Goal: Complete application form

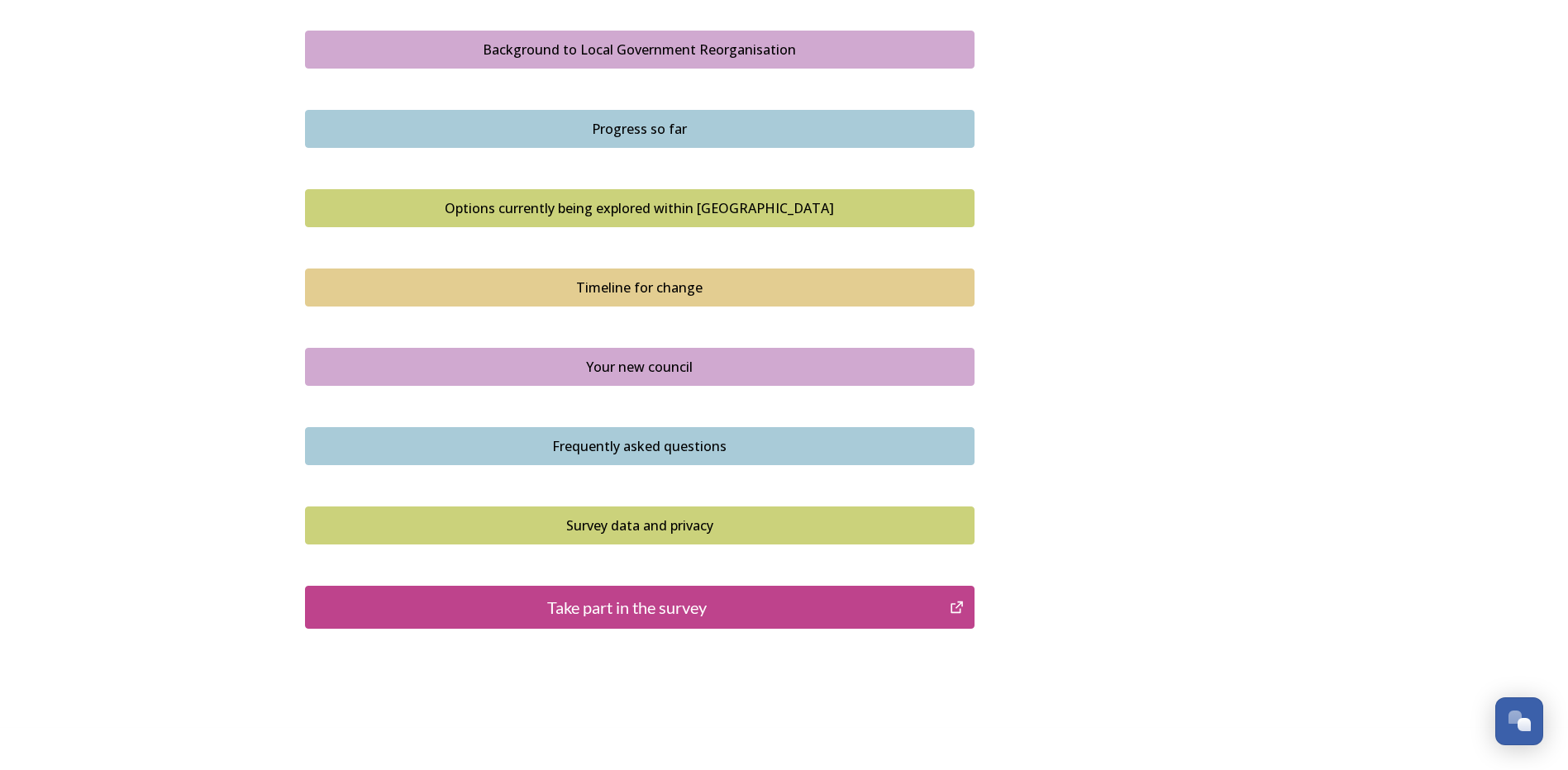
scroll to position [991, 0]
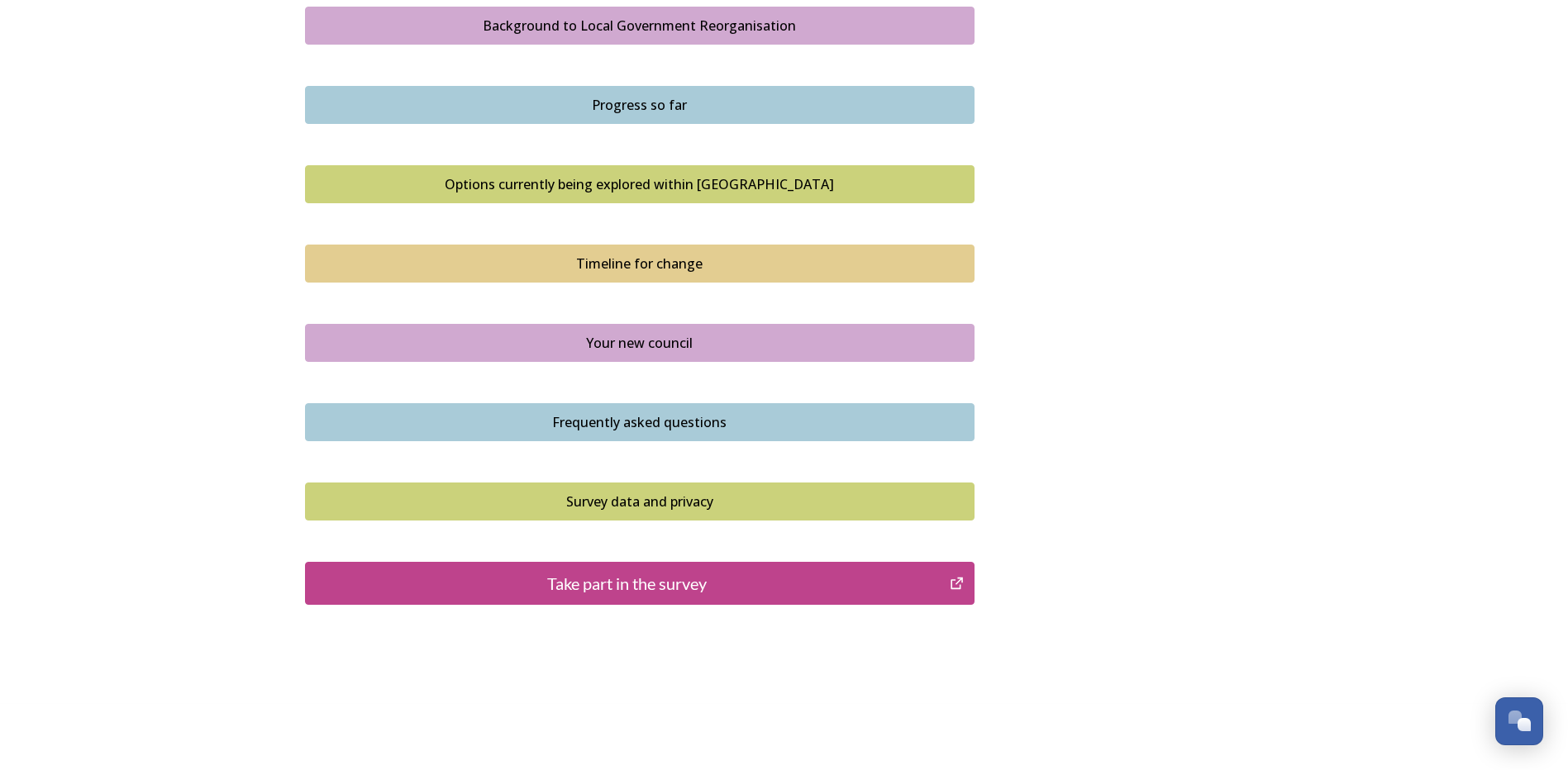
click at [938, 587] on div "Take part in the survey" at bounding box center [628, 583] width 628 height 24
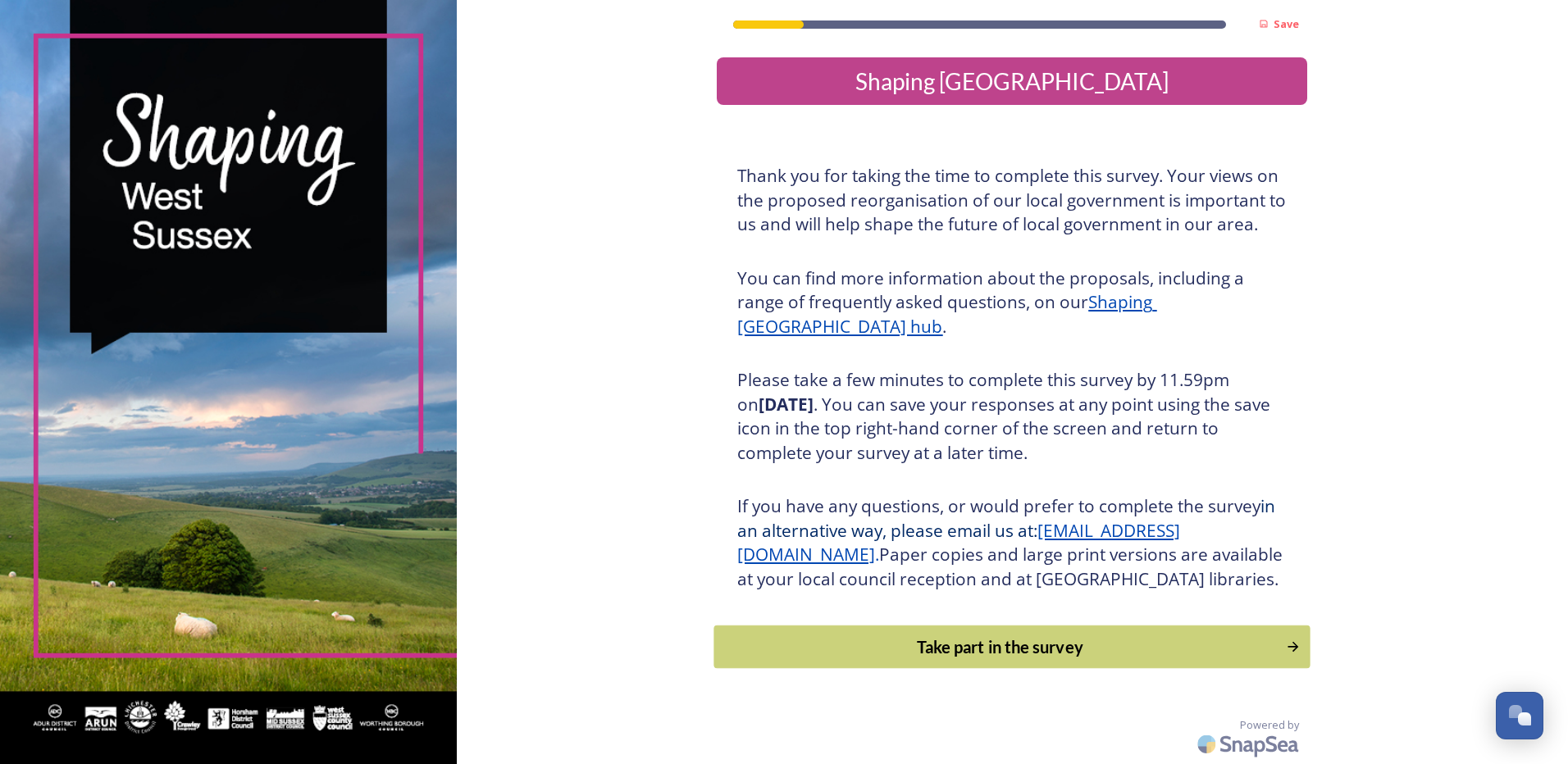
click at [1286, 655] on icon "Continue" at bounding box center [1293, 647] width 16 height 17
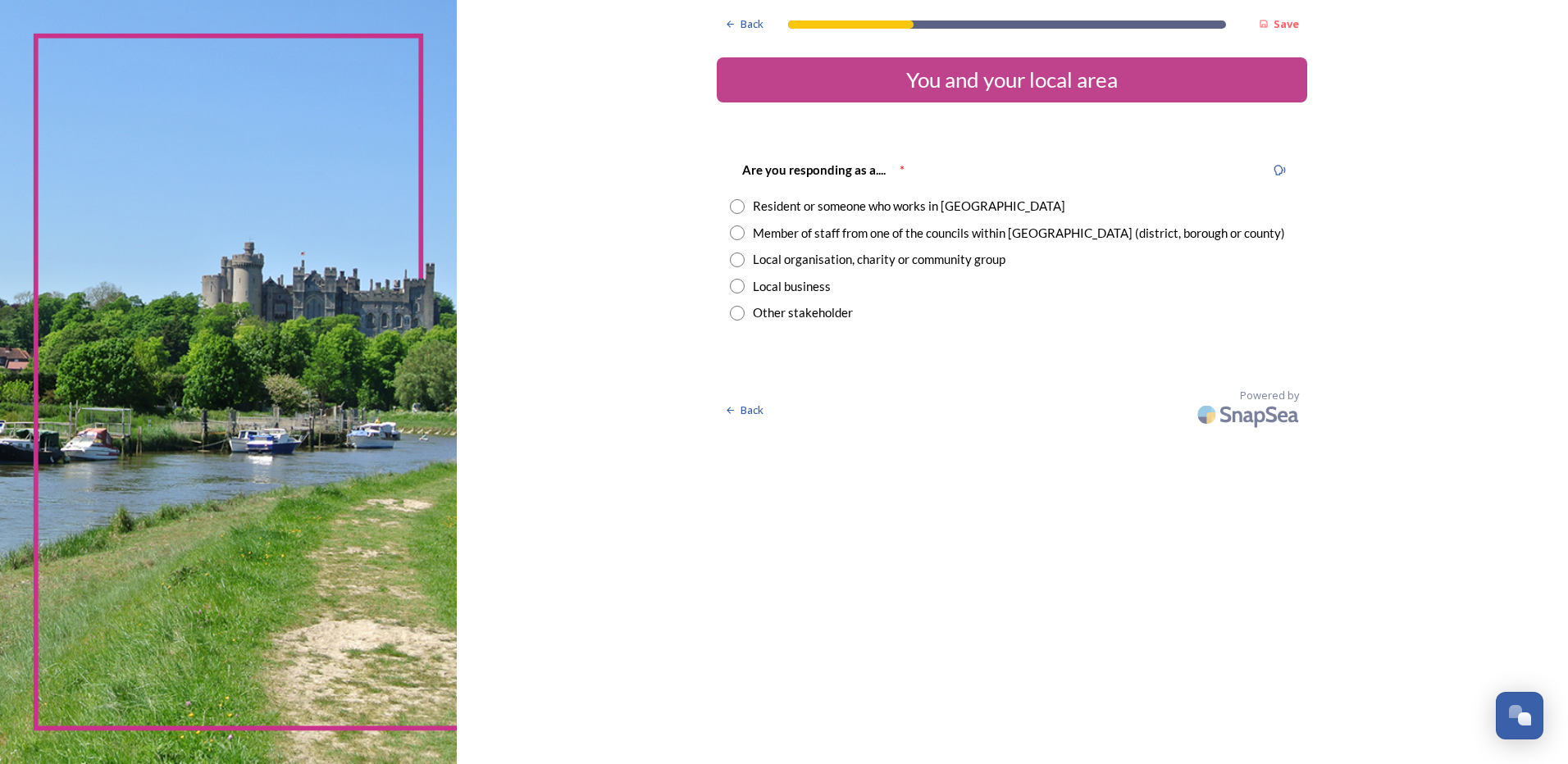
click at [737, 209] on input "radio" at bounding box center [737, 207] width 15 height 15
radio input "true"
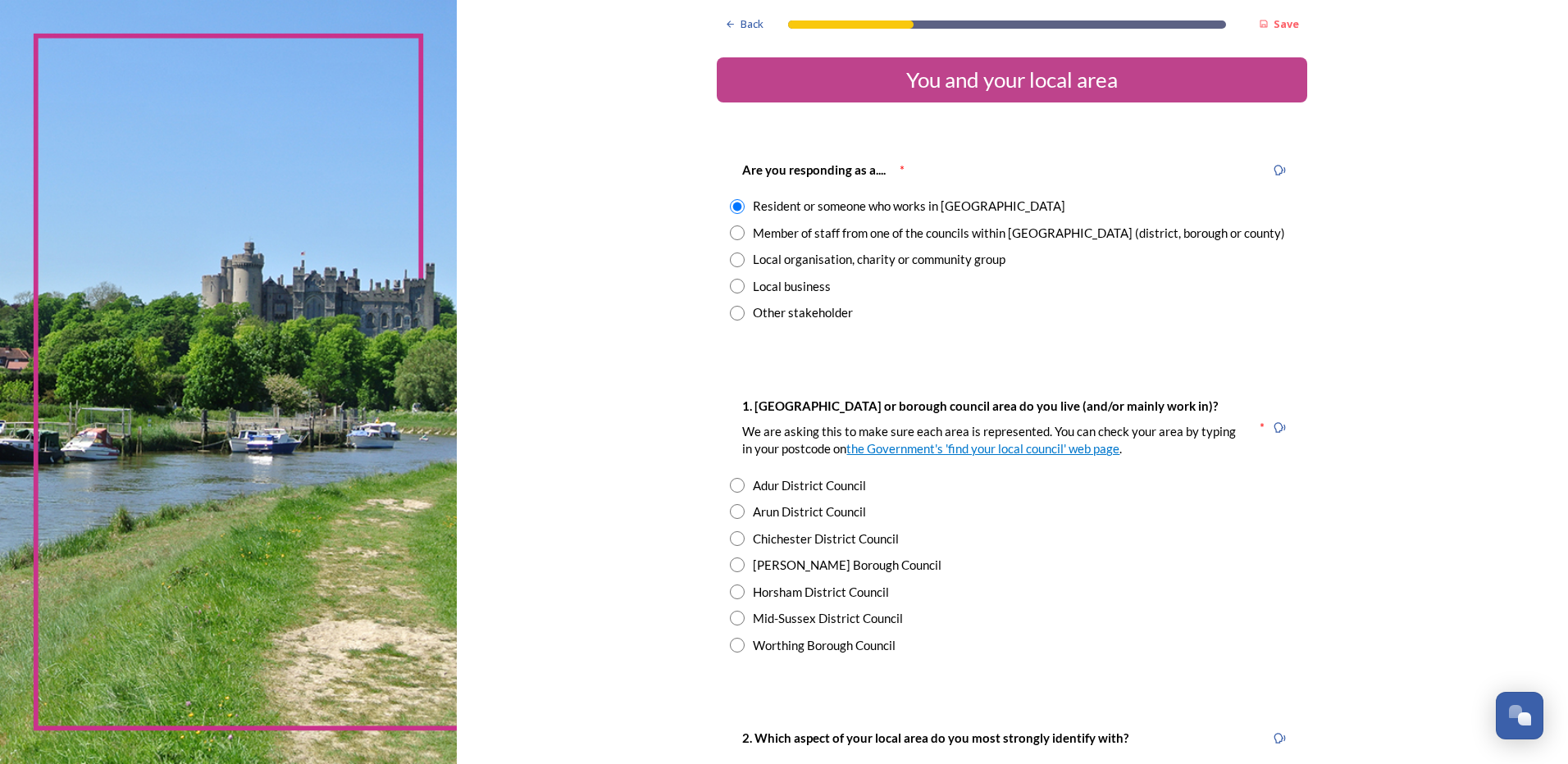
click at [734, 645] on input "radio" at bounding box center [737, 645] width 15 height 15
radio input "true"
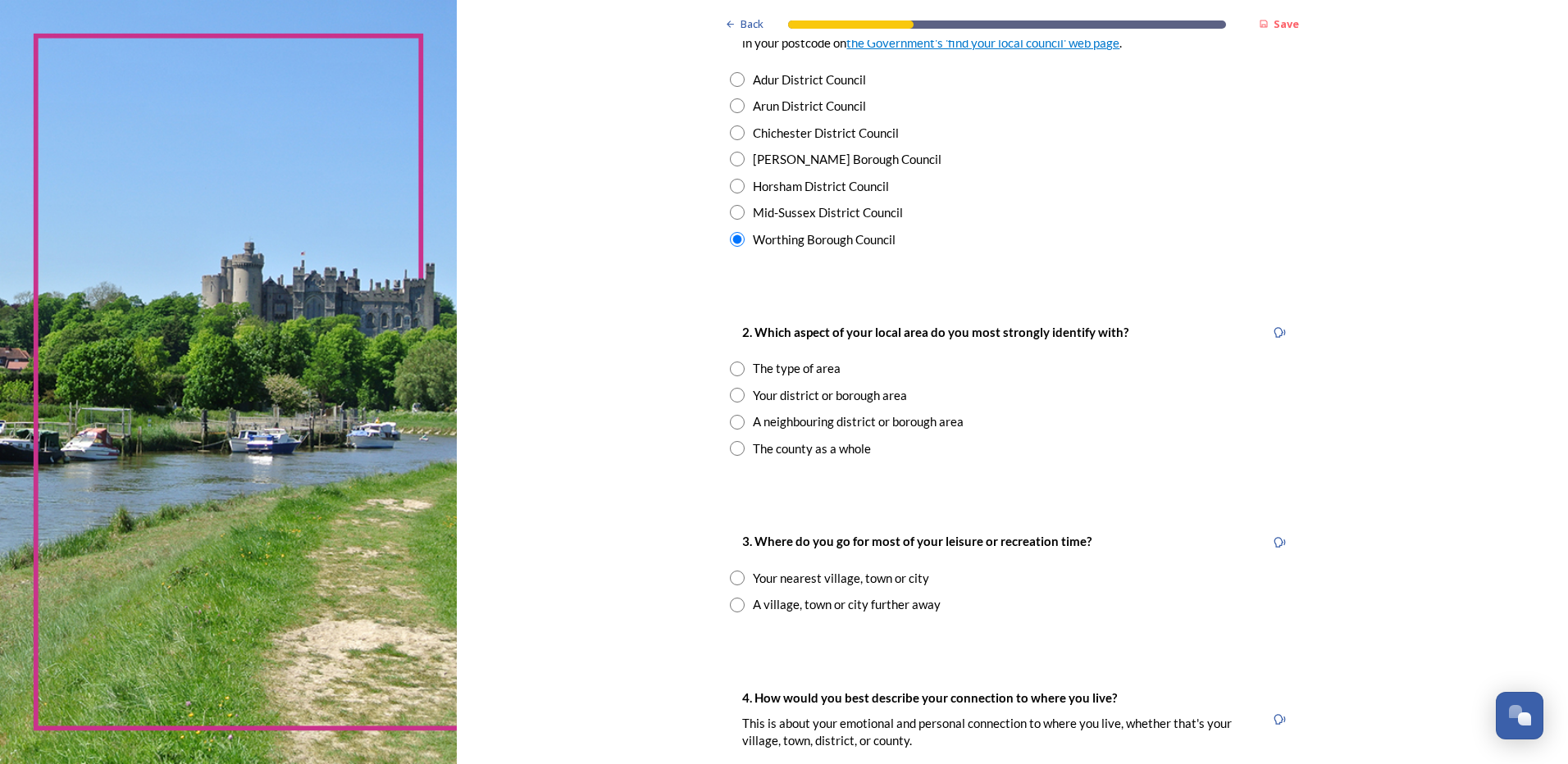
scroll to position [409, 0]
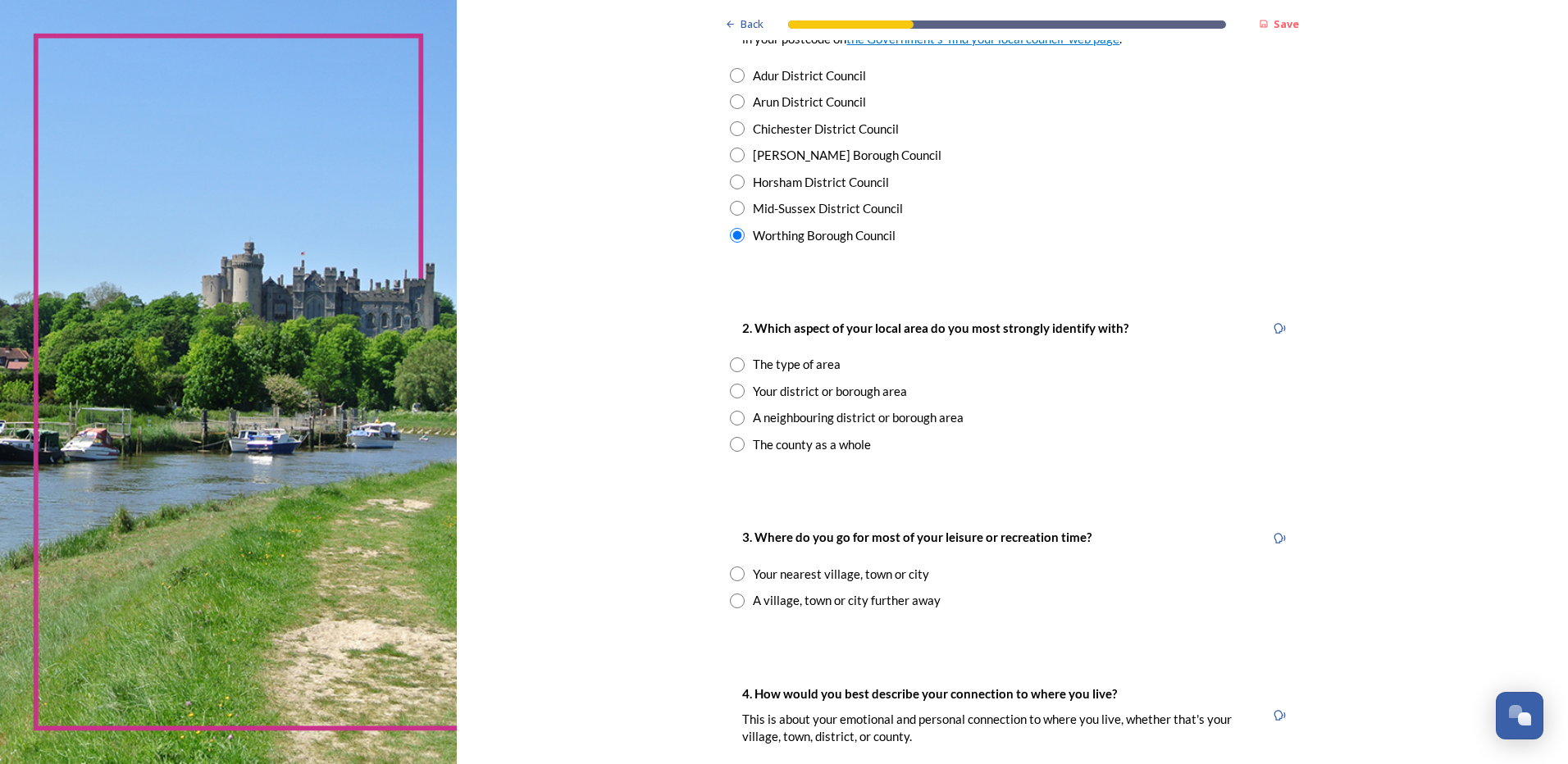
click at [730, 393] on input "radio" at bounding box center [737, 391] width 15 height 15
radio input "true"
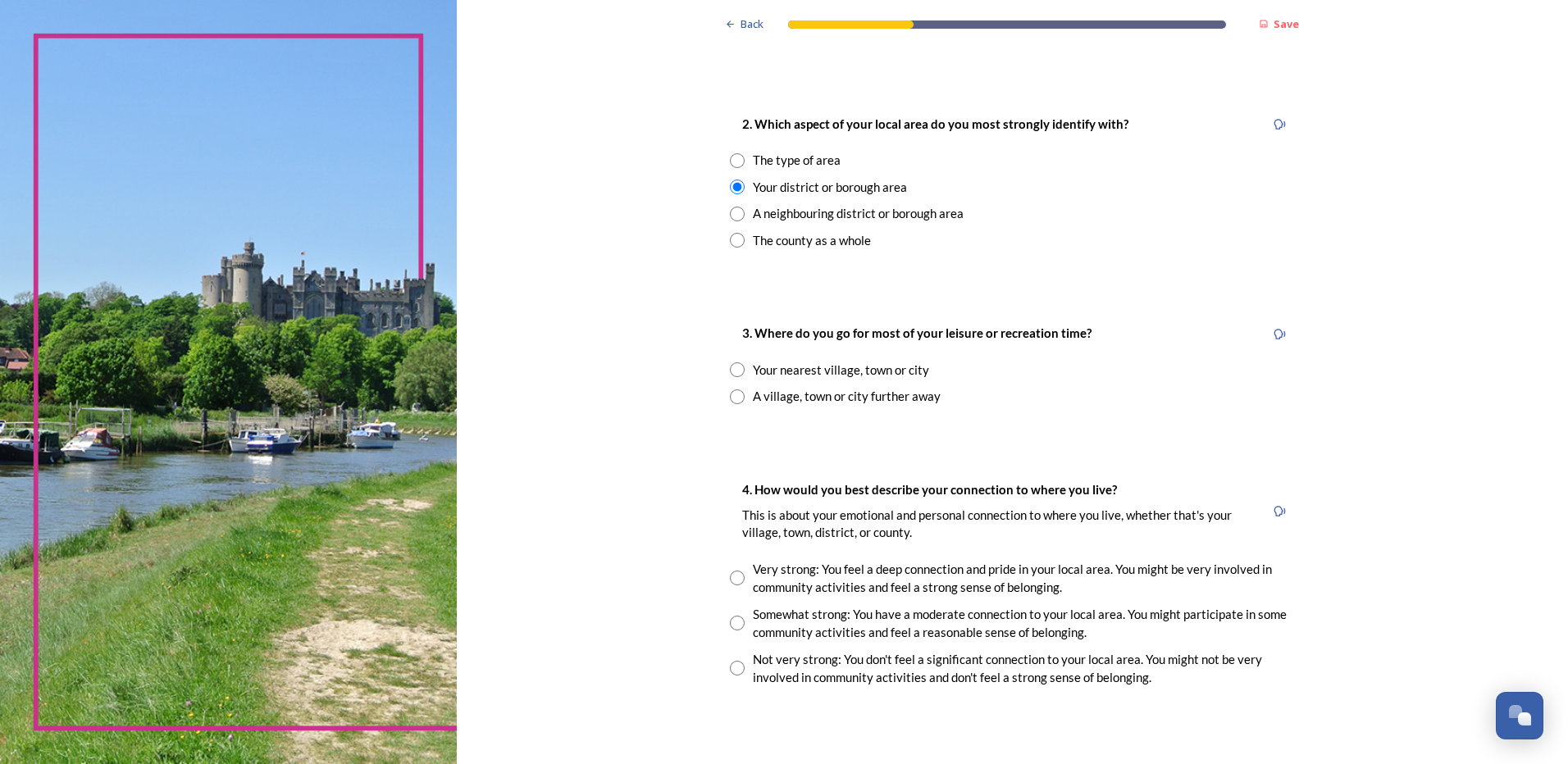
scroll to position [656, 0]
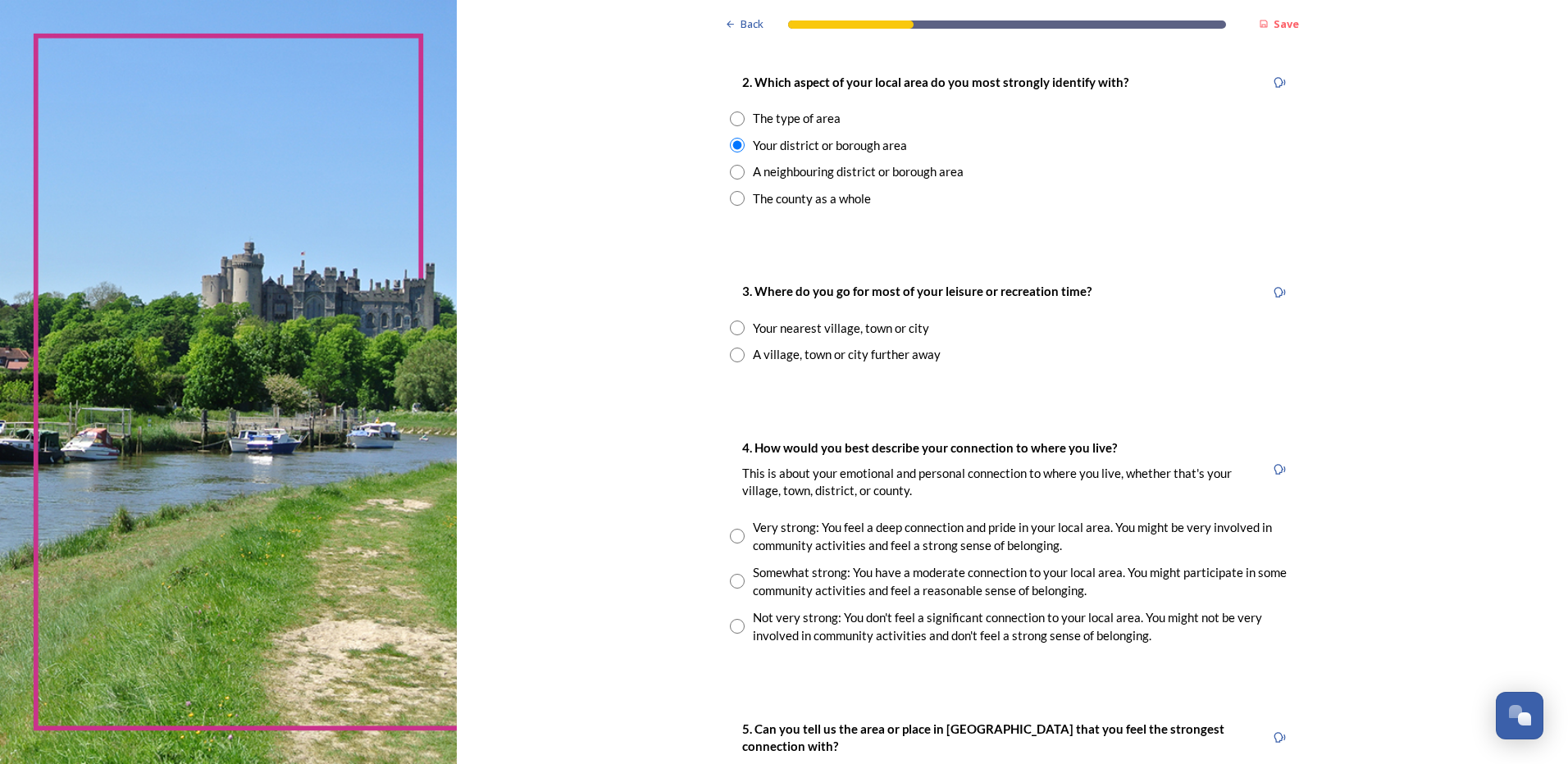
click at [730, 320] on input "radio" at bounding box center [737, 328] width 15 height 15
radio input "true"
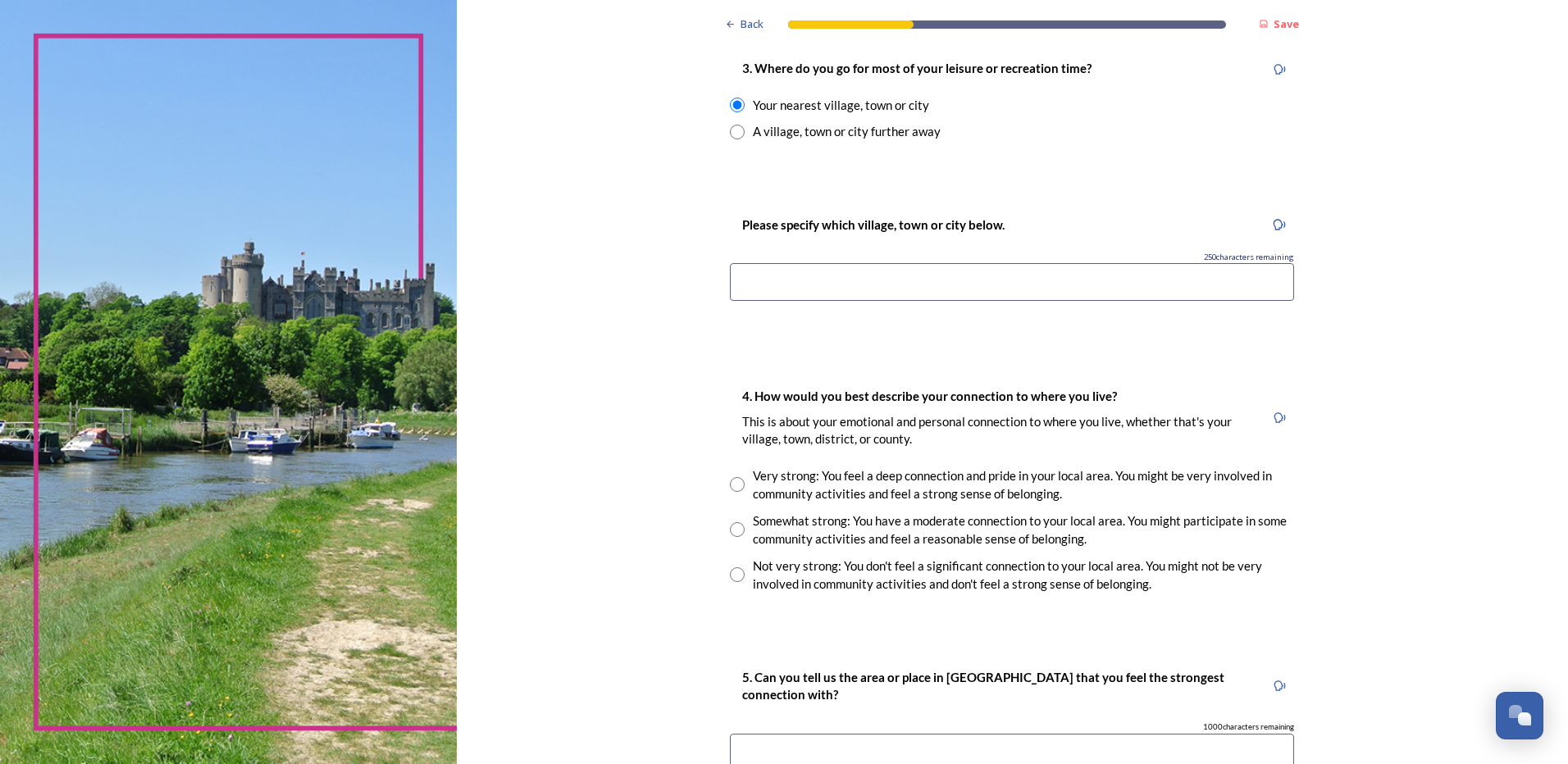
scroll to position [902, 0]
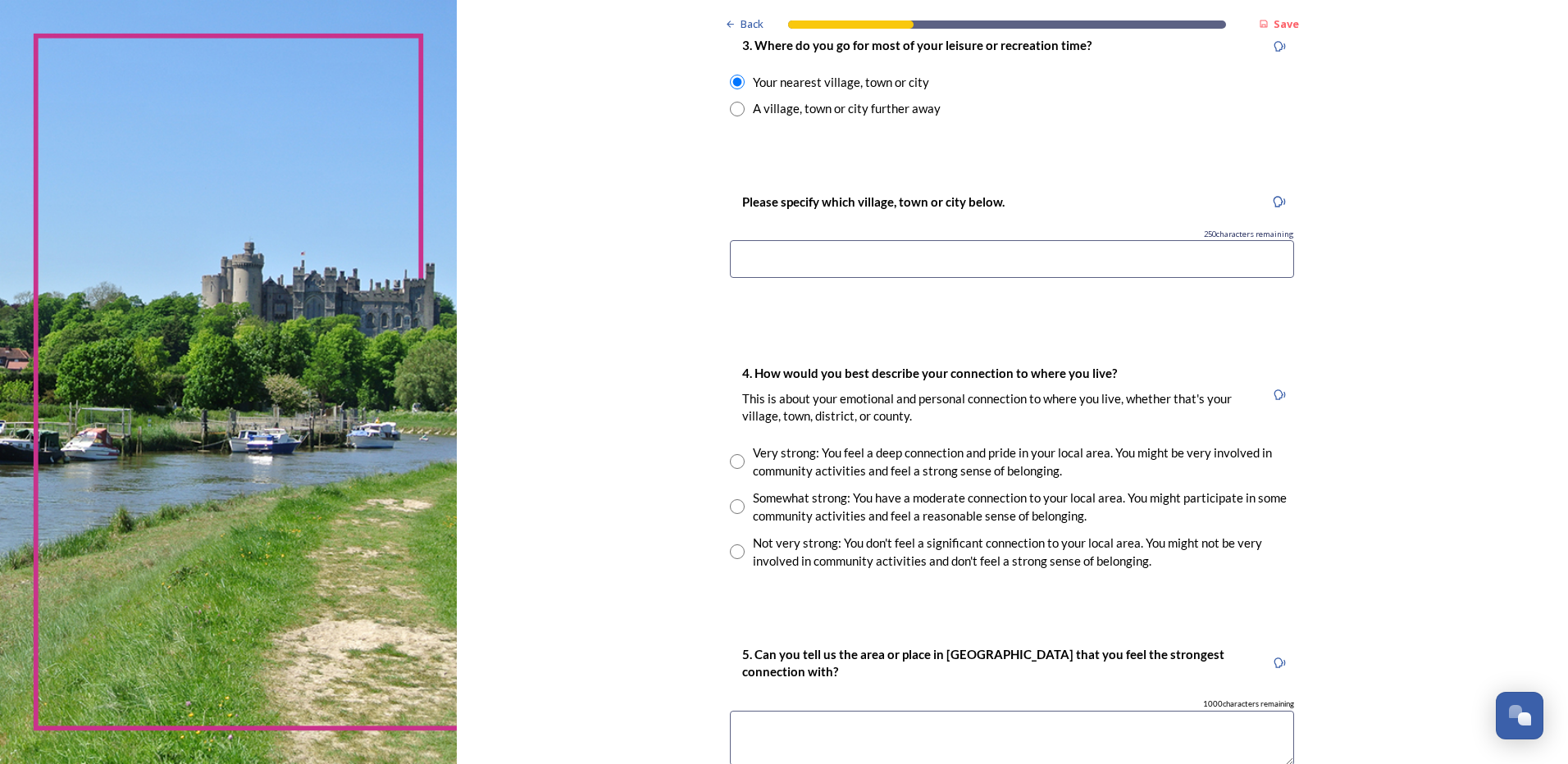
click at [937, 259] on input at bounding box center [1012, 259] width 564 height 38
type input "I pay to go to a gym privately in Worthing."
click at [735, 512] on input "radio" at bounding box center [737, 506] width 15 height 15
radio input "true"
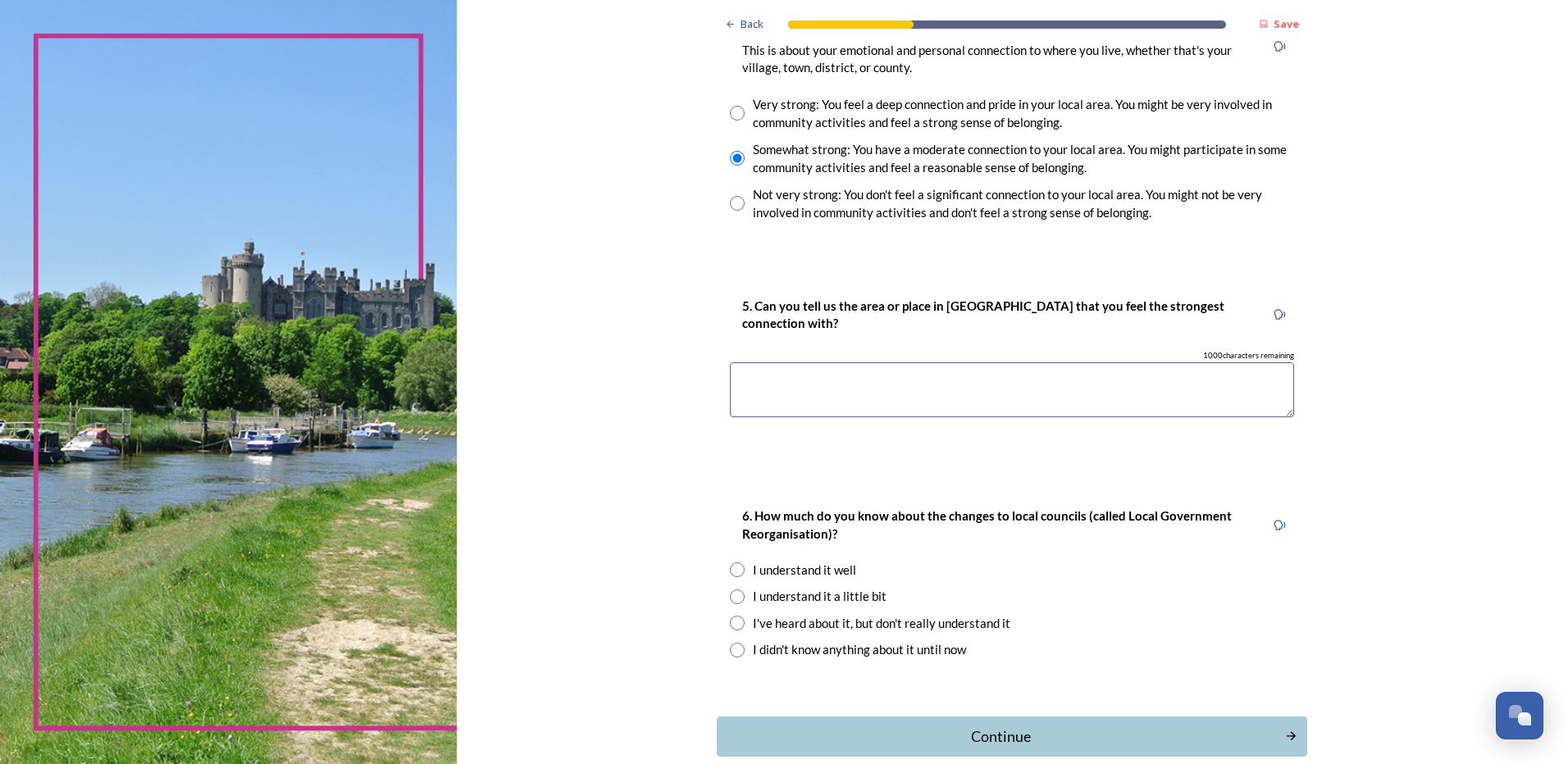
scroll to position [1066, 0]
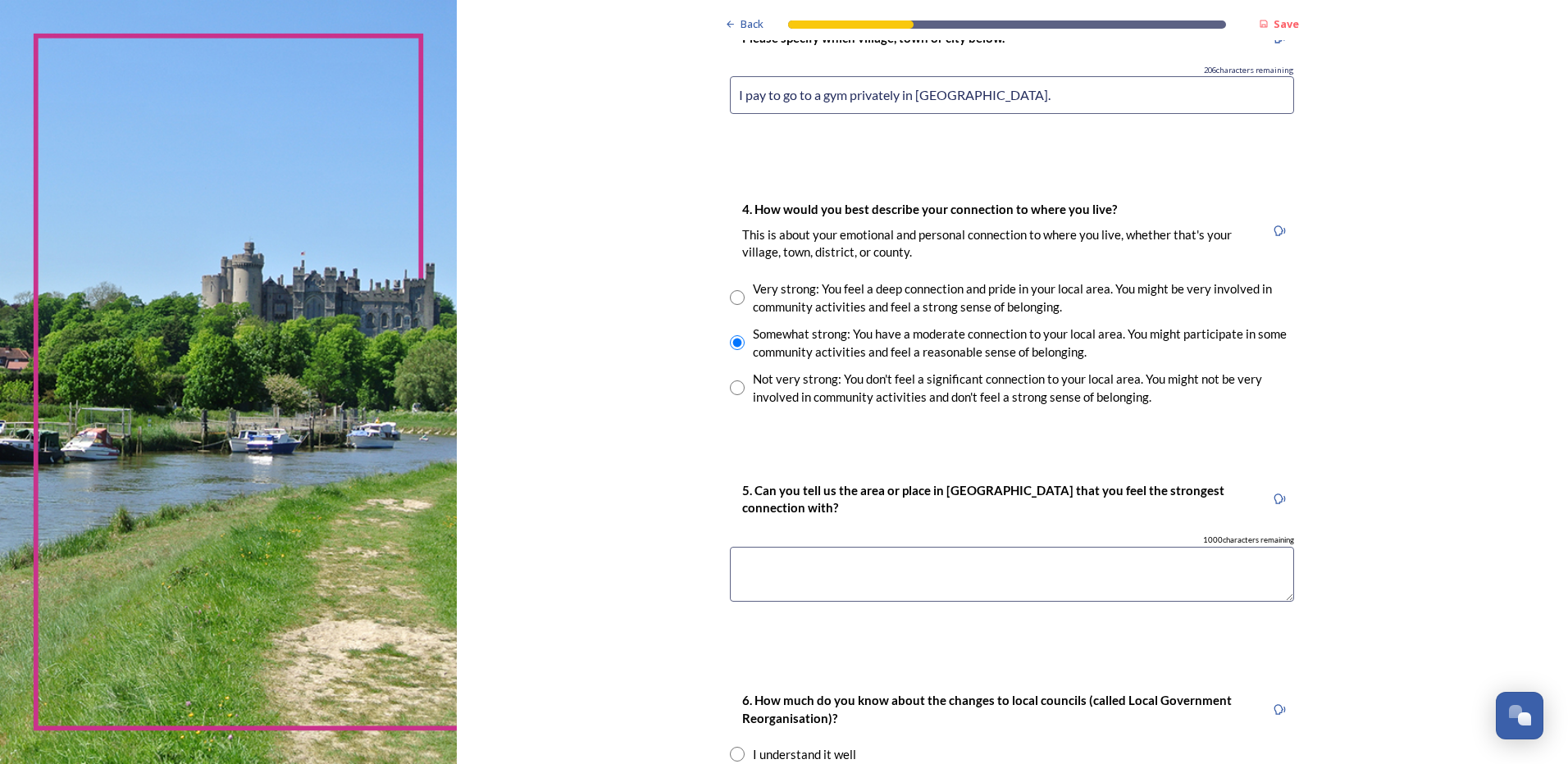
click at [760, 566] on textarea at bounding box center [1012, 573] width 564 height 55
click at [898, 569] on textarea "Worthing Town Centre and seafont." at bounding box center [1012, 573] width 564 height 55
click at [980, 567] on textarea "Worthing Town Centre and sea font." at bounding box center [1012, 573] width 564 height 55
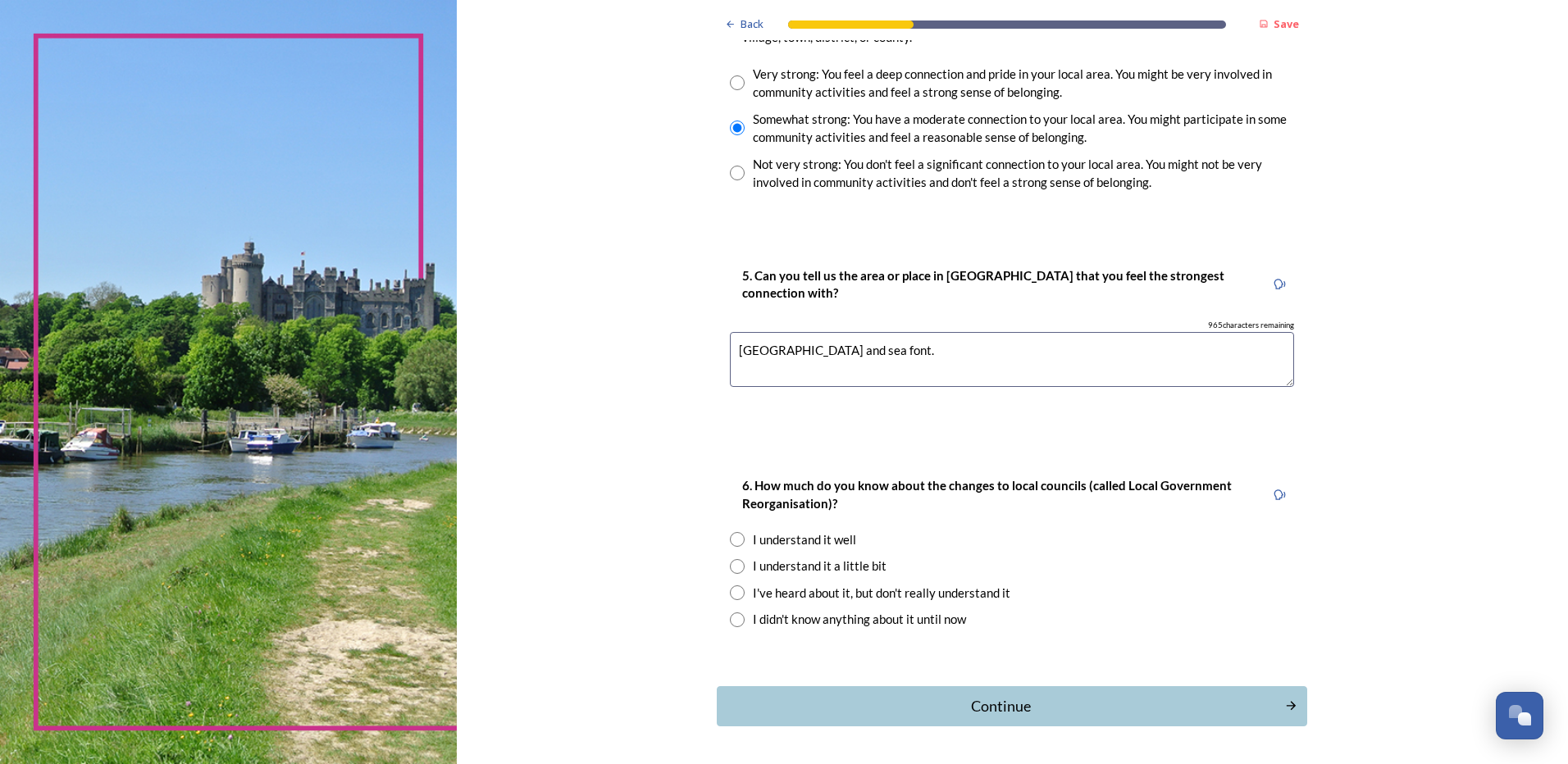
scroll to position [1337, 0]
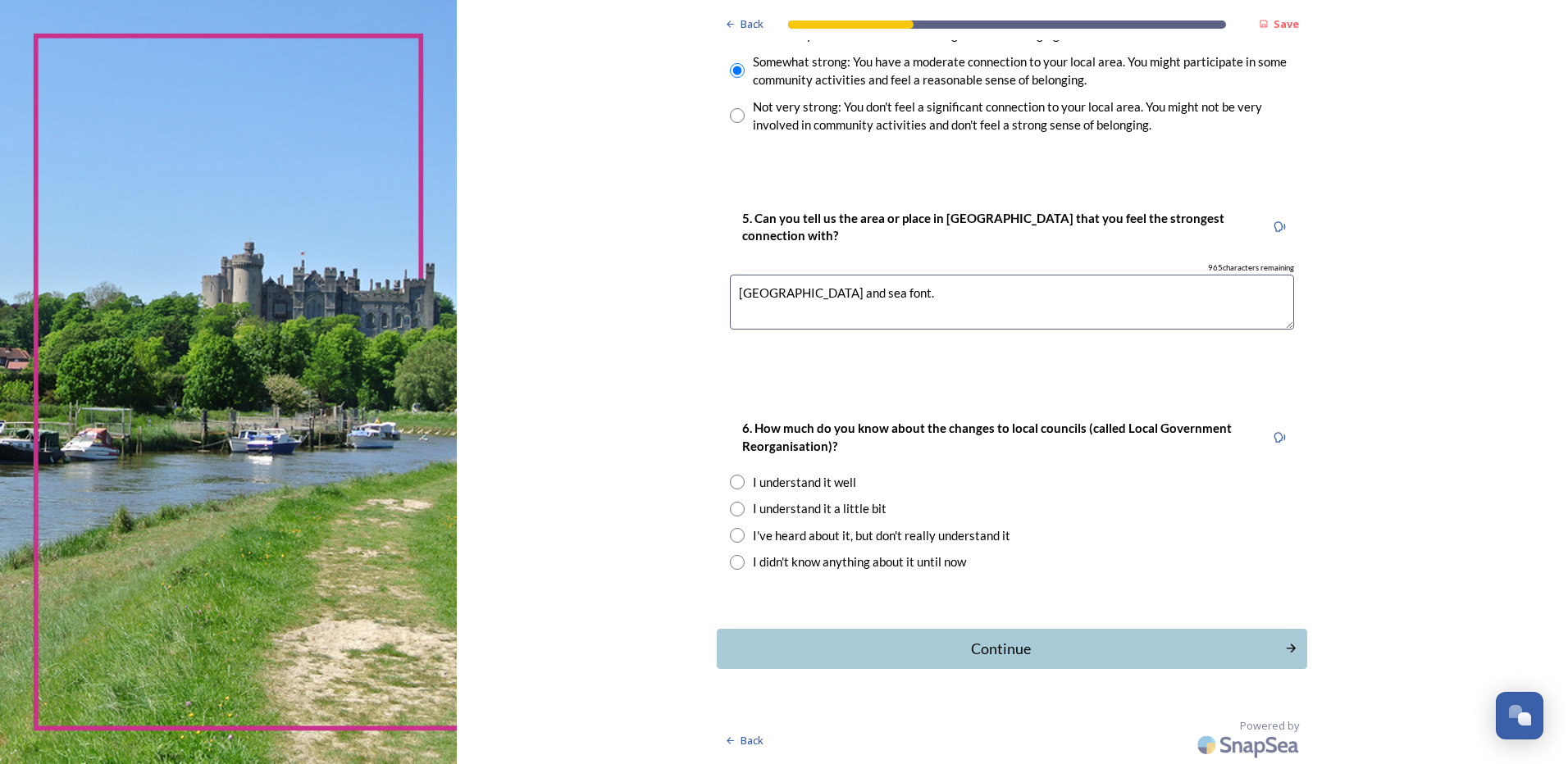
type textarea "Worthing Town Centre and sea font."
click at [734, 509] on input "radio" at bounding box center [737, 509] width 15 height 15
radio input "true"
click at [1048, 659] on div "Continue" at bounding box center [1001, 649] width 555 height 22
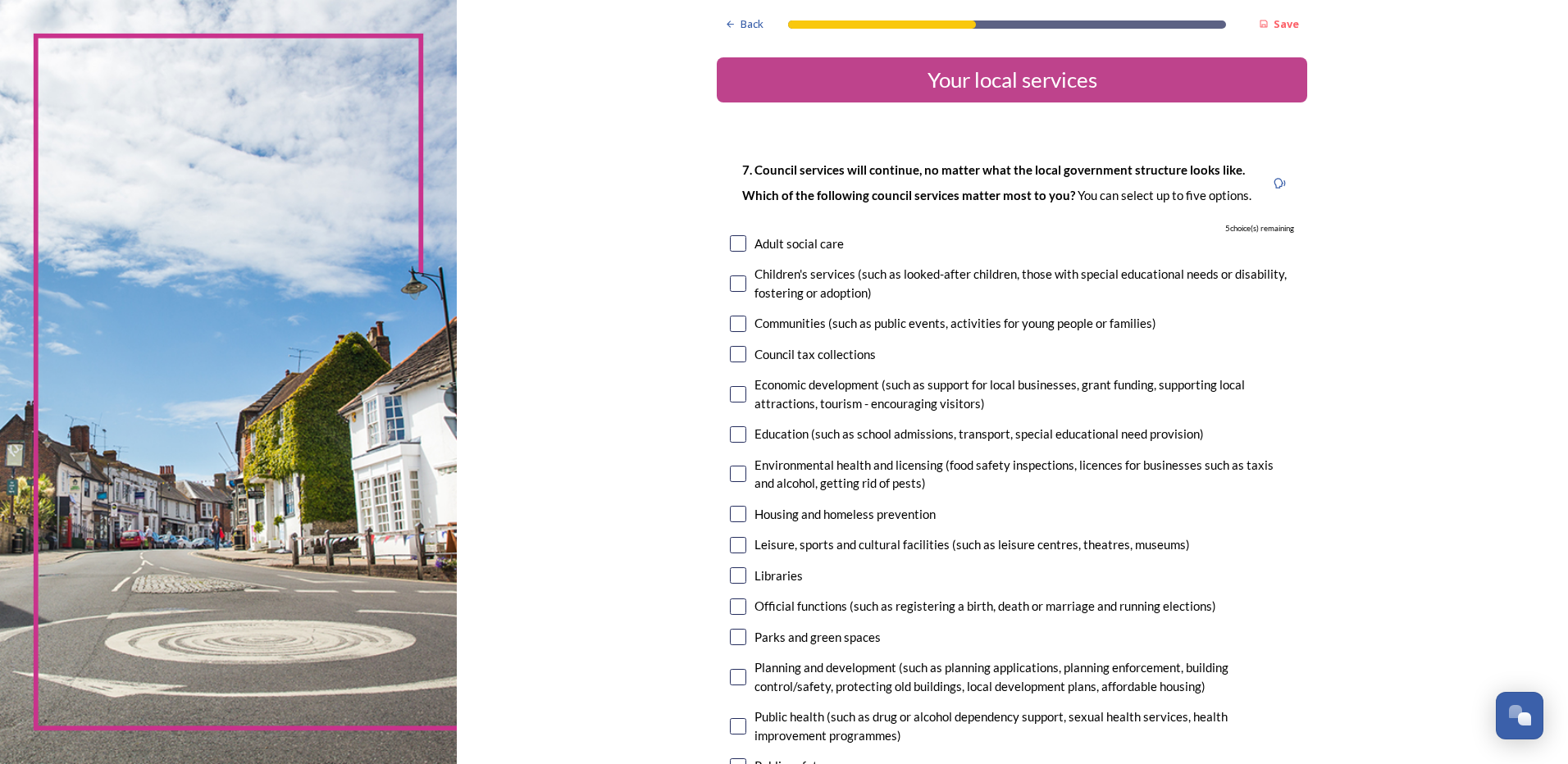
click at [738, 239] on input "checkbox" at bounding box center [738, 244] width 17 height 17
checkbox input "true"
click at [739, 282] on input "checkbox" at bounding box center [738, 284] width 17 height 17
checkbox input "true"
click at [730, 324] on input "checkbox" at bounding box center [738, 324] width 17 height 17
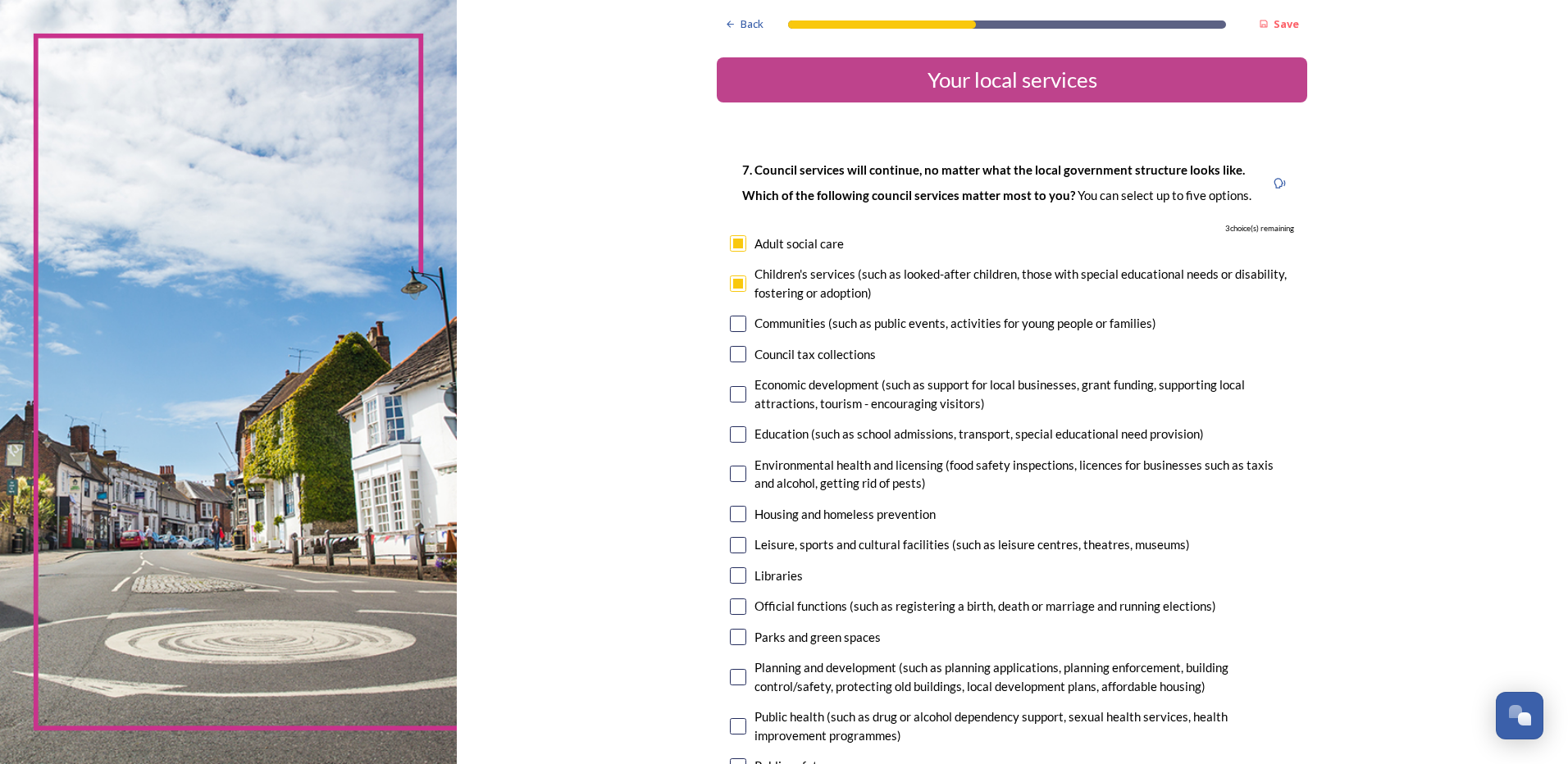
checkbox input "true"
click at [730, 355] on input "checkbox" at bounding box center [738, 355] width 17 height 17
checkbox input "true"
click at [734, 394] on input "checkbox" at bounding box center [738, 395] width 17 height 17
checkbox input "true"
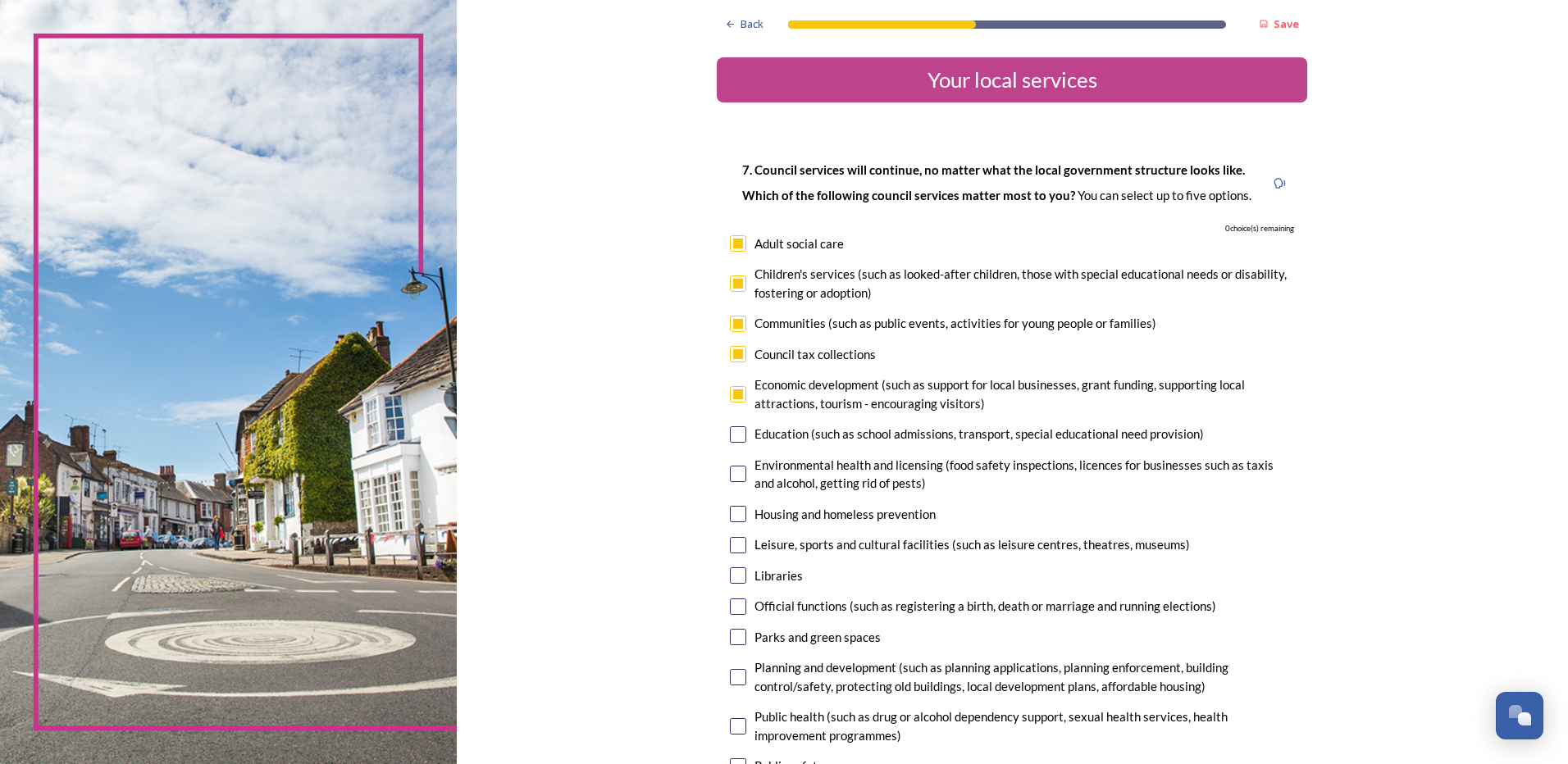
click at [734, 433] on input "checkbox" at bounding box center [738, 435] width 17 height 17
checkbox input "false"
click at [736, 516] on input "checkbox" at bounding box center [738, 514] width 17 height 17
click at [736, 515] on input "checkbox" at bounding box center [738, 514] width 17 height 17
checkbox input "false"
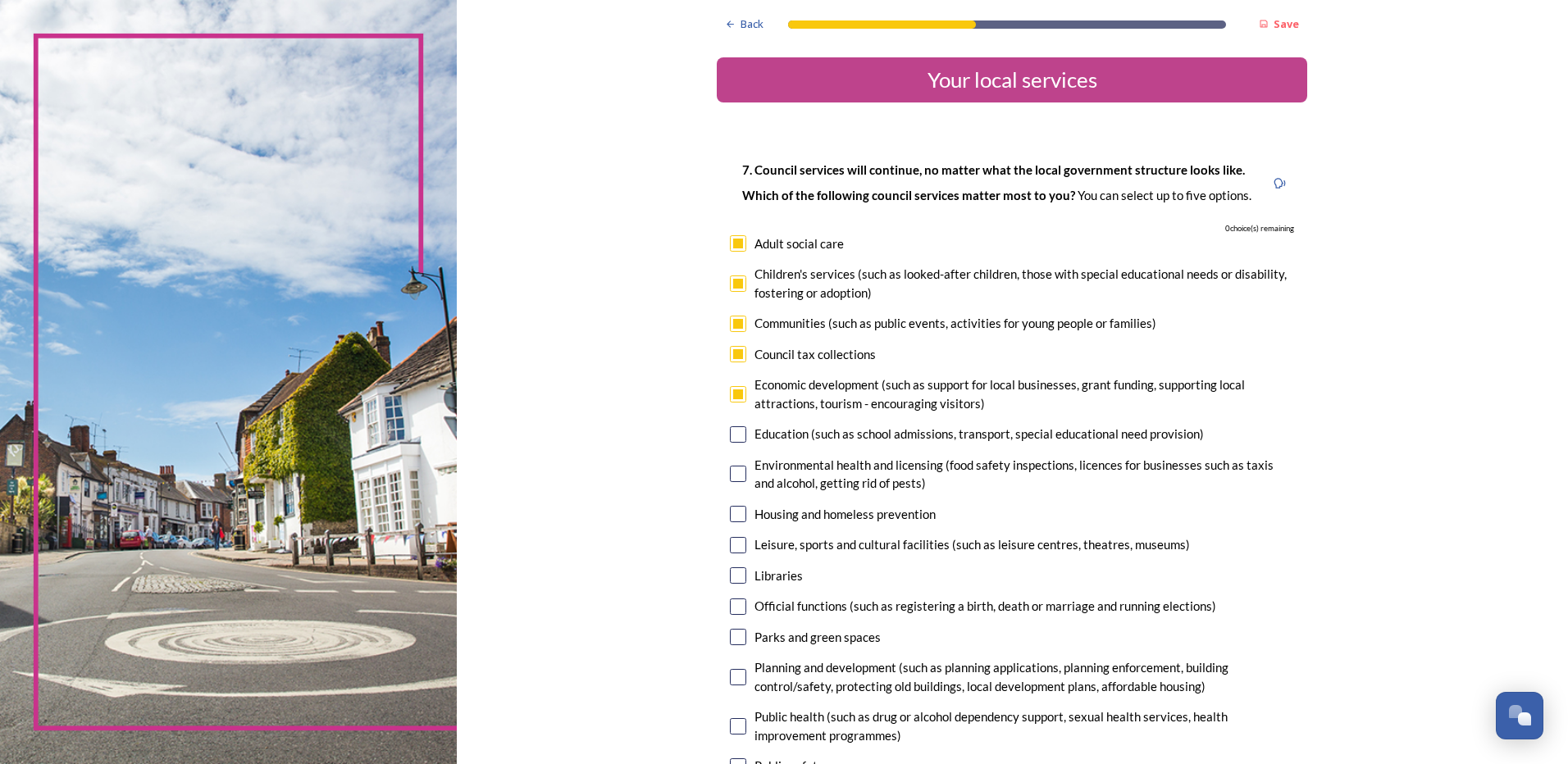
click at [738, 350] on input "checkbox" at bounding box center [738, 355] width 17 height 17
checkbox input "false"
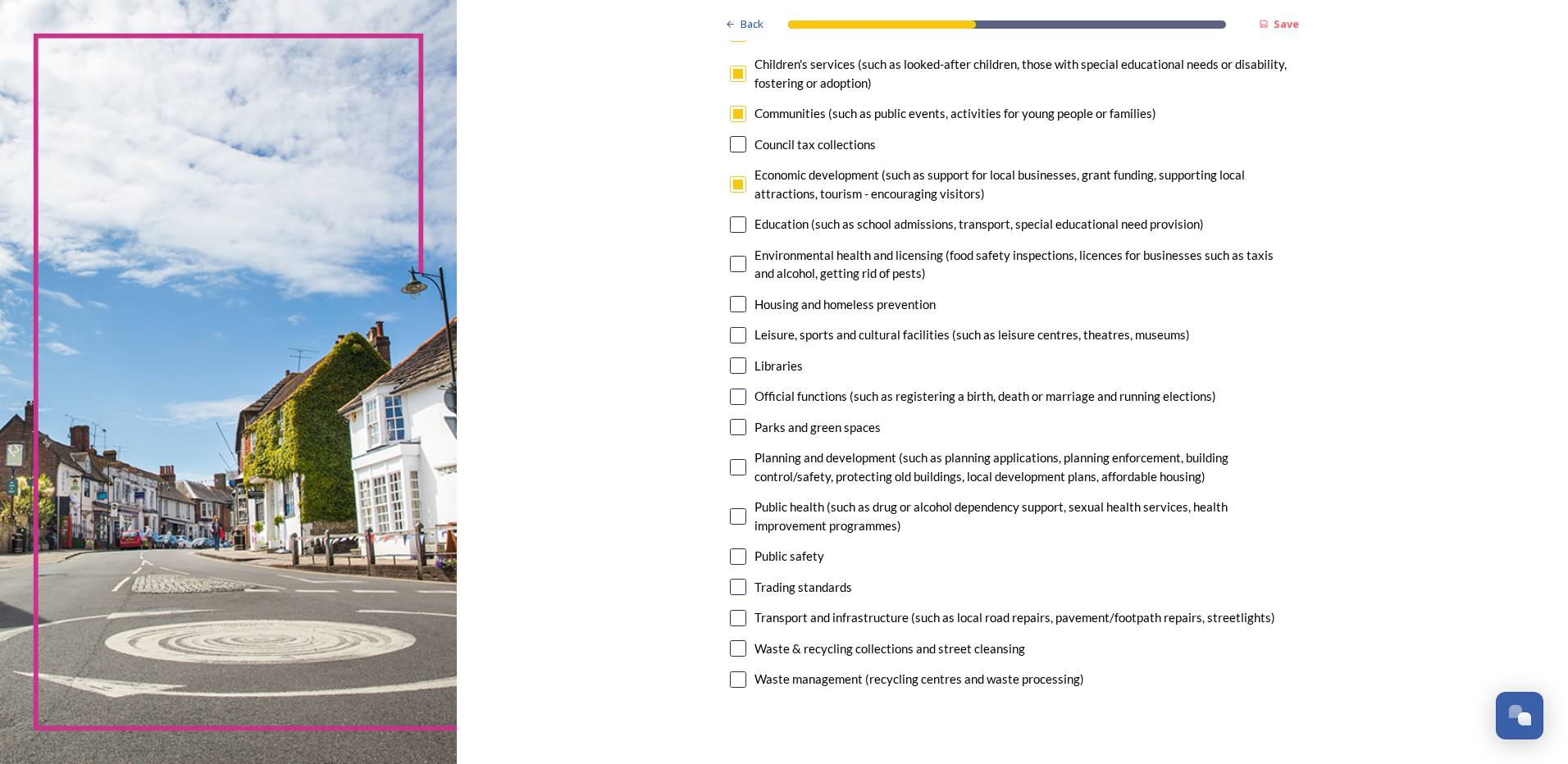
scroll to position [246, 0]
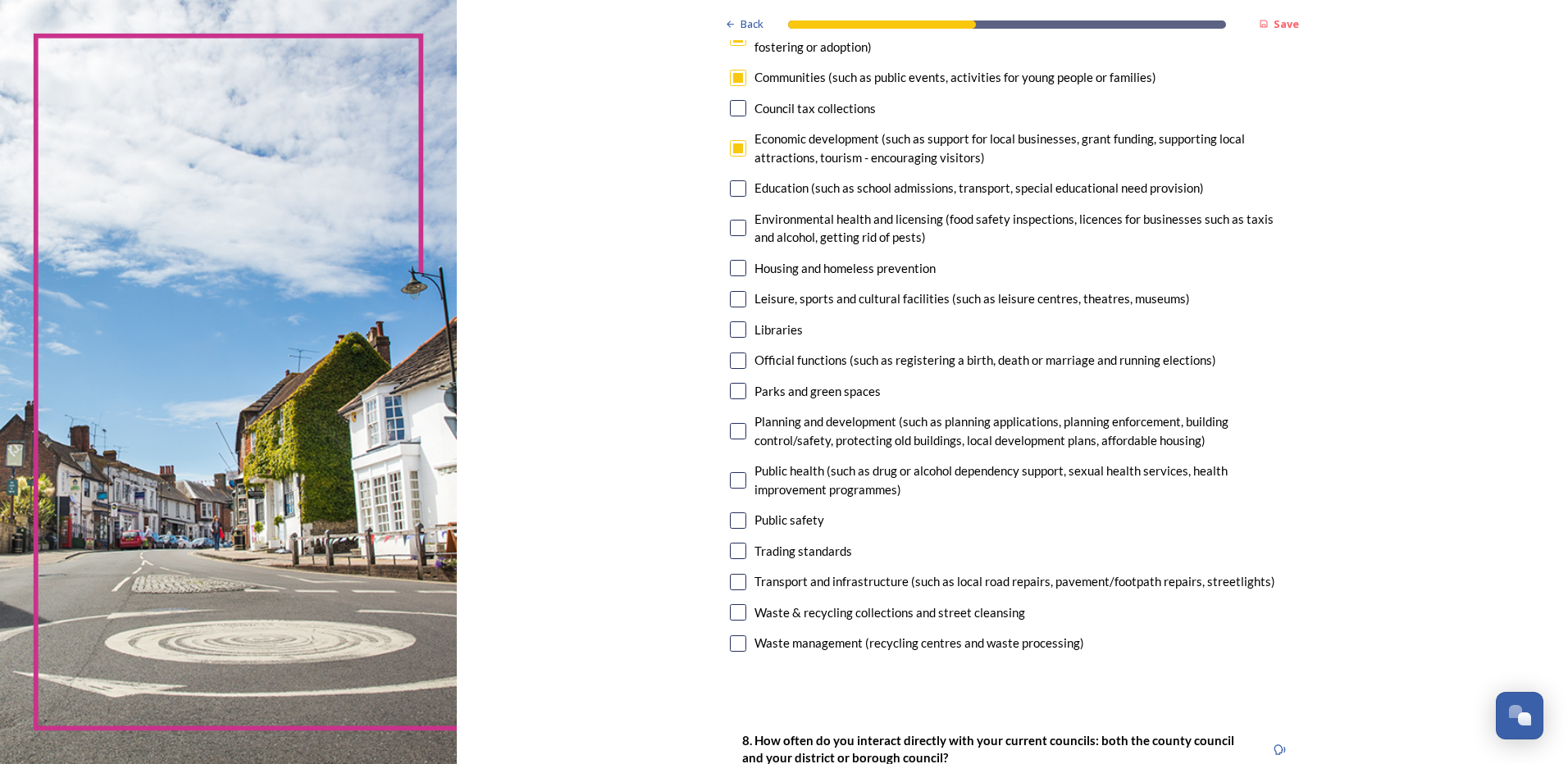
click at [735, 526] on input "checkbox" at bounding box center [738, 520] width 17 height 17
checkbox input "true"
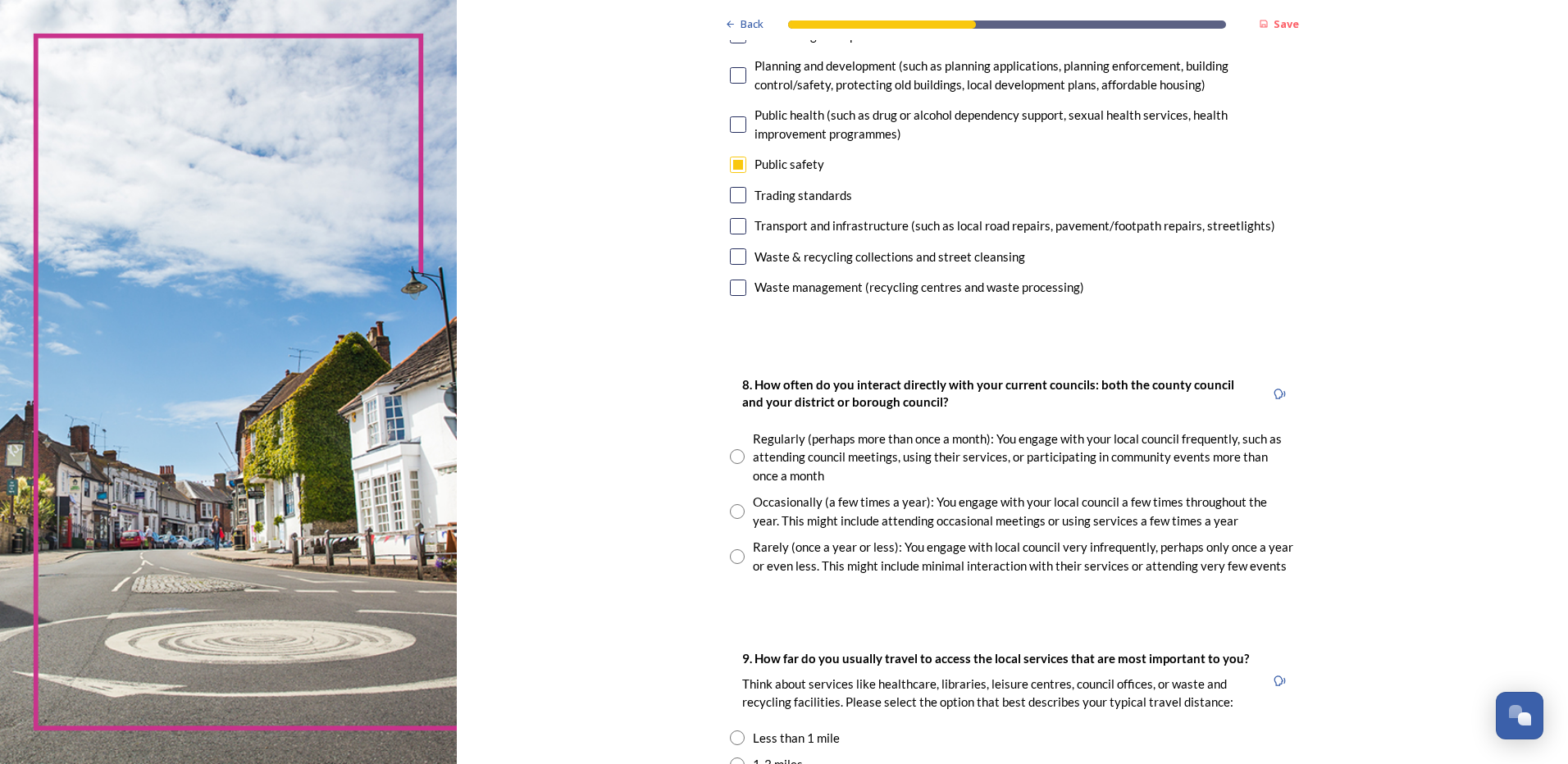
scroll to position [656, 0]
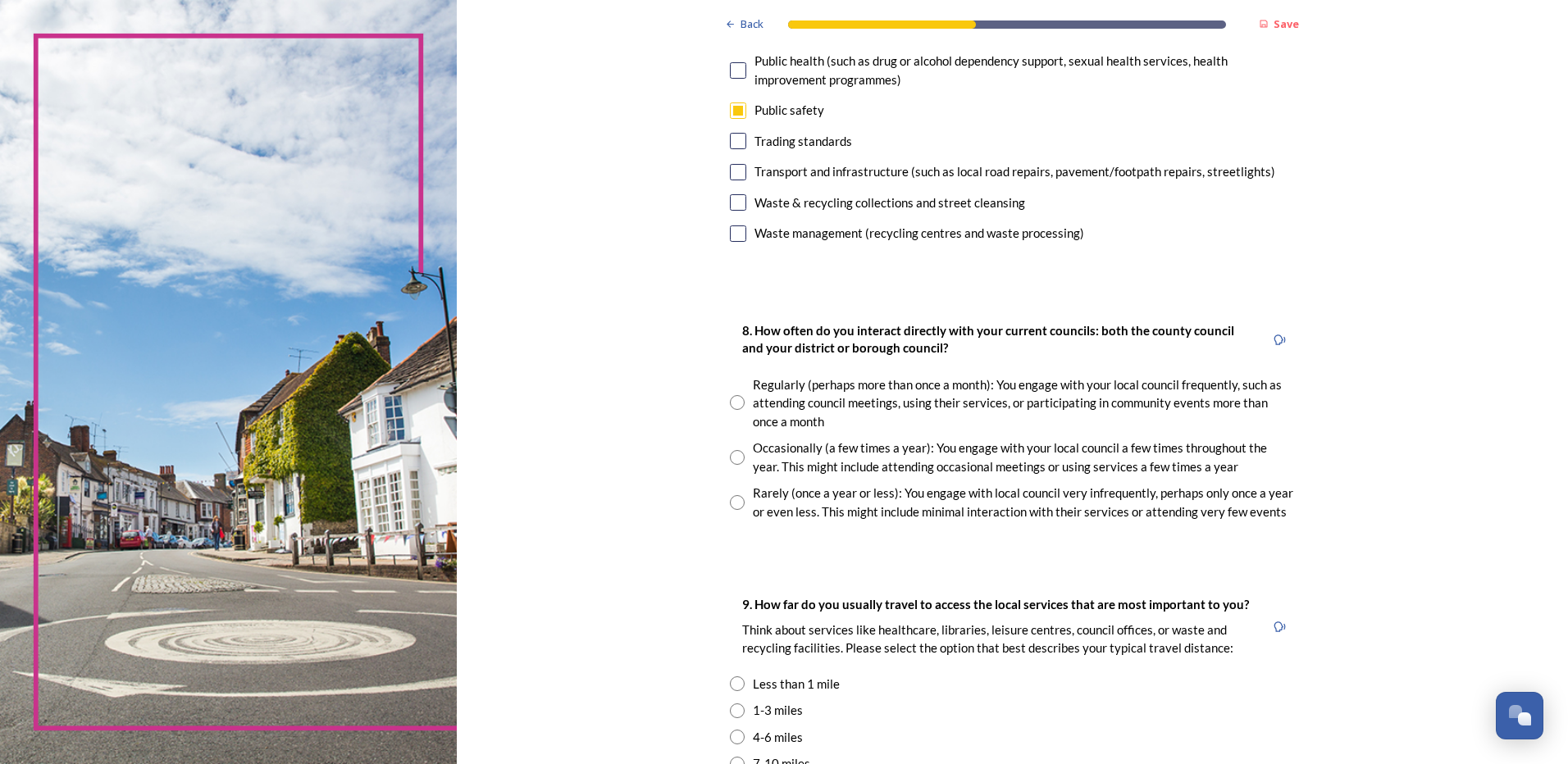
click at [733, 459] on input "radio" at bounding box center [737, 458] width 15 height 15
radio input "true"
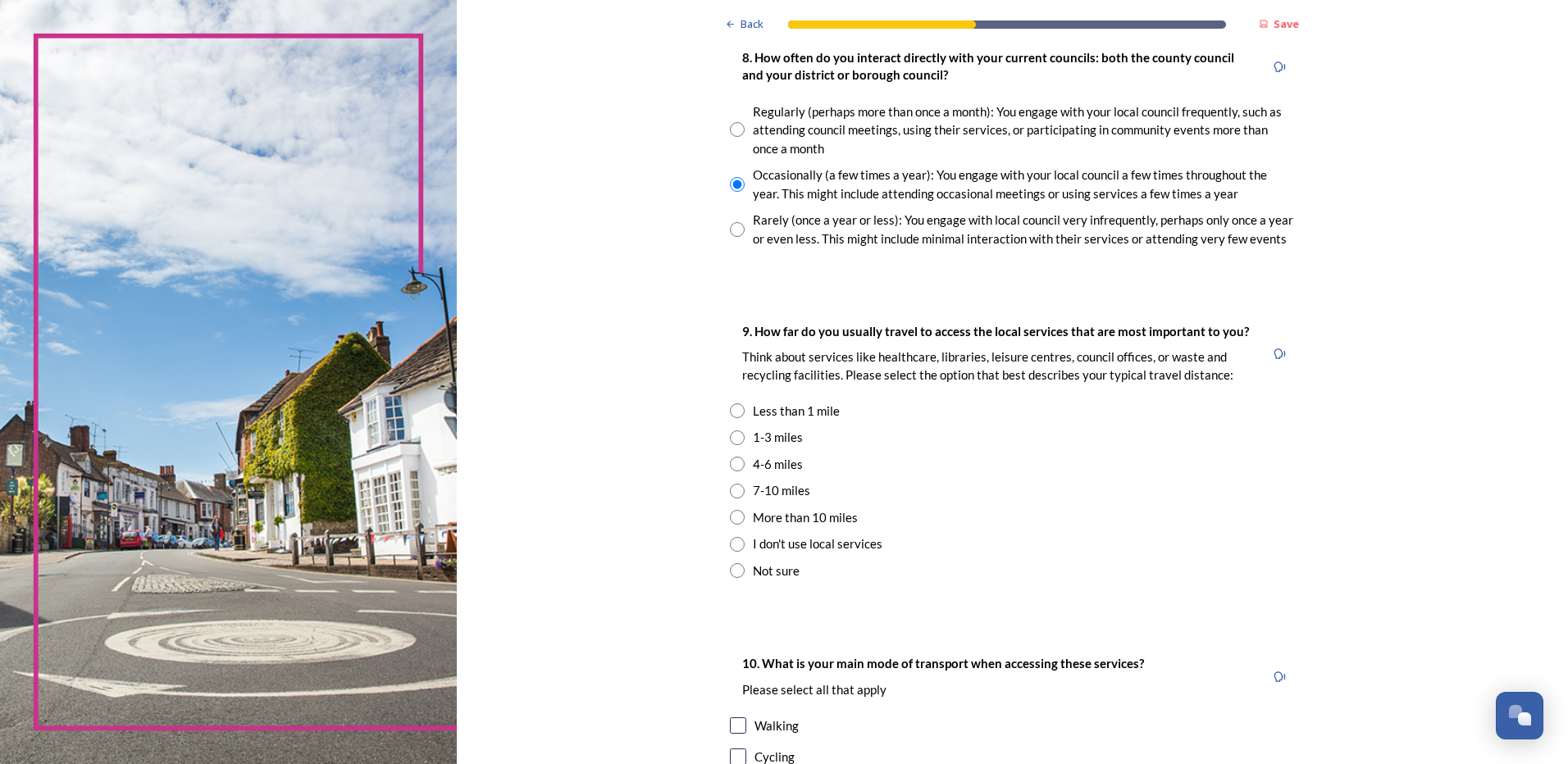
scroll to position [984, 0]
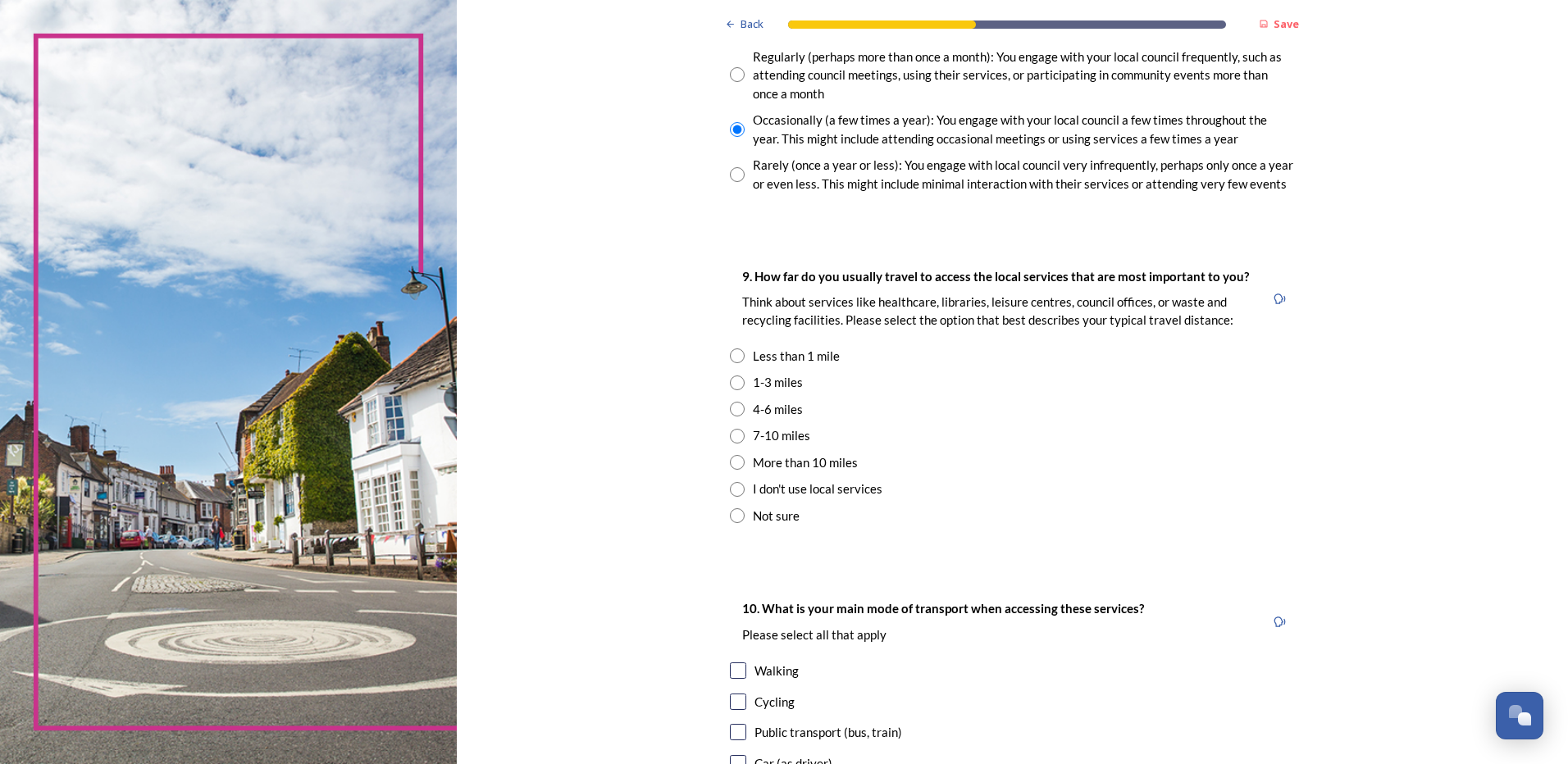
click at [732, 384] on input "radio" at bounding box center [737, 382] width 15 height 15
radio input "true"
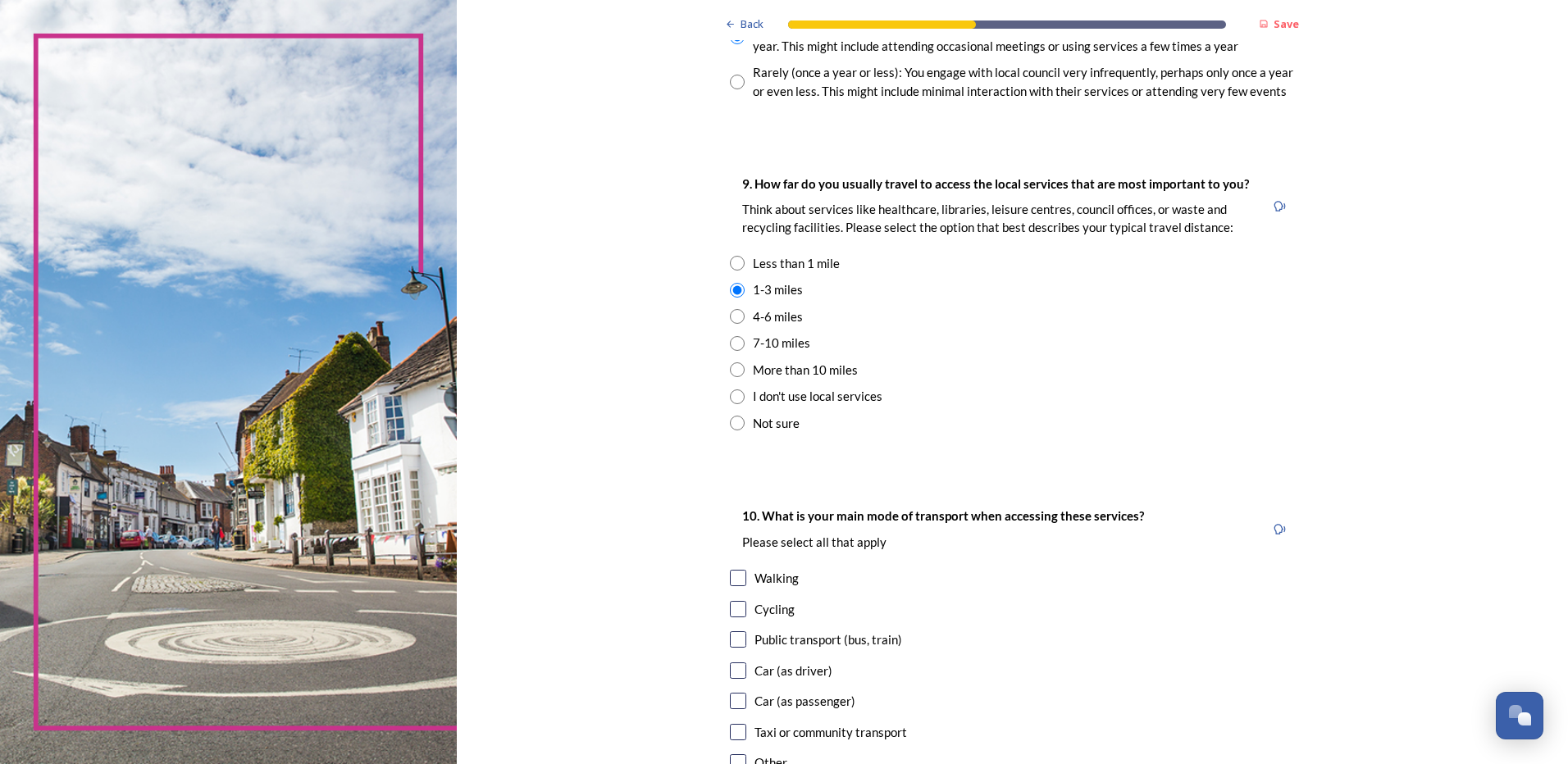
scroll to position [1311, 0]
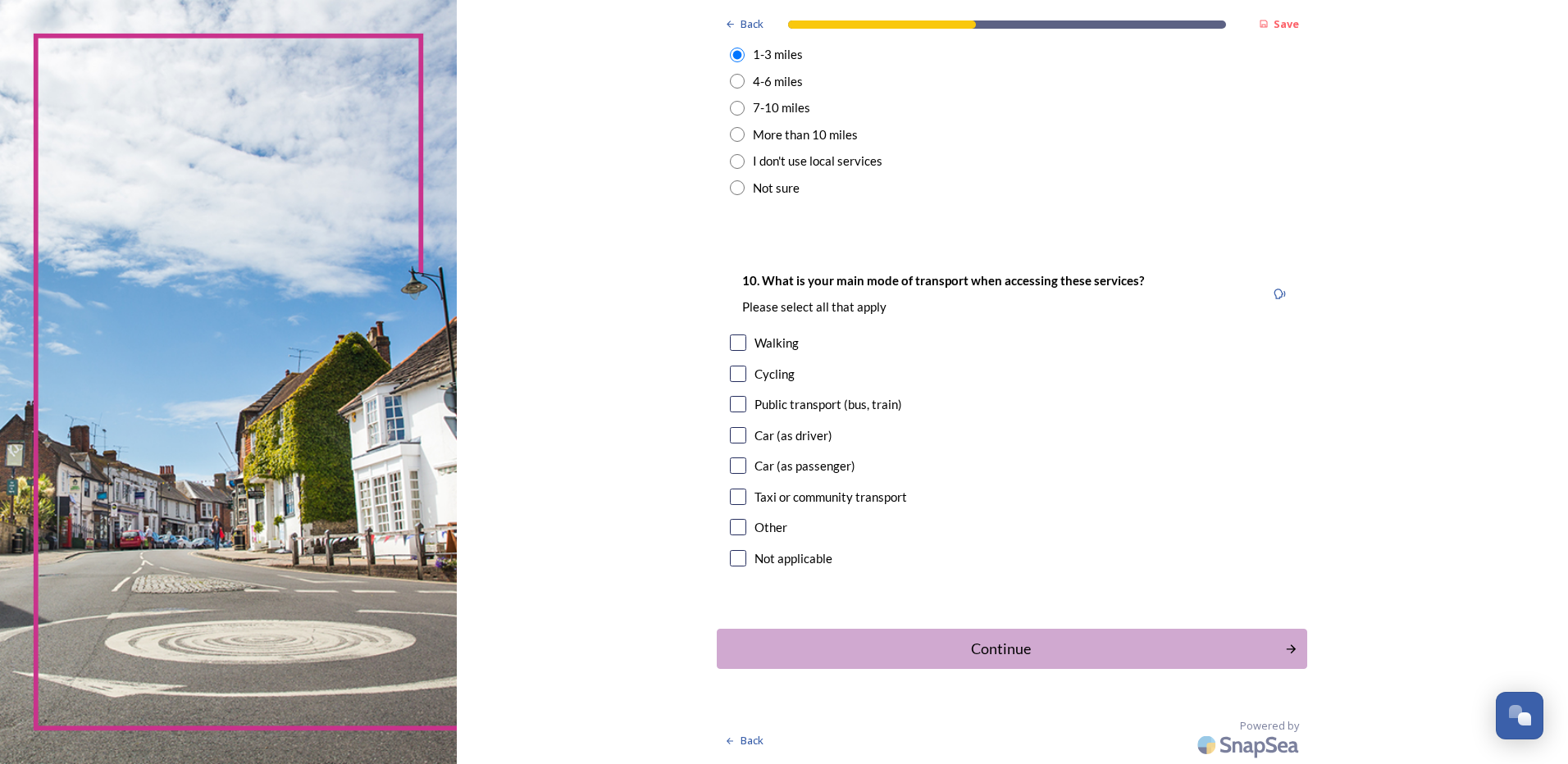
click at [738, 442] on input "checkbox" at bounding box center [738, 436] width 17 height 17
checkbox input "true"
click at [983, 655] on div "Continue" at bounding box center [1001, 649] width 555 height 22
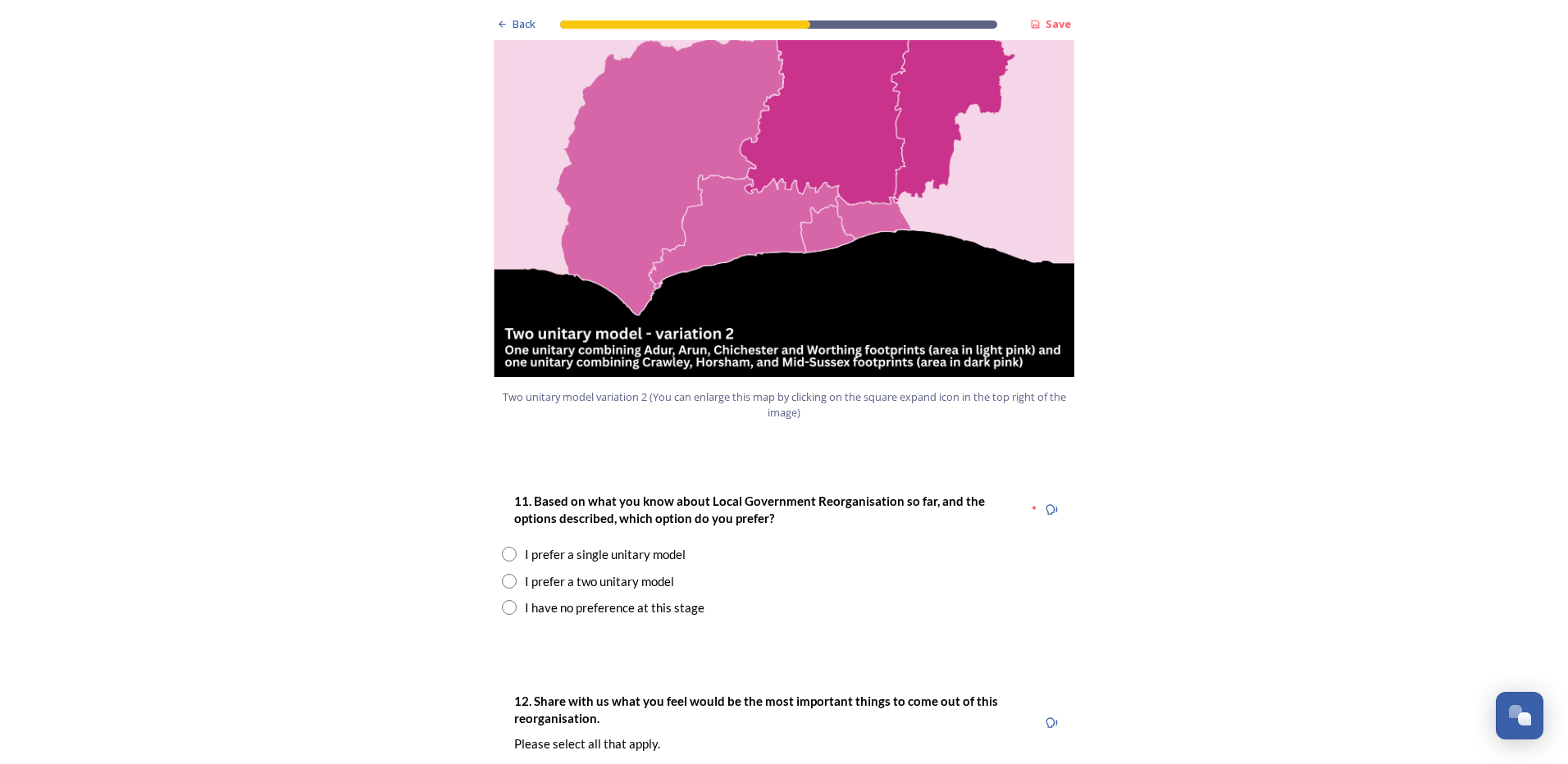
scroll to position [1803, 0]
click at [505, 573] on input "radio" at bounding box center [509, 581] width 15 height 15
radio input "true"
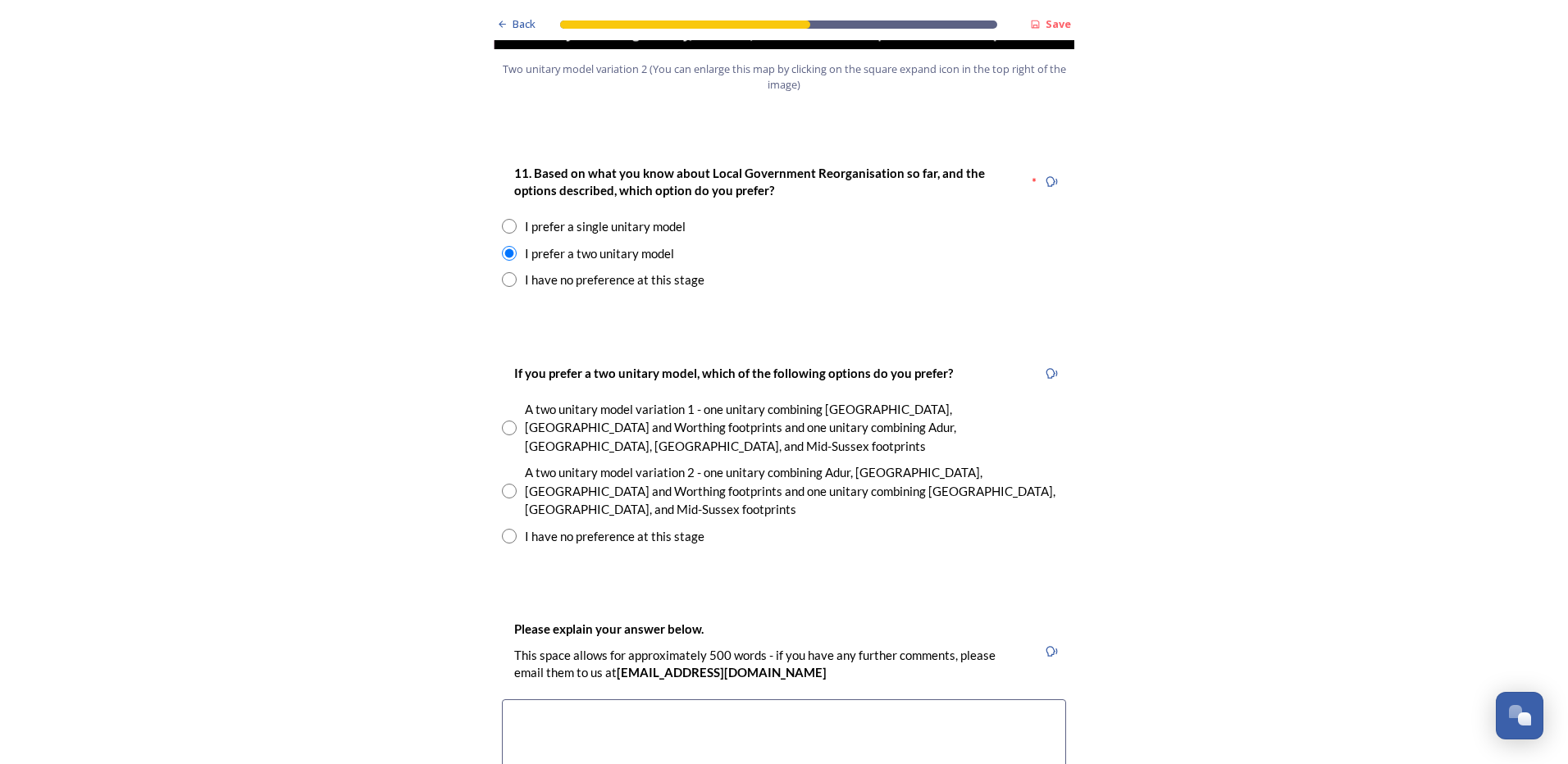
scroll to position [2131, 0]
click at [506, 483] on input "radio" at bounding box center [509, 490] width 15 height 15
radio input "true"
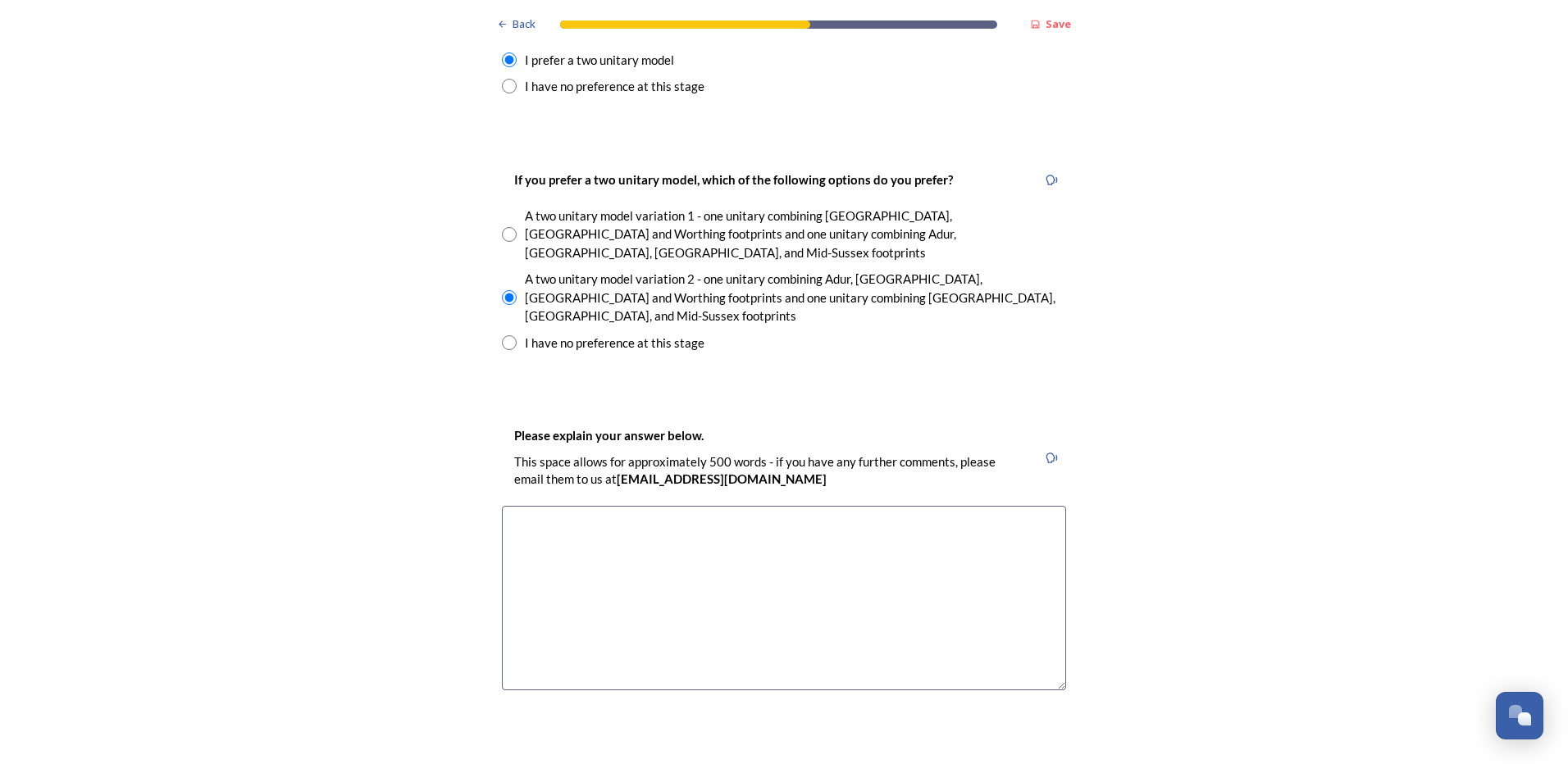
scroll to position [2295, 0]
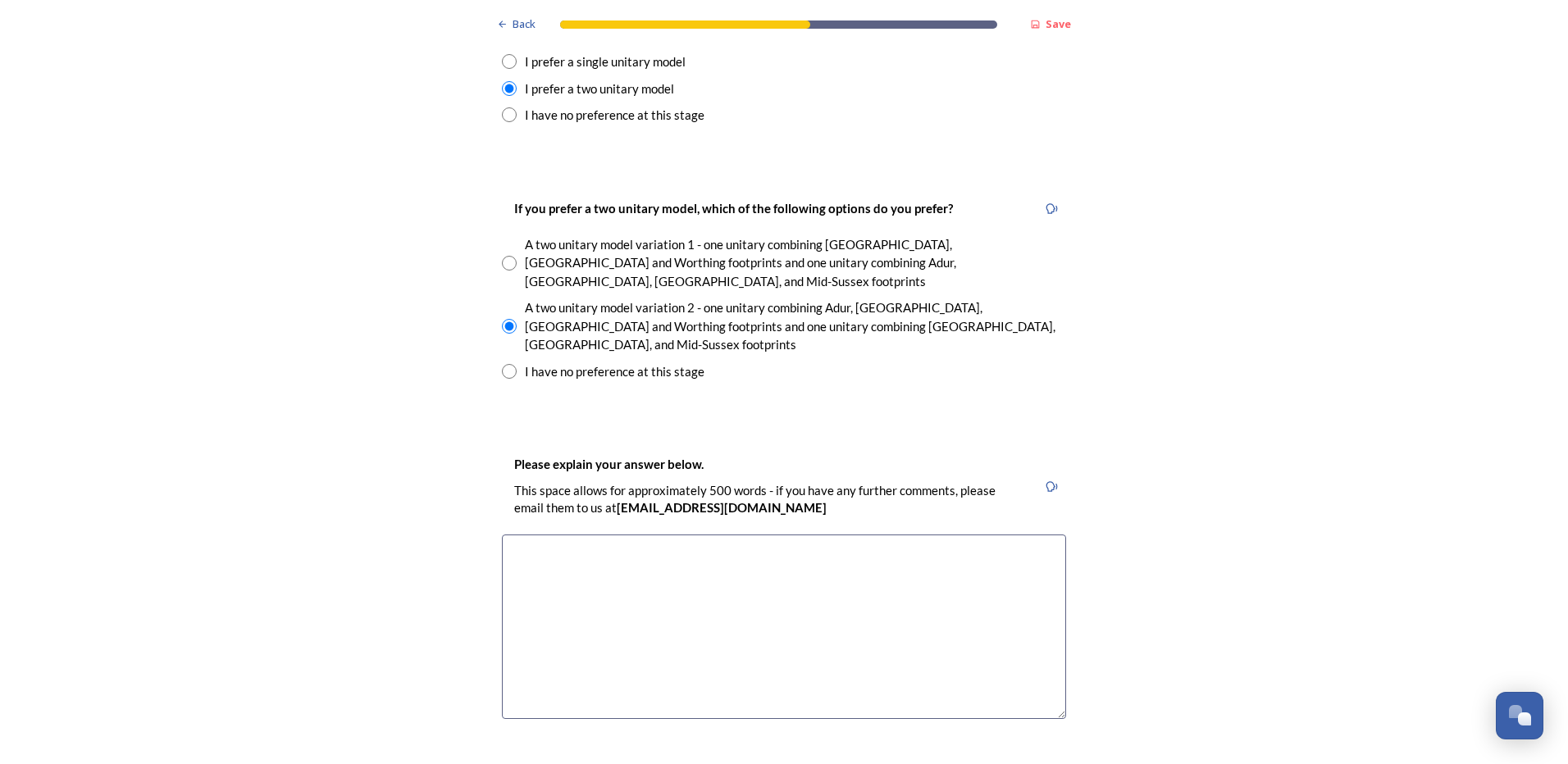
click at [534, 534] on textarea at bounding box center [784, 626] width 564 height 184
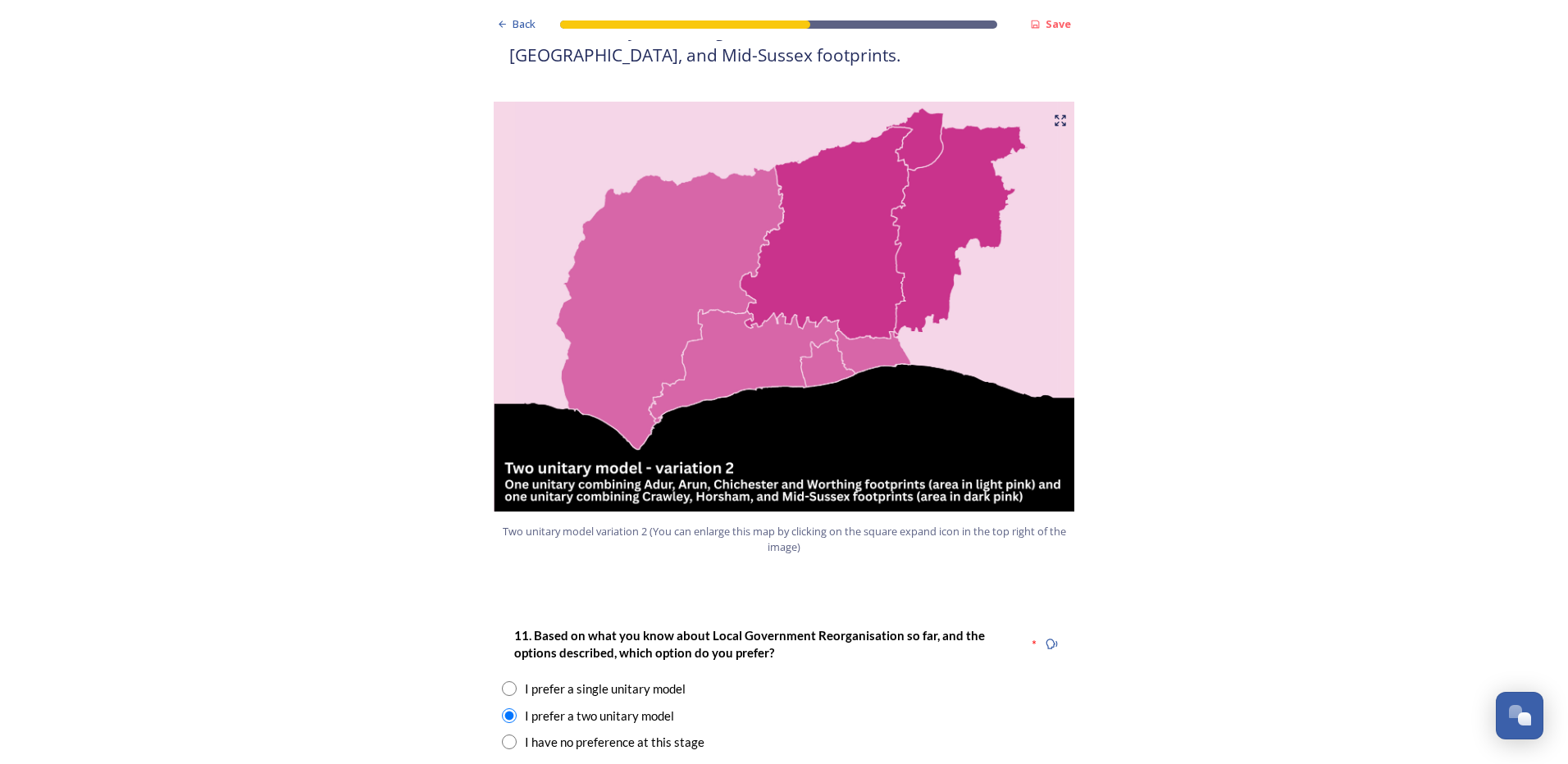
scroll to position [1640, 0]
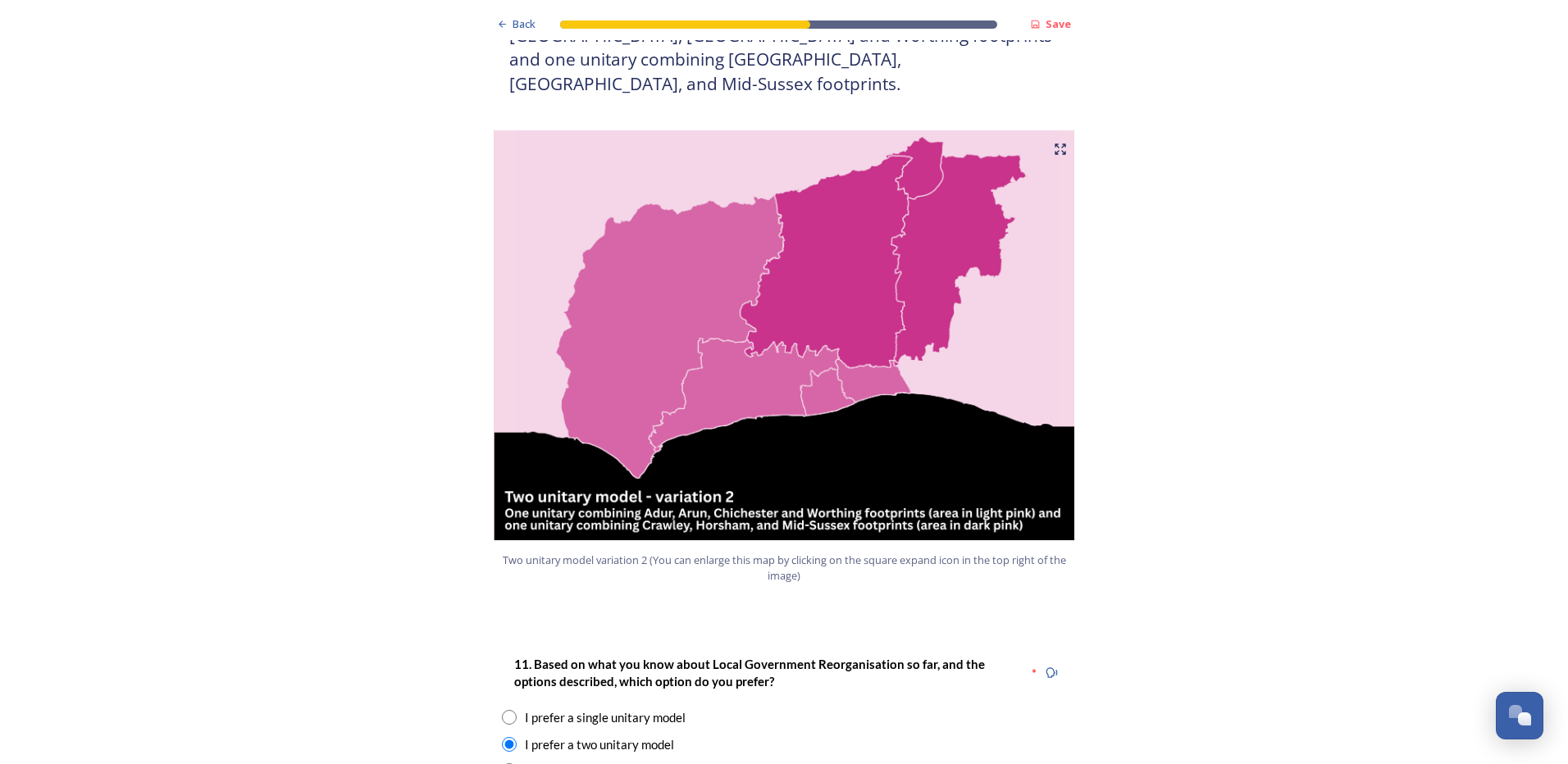
type textarea "I fail to see how such a large area could be managed effectively."
click at [861, 244] on img at bounding box center [784, 335] width 590 height 409
click at [1058, 142] on icon at bounding box center [1061, 149] width 13 height 13
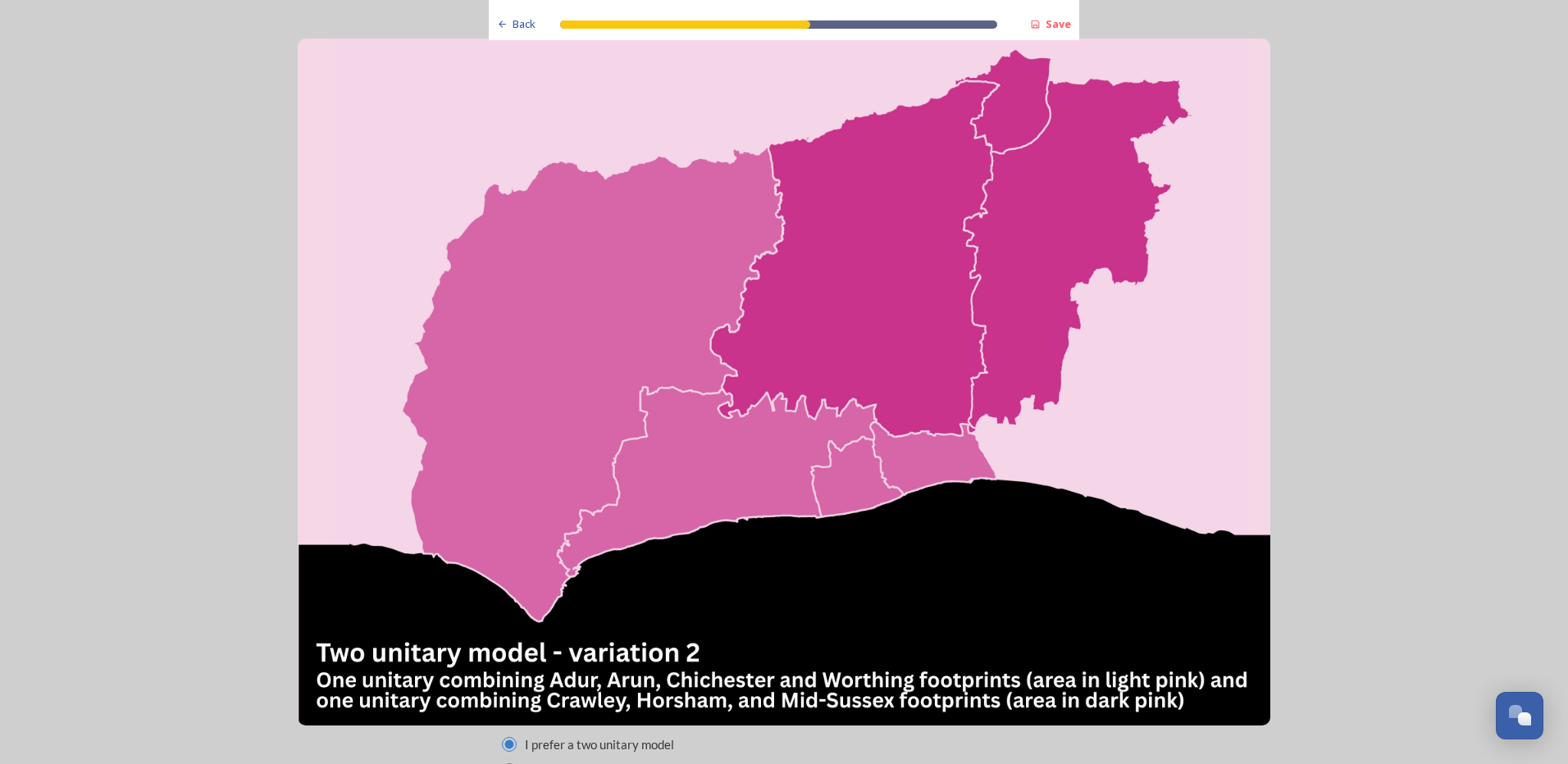
click at [882, 344] on img at bounding box center [784, 382] width 973 height 688
click at [1197, 282] on img at bounding box center [784, 382] width 973 height 688
click at [499, 25] on icon at bounding box center [502, 23] width 10 height 10
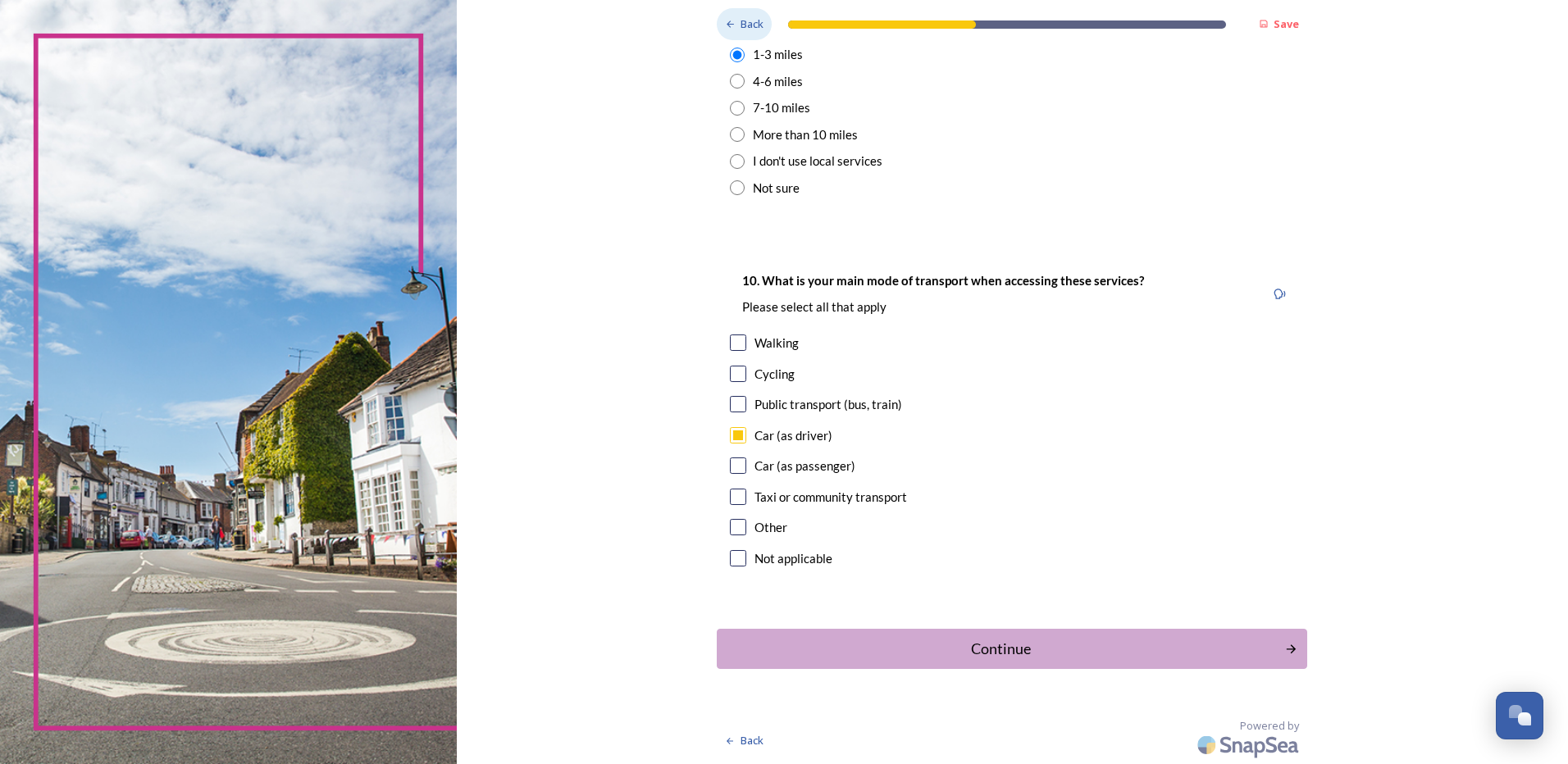
scroll to position [1311, 0]
click at [1299, 650] on button "Continue" at bounding box center [1012, 649] width 596 height 40
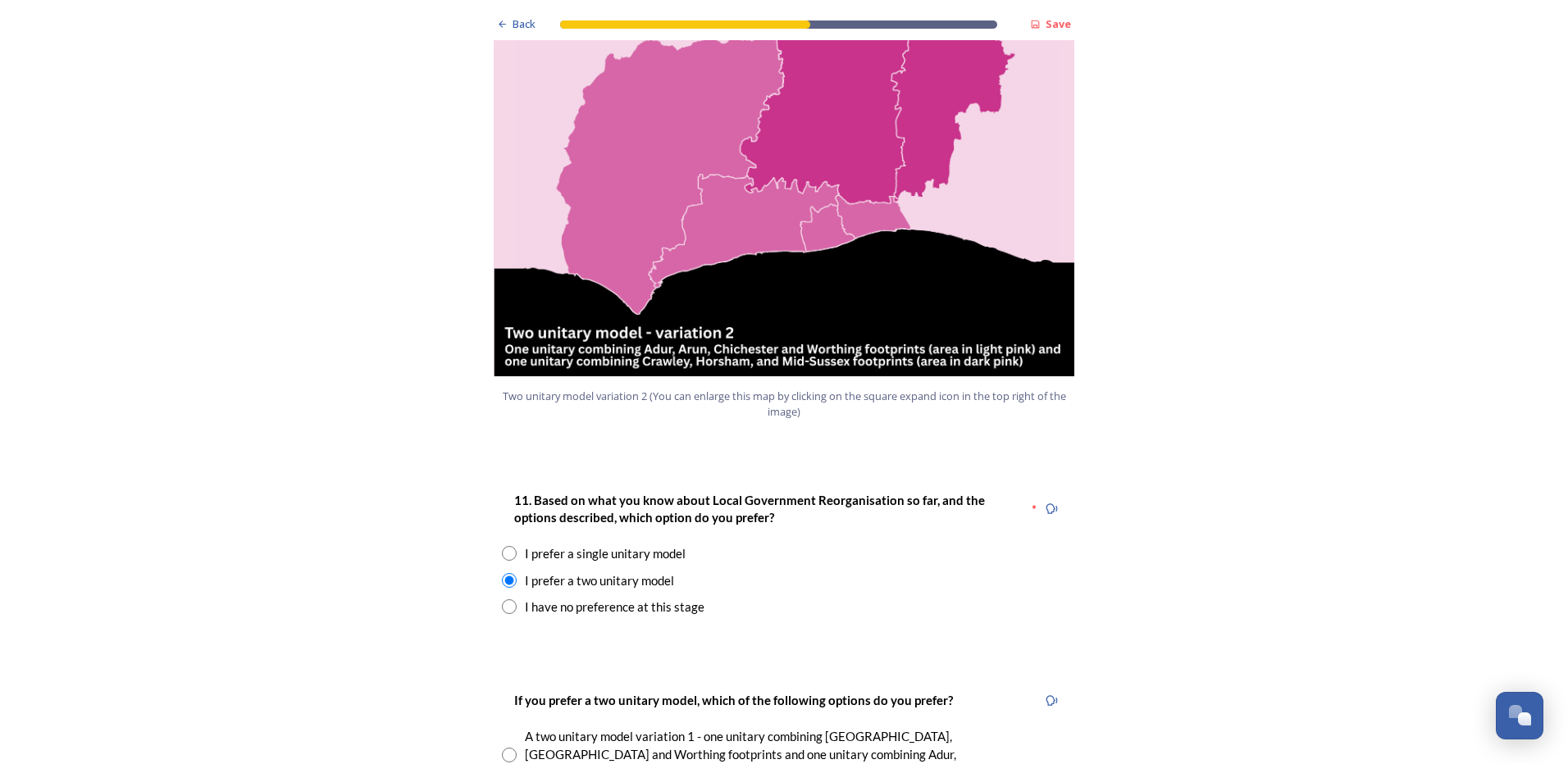
scroll to position [2213, 0]
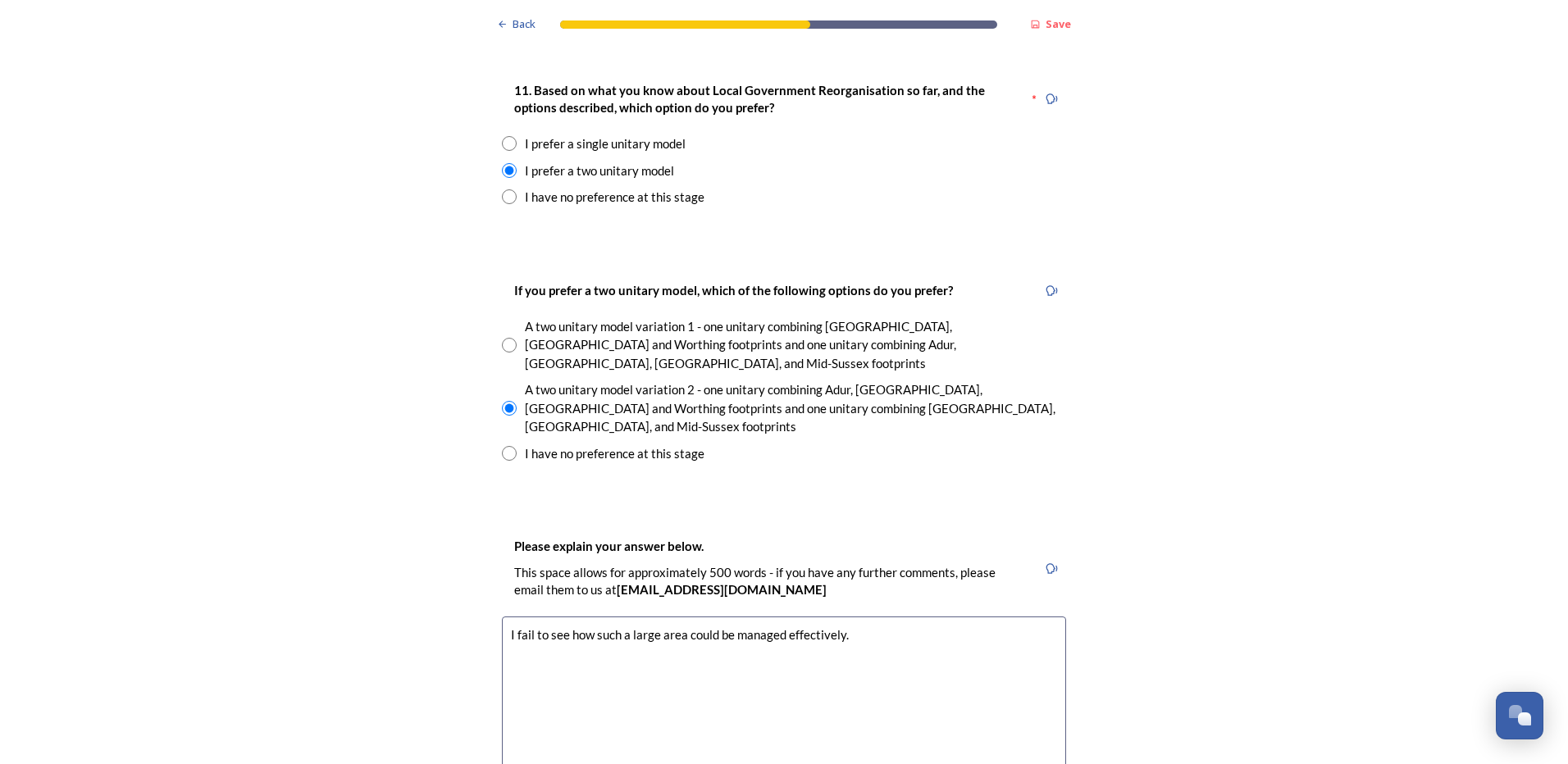
click at [856, 616] on textarea "I fail to see how such a large area could be managed effectively." at bounding box center [784, 708] width 564 height 184
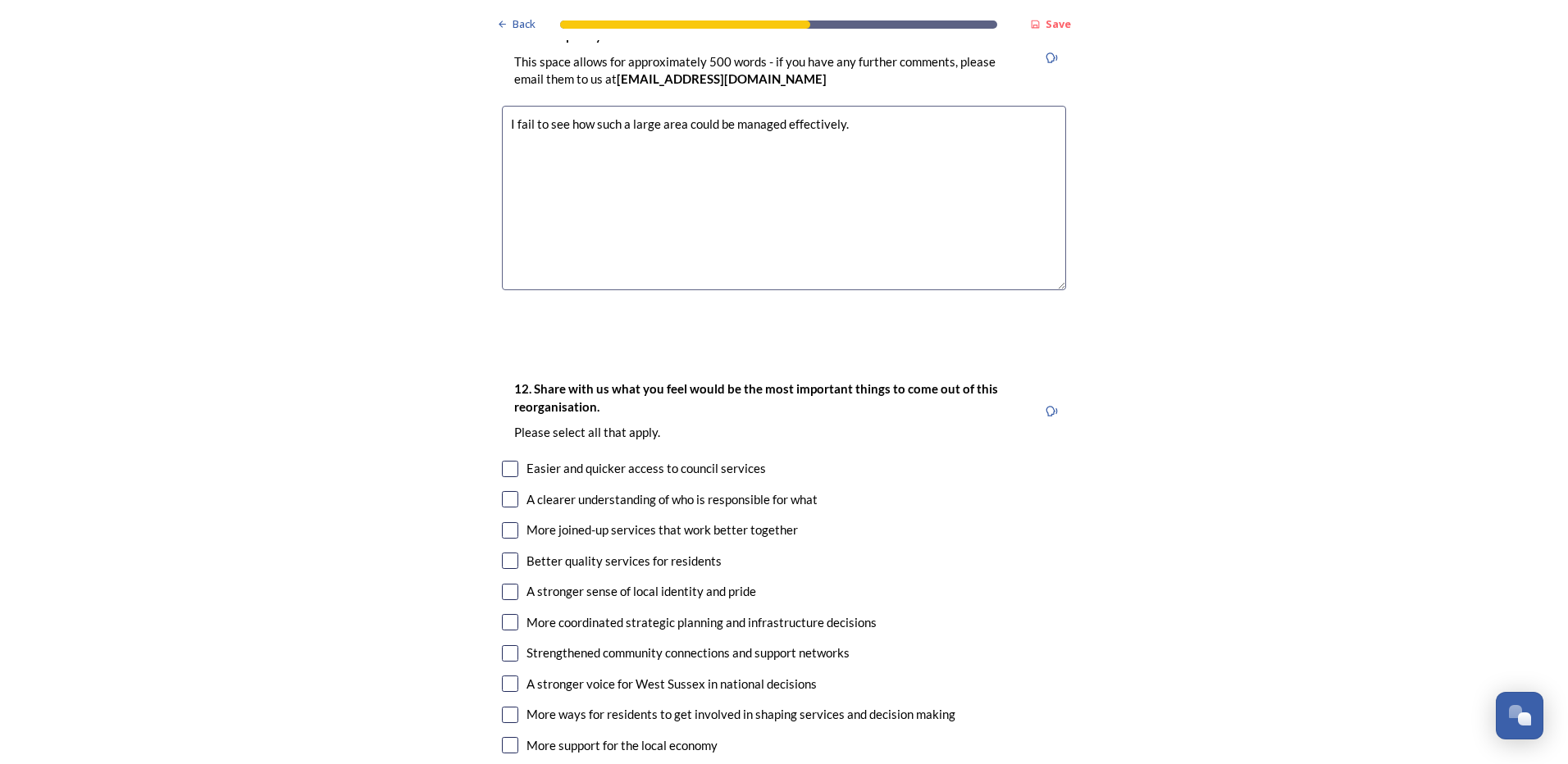
scroll to position [2787, 0]
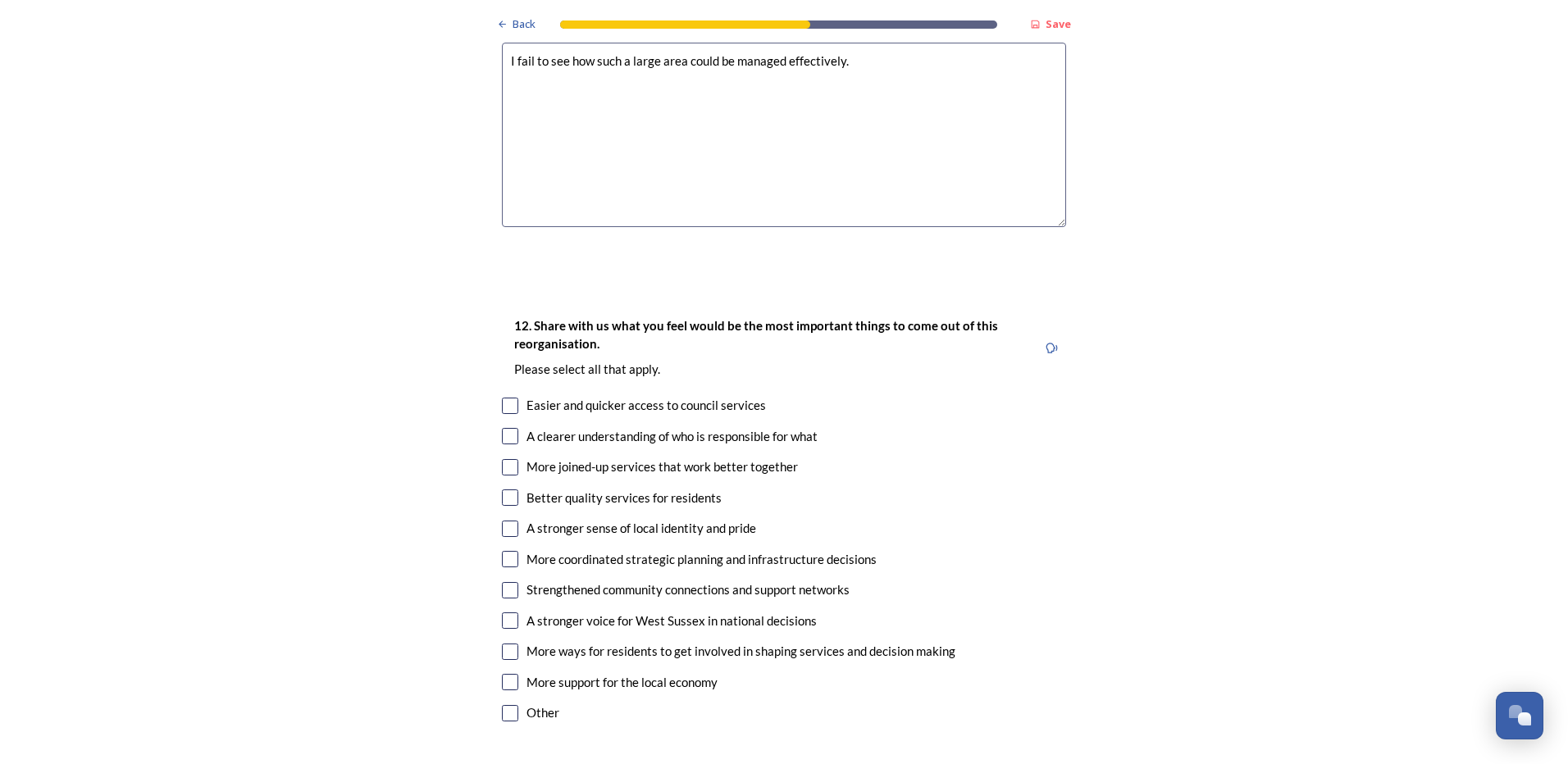
click at [506, 704] on input "checkbox" at bounding box center [510, 713] width 17 height 17
checkbox input "true"
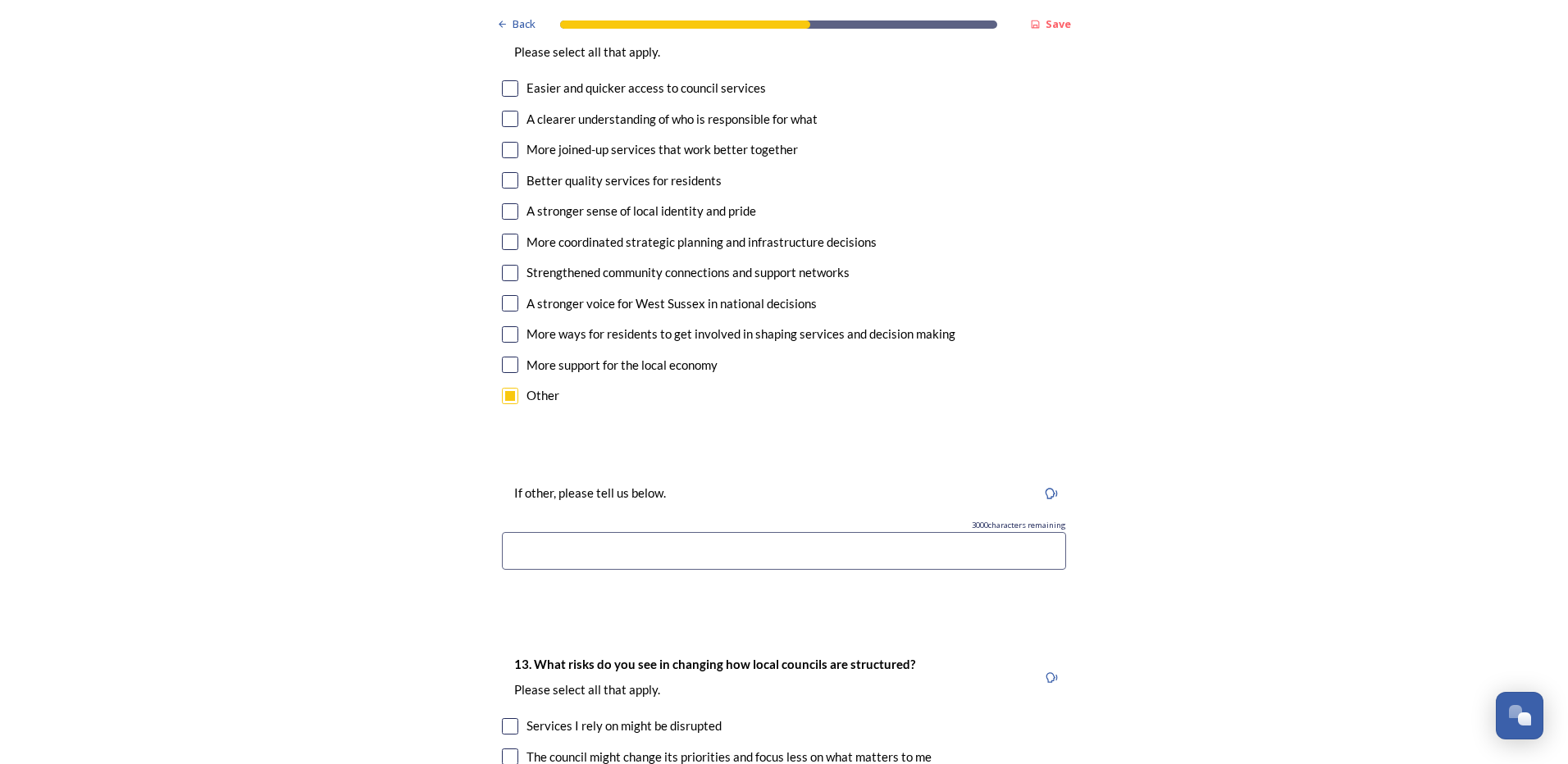
scroll to position [3115, 0]
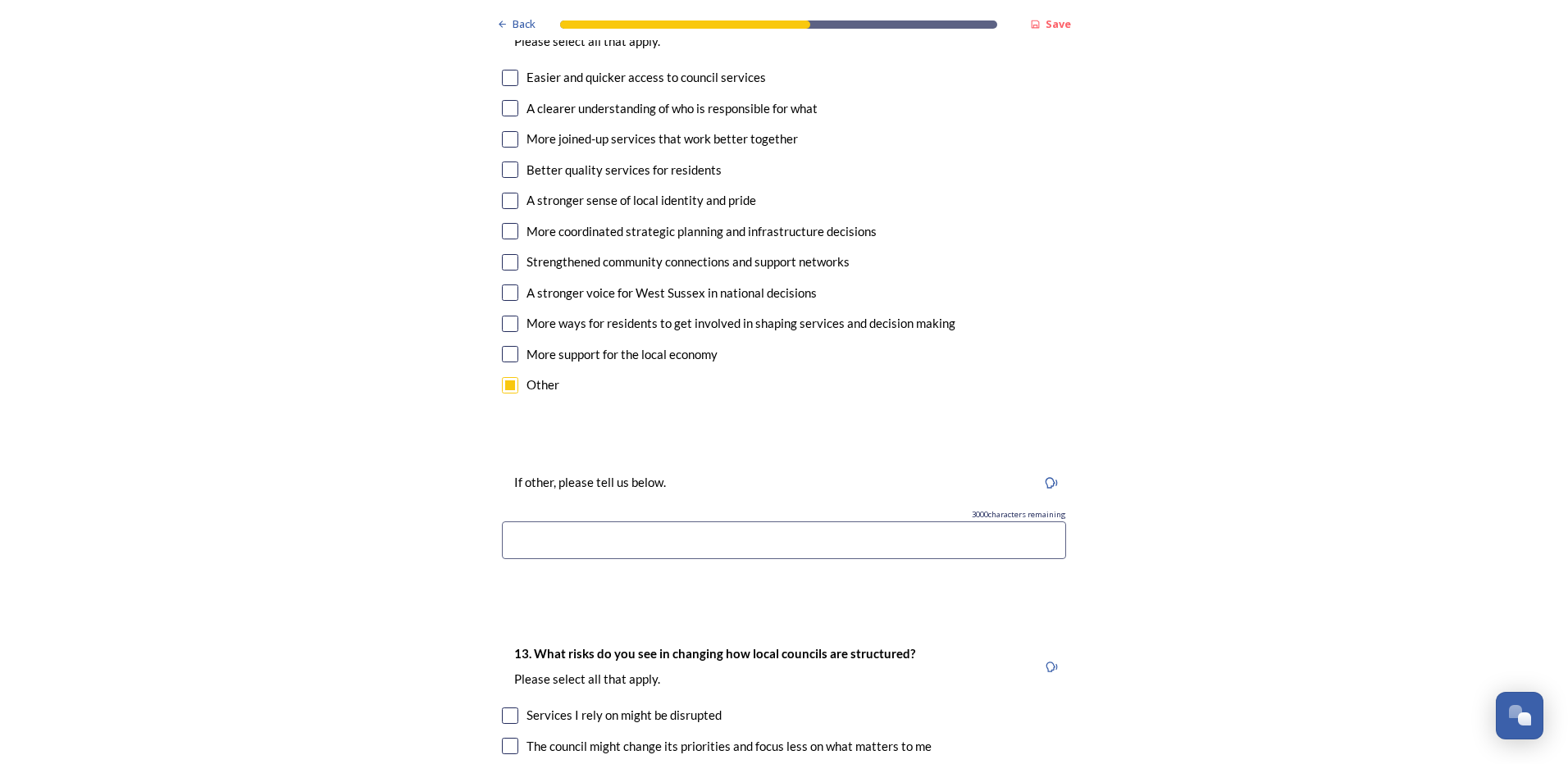
click at [529, 521] on input at bounding box center [784, 540] width 564 height 38
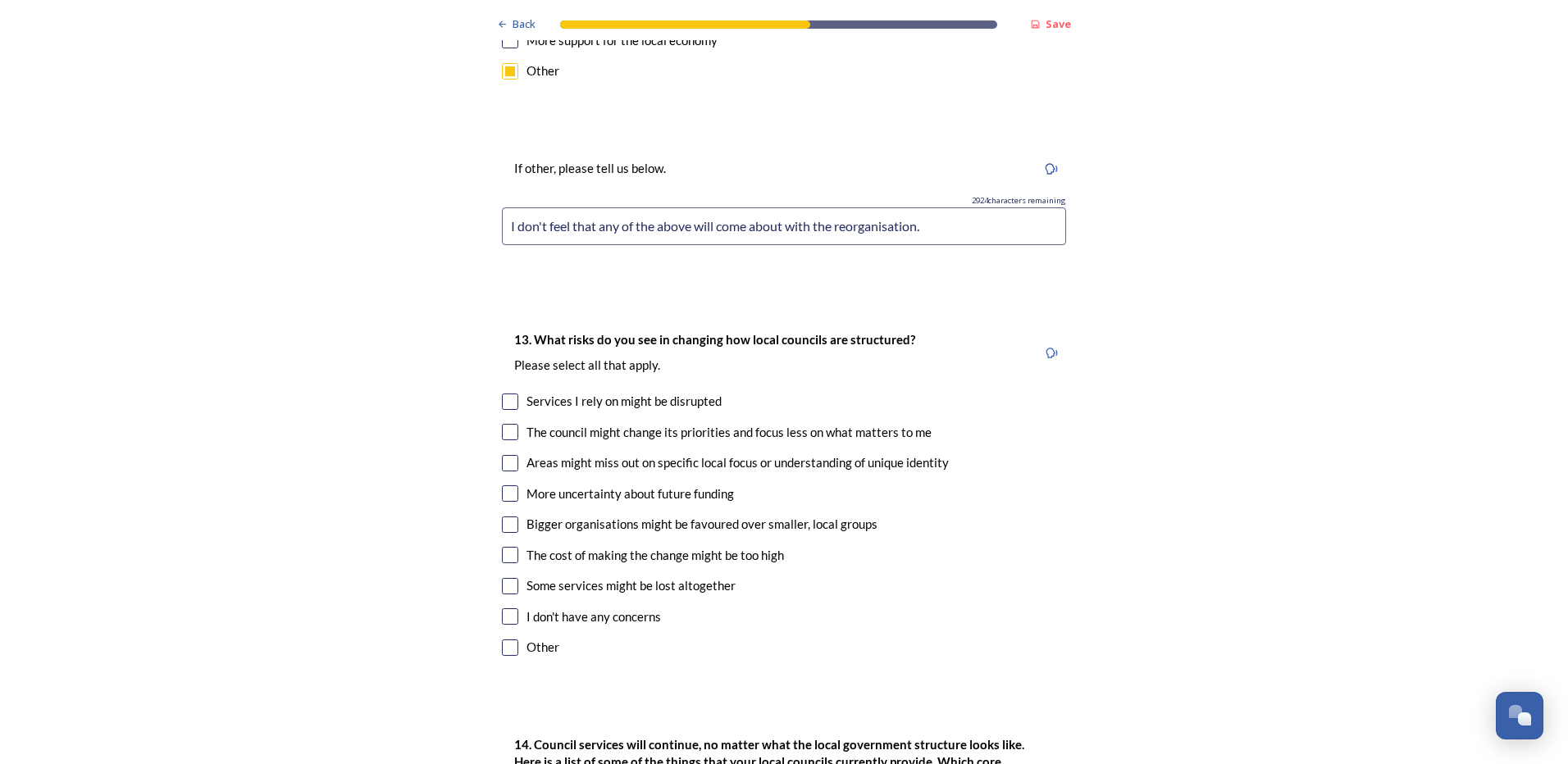
scroll to position [3442, 0]
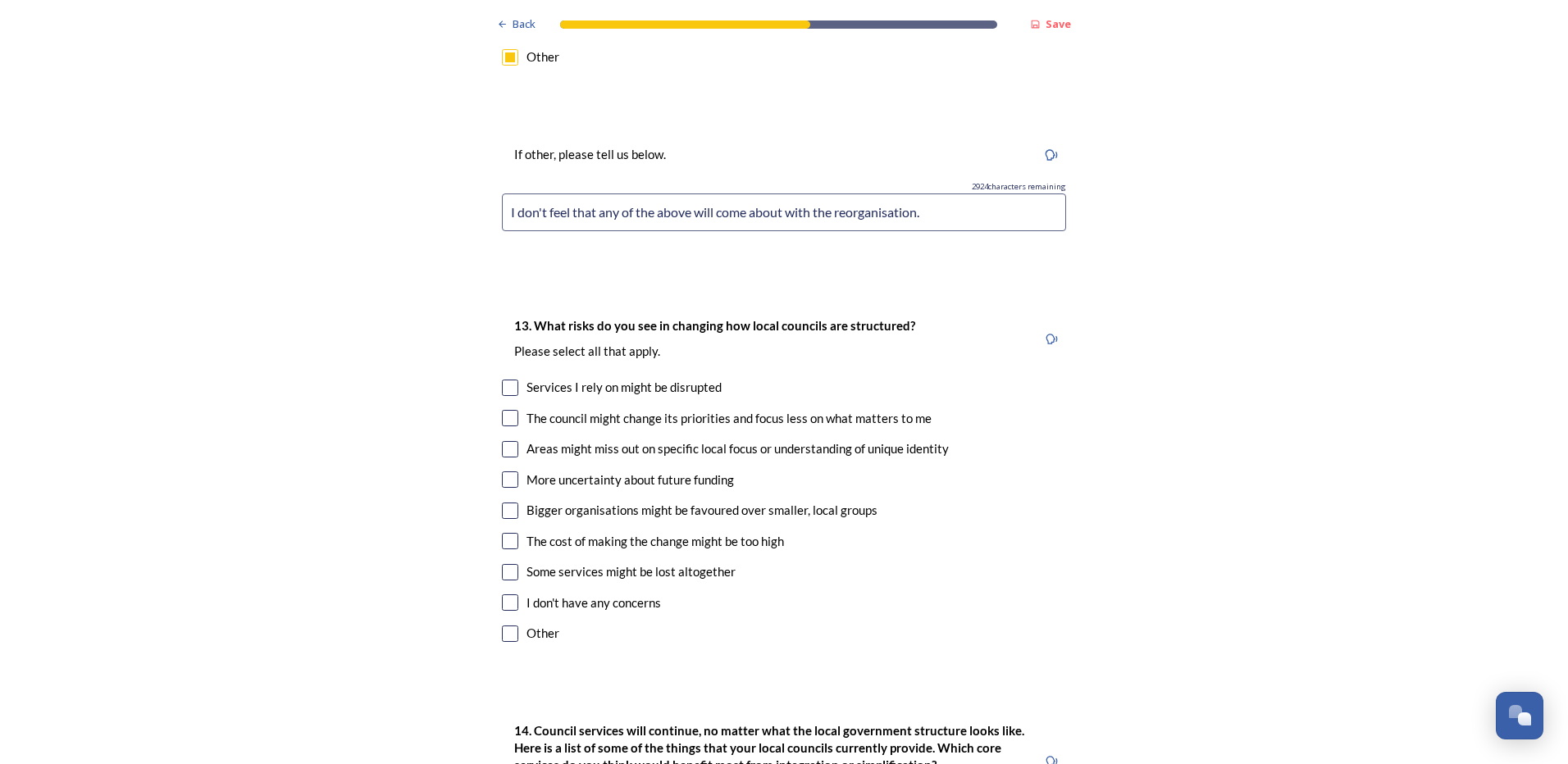
type input "I don't feel that any of the above will come about with the reorganisation."
click at [503, 564] on input "checkbox" at bounding box center [510, 572] width 17 height 17
checkbox input "true"
click at [507, 533] on input "checkbox" at bounding box center [510, 542] width 17 height 17
checkbox input "true"
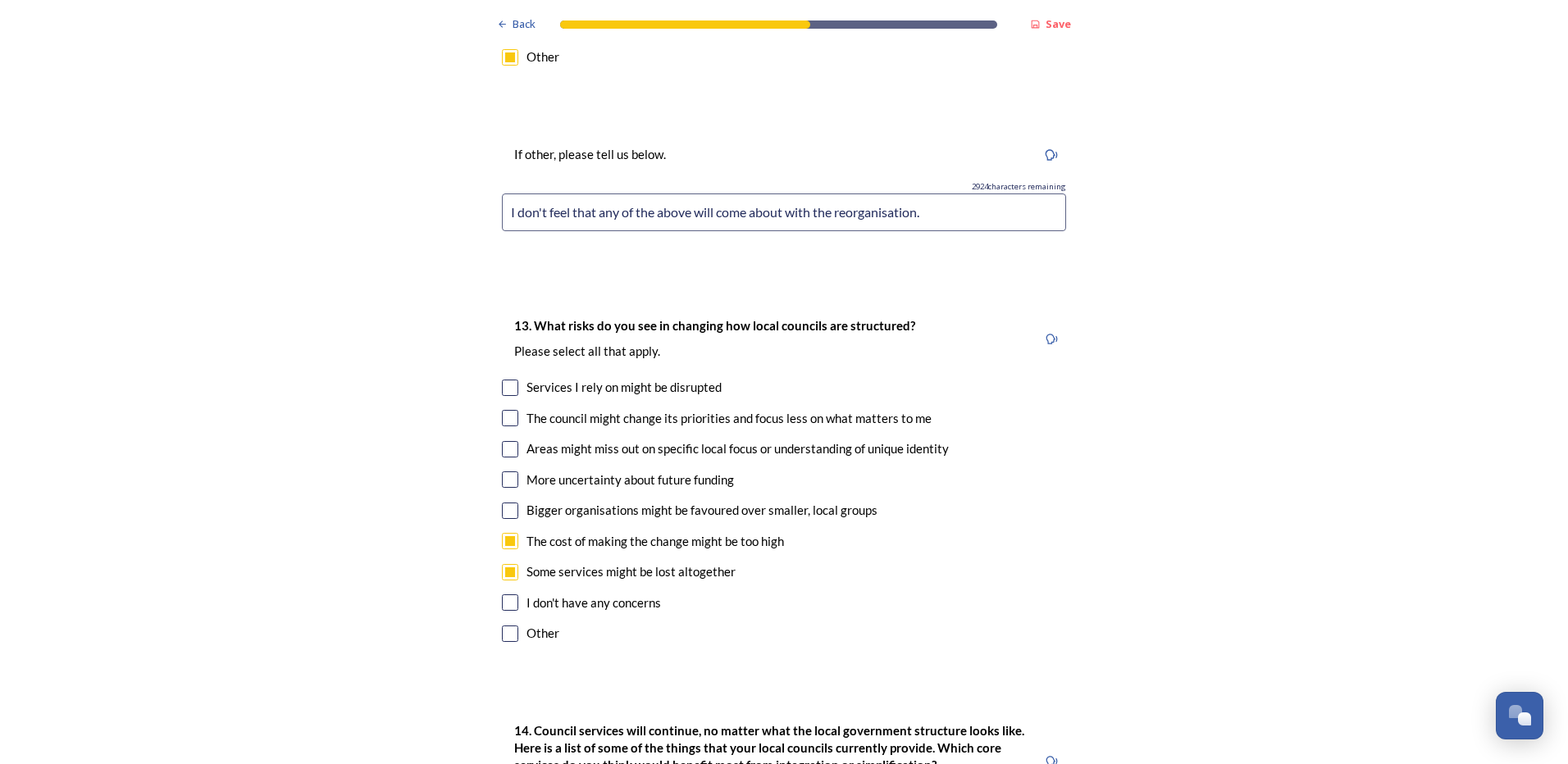
click at [507, 503] on input "checkbox" at bounding box center [510, 511] width 17 height 17
checkbox input "true"
click at [508, 471] on input "checkbox" at bounding box center [510, 479] width 17 height 17
checkbox input "true"
click at [506, 441] on input "checkbox" at bounding box center [510, 449] width 17 height 17
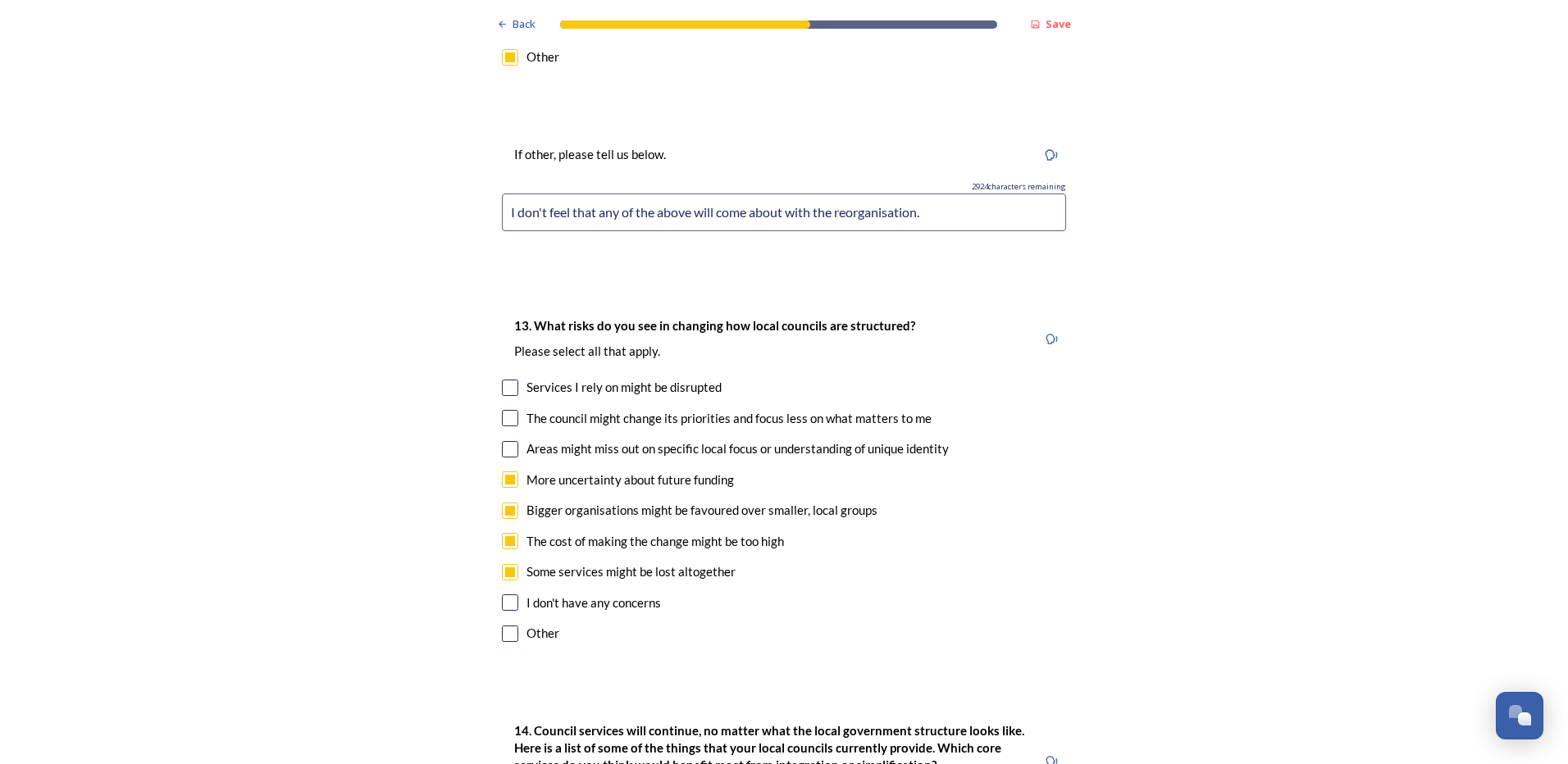
checkbox input "true"
click at [506, 409] on input "checkbox" at bounding box center [510, 418] width 17 height 17
checkbox input "true"
click at [505, 380] on input "checkbox" at bounding box center [510, 388] width 17 height 17
checkbox input "true"
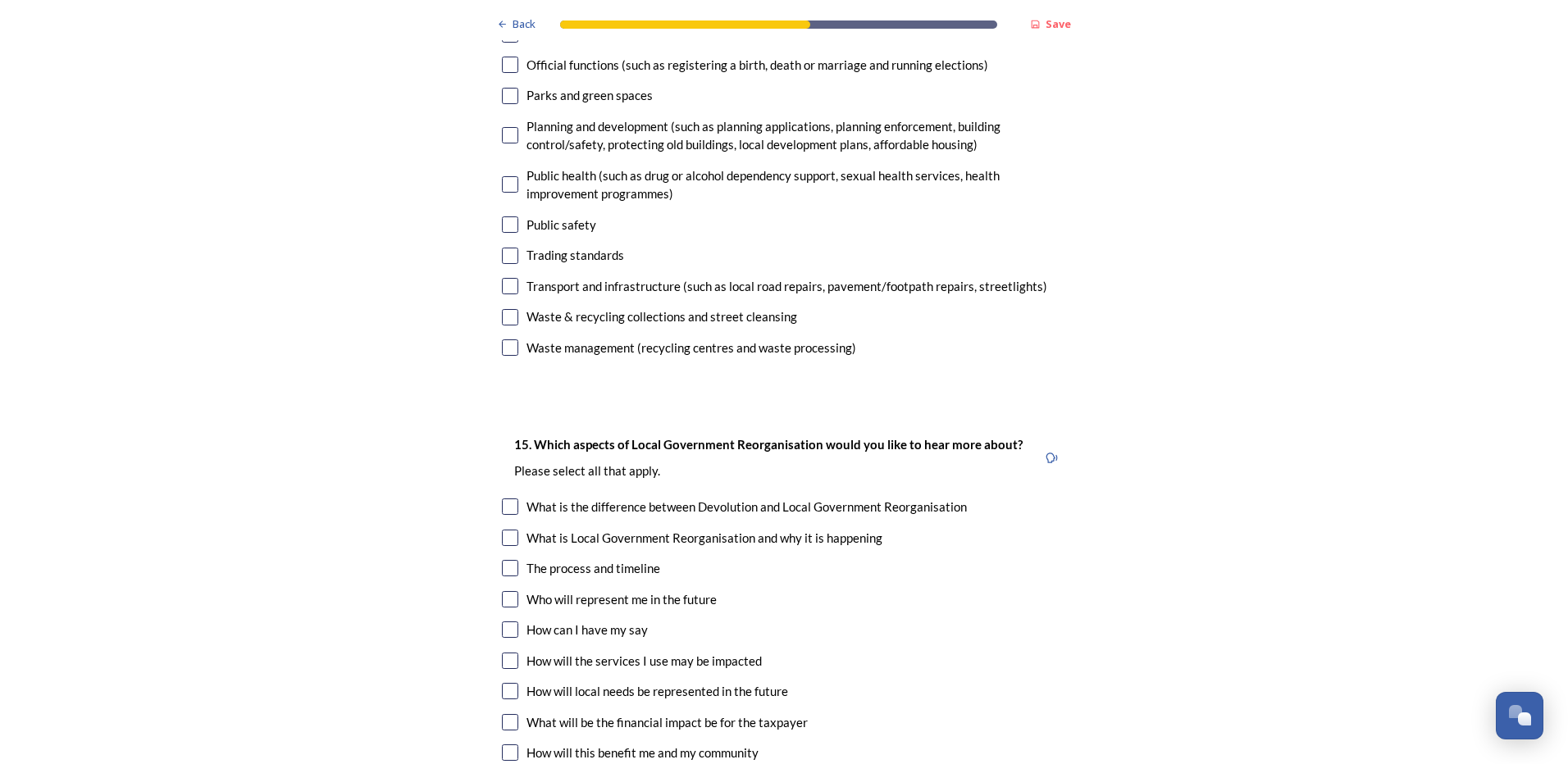
scroll to position [4590, 0]
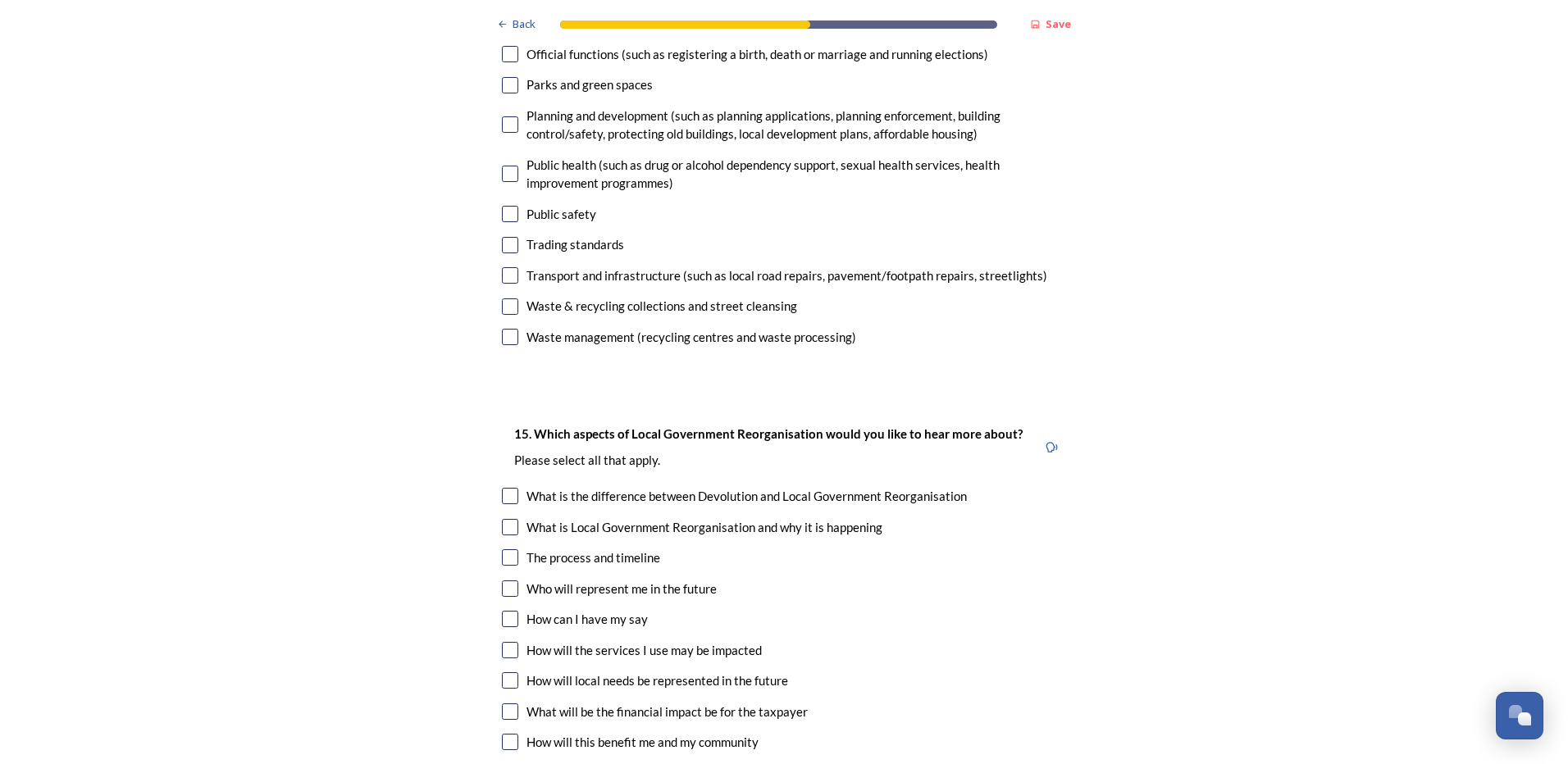
click at [505, 488] on input "checkbox" at bounding box center [510, 496] width 17 height 17
checkbox input "true"
click at [507, 519] on input "checkbox" at bounding box center [510, 528] width 17 height 17
checkbox input "true"
click at [507, 549] on input "checkbox" at bounding box center [510, 557] width 17 height 17
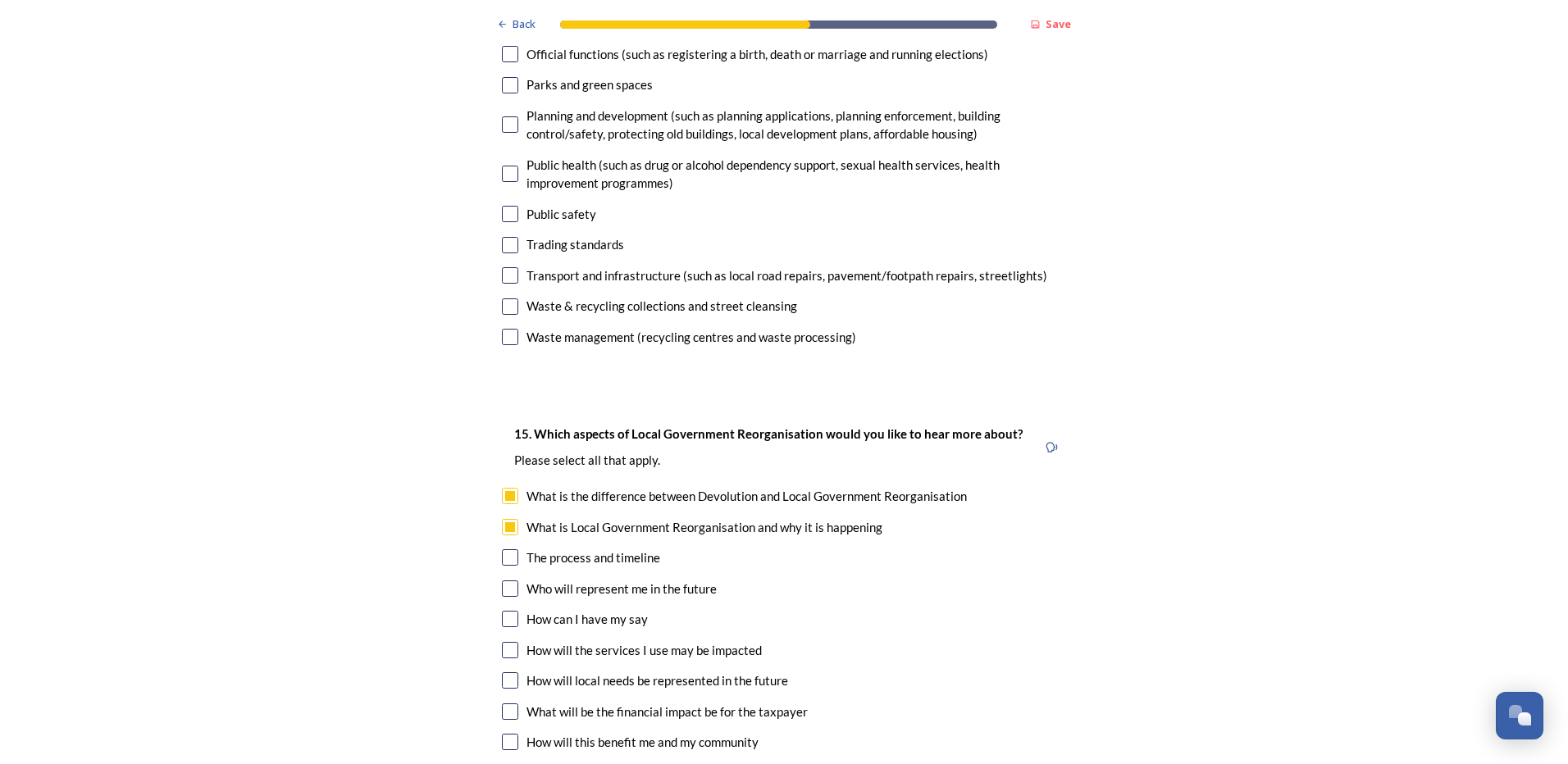
checkbox input "true"
click at [509, 581] on input "checkbox" at bounding box center [510, 589] width 17 height 17
checkbox input "true"
click at [504, 610] on input "checkbox" at bounding box center [510, 619] width 17 height 17
checkbox input "true"
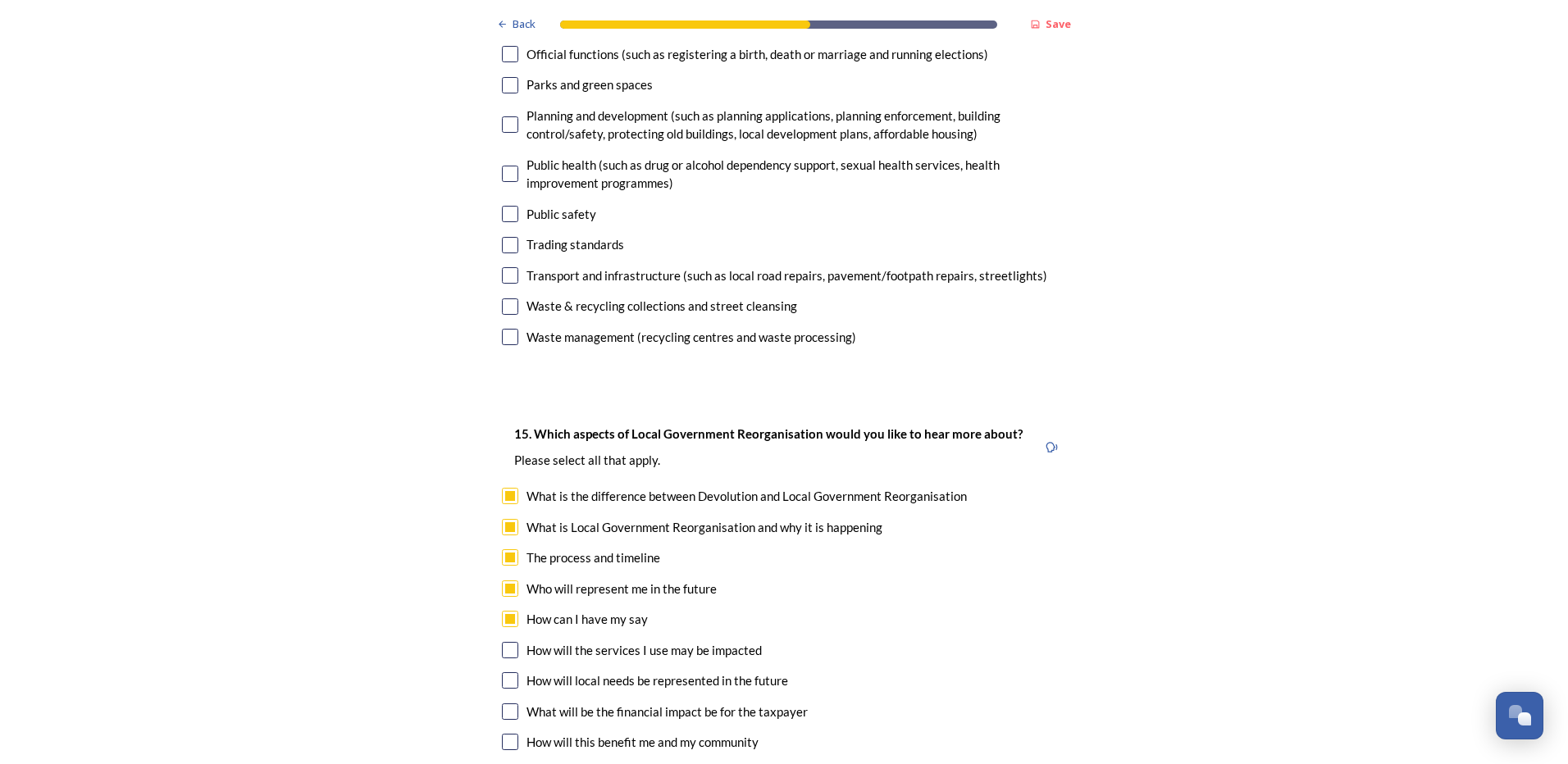
click at [502, 642] on input "checkbox" at bounding box center [510, 650] width 17 height 17
checkbox input "true"
click at [502, 672] on input "checkbox" at bounding box center [510, 680] width 17 height 17
checkbox input "true"
click at [504, 704] on input "checkbox" at bounding box center [510, 712] width 17 height 17
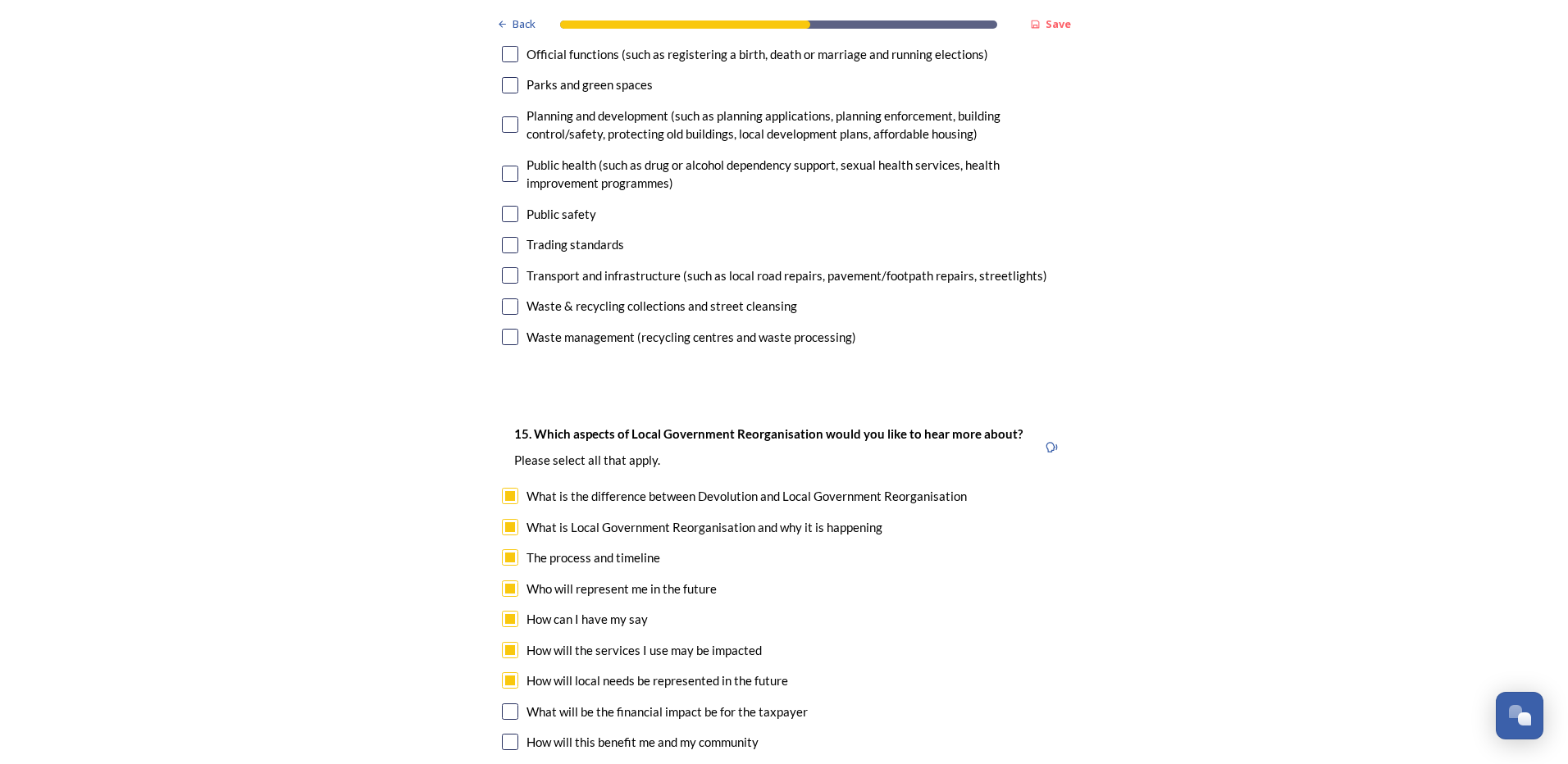
checkbox input "true"
click at [502, 733] on input "checkbox" at bounding box center [510, 742] width 17 height 17
checkbox input "true"
click at [509, 763] on input "checkbox" at bounding box center [510, 773] width 17 height 17
checkbox input "true"
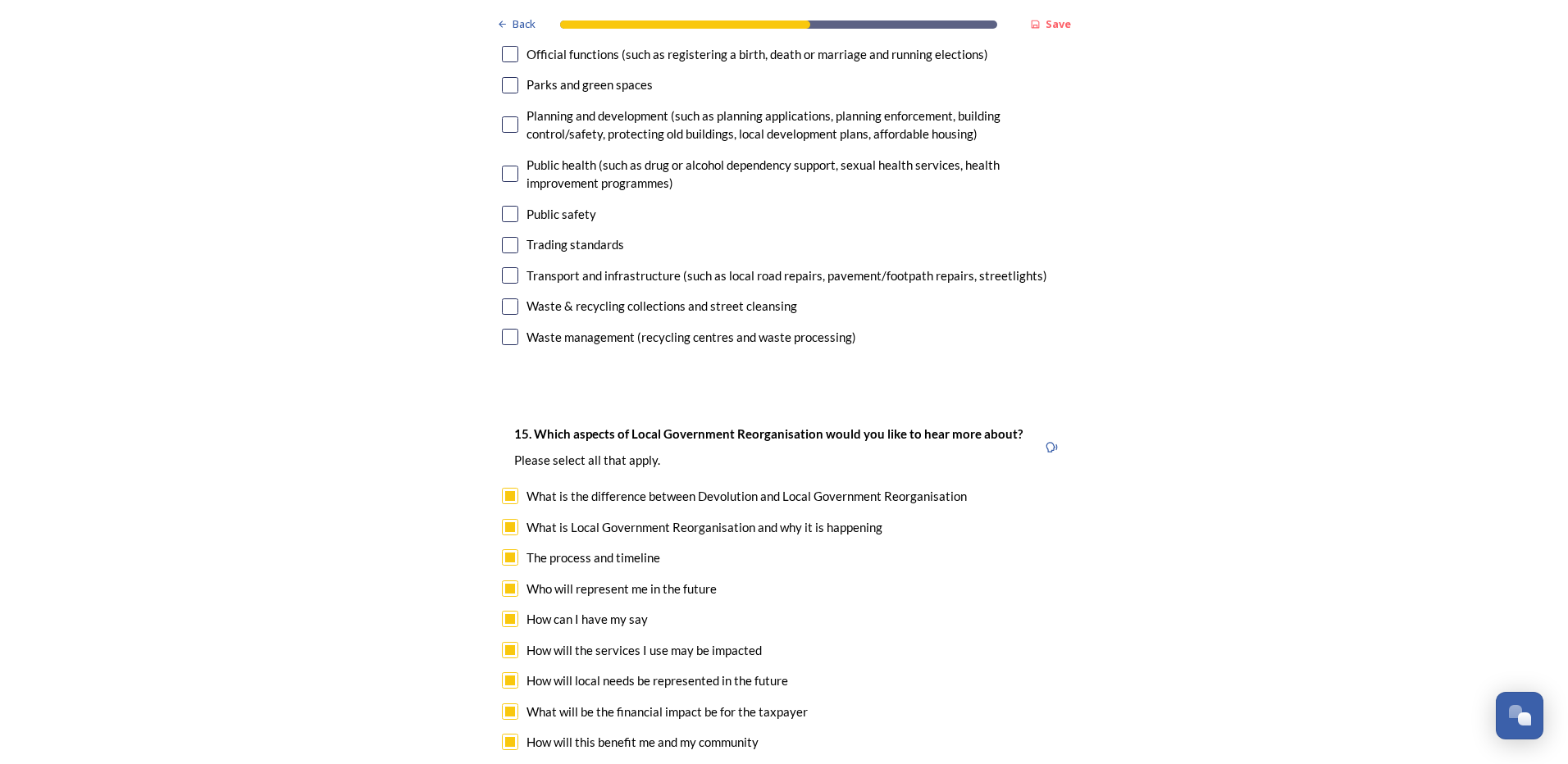
scroll to position [5000, 0]
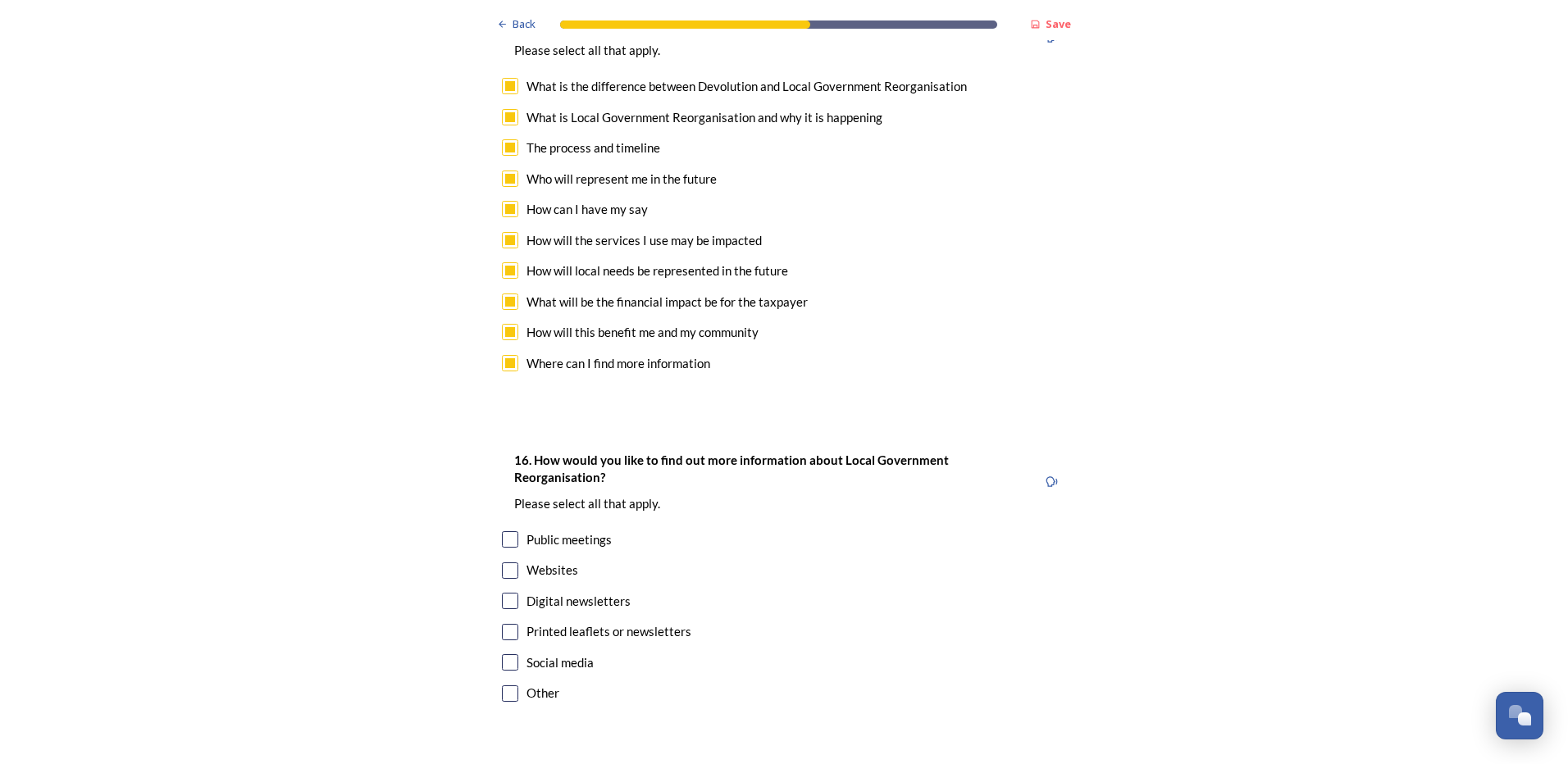
click at [505, 593] on input "checkbox" at bounding box center [510, 601] width 17 height 17
checkbox input "true"
click at [509, 623] on input "checkbox" at bounding box center [510, 632] width 17 height 17
checkbox input "true"
click at [503, 531] on input "checkbox" at bounding box center [510, 540] width 17 height 17
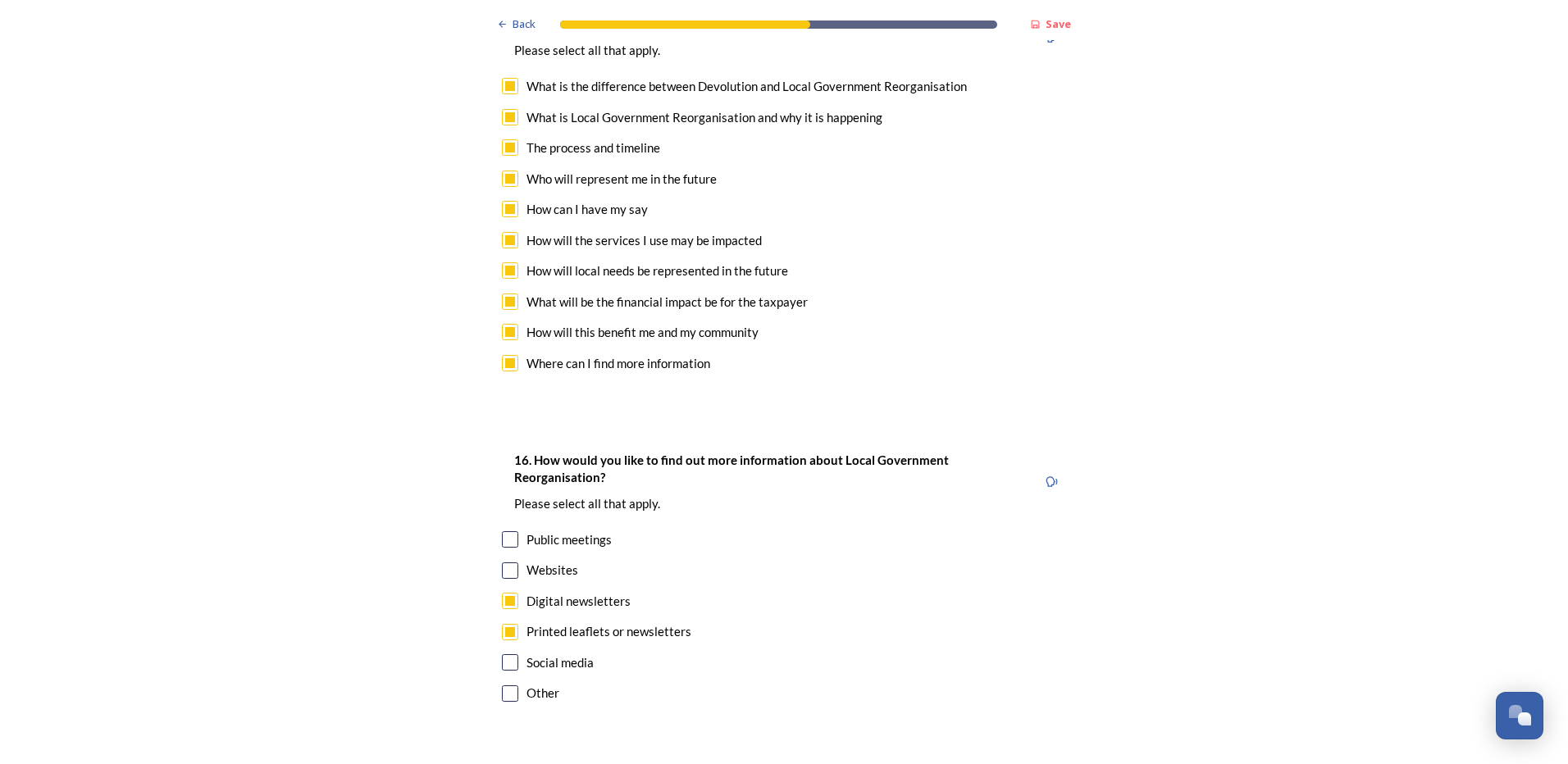
checkbox input "true"
click at [503, 562] on input "checkbox" at bounding box center [510, 570] width 17 height 17
checkbox input "true"
click at [506, 654] on input "checkbox" at bounding box center [510, 663] width 17 height 17
checkbox input "true"
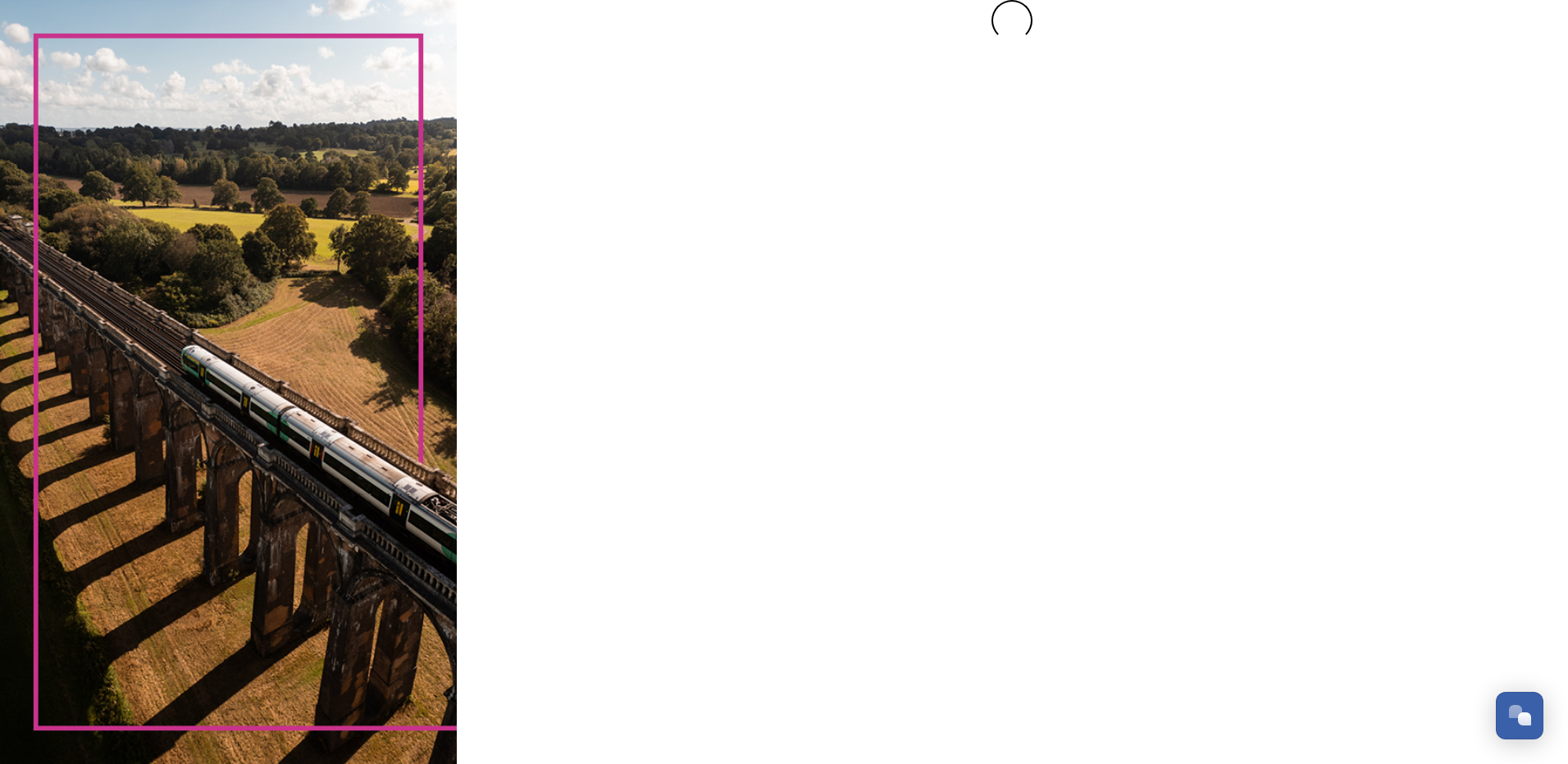
scroll to position [0, 0]
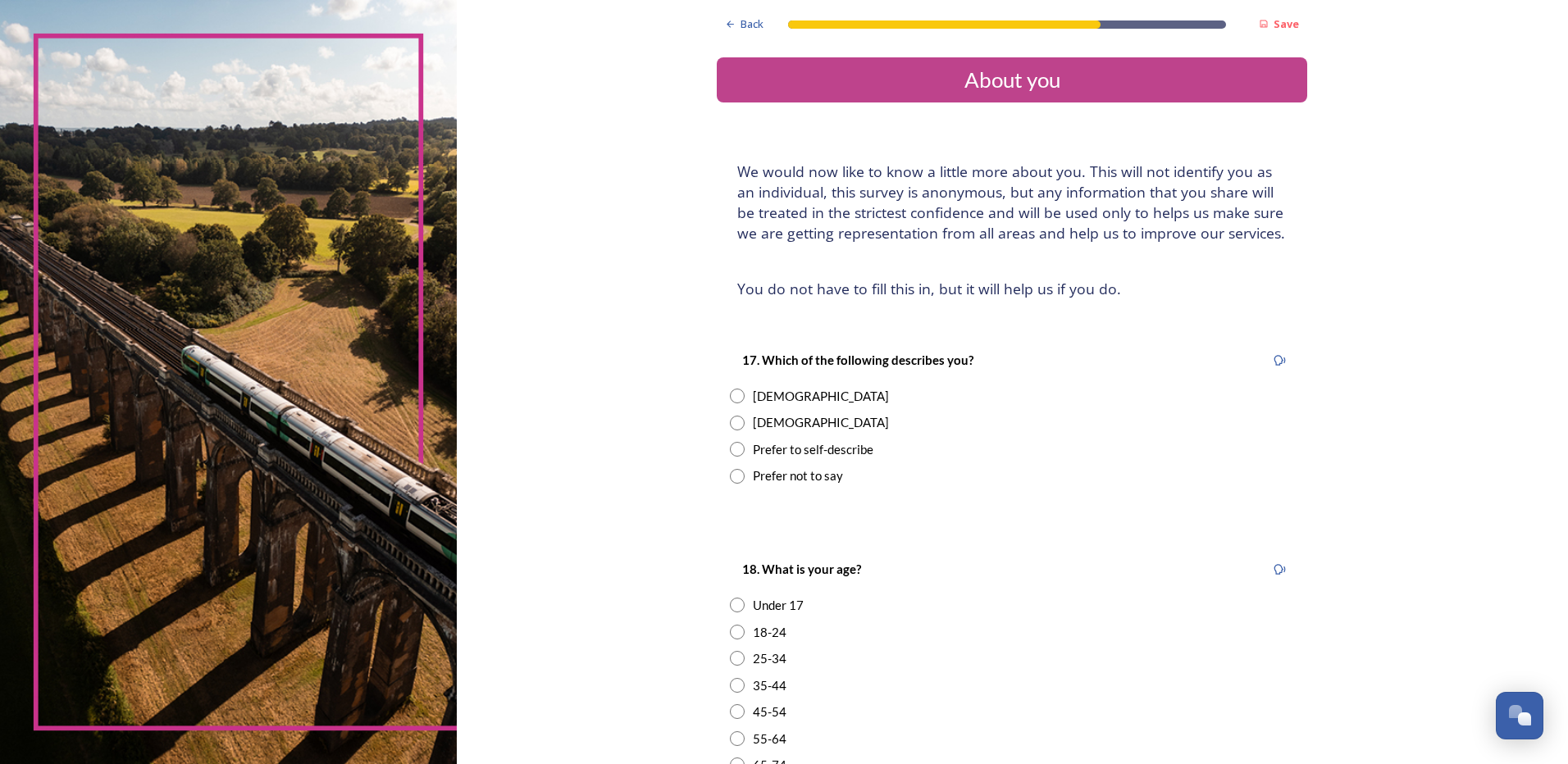
click at [730, 397] on input "radio" at bounding box center [737, 395] width 15 height 15
radio input "true"
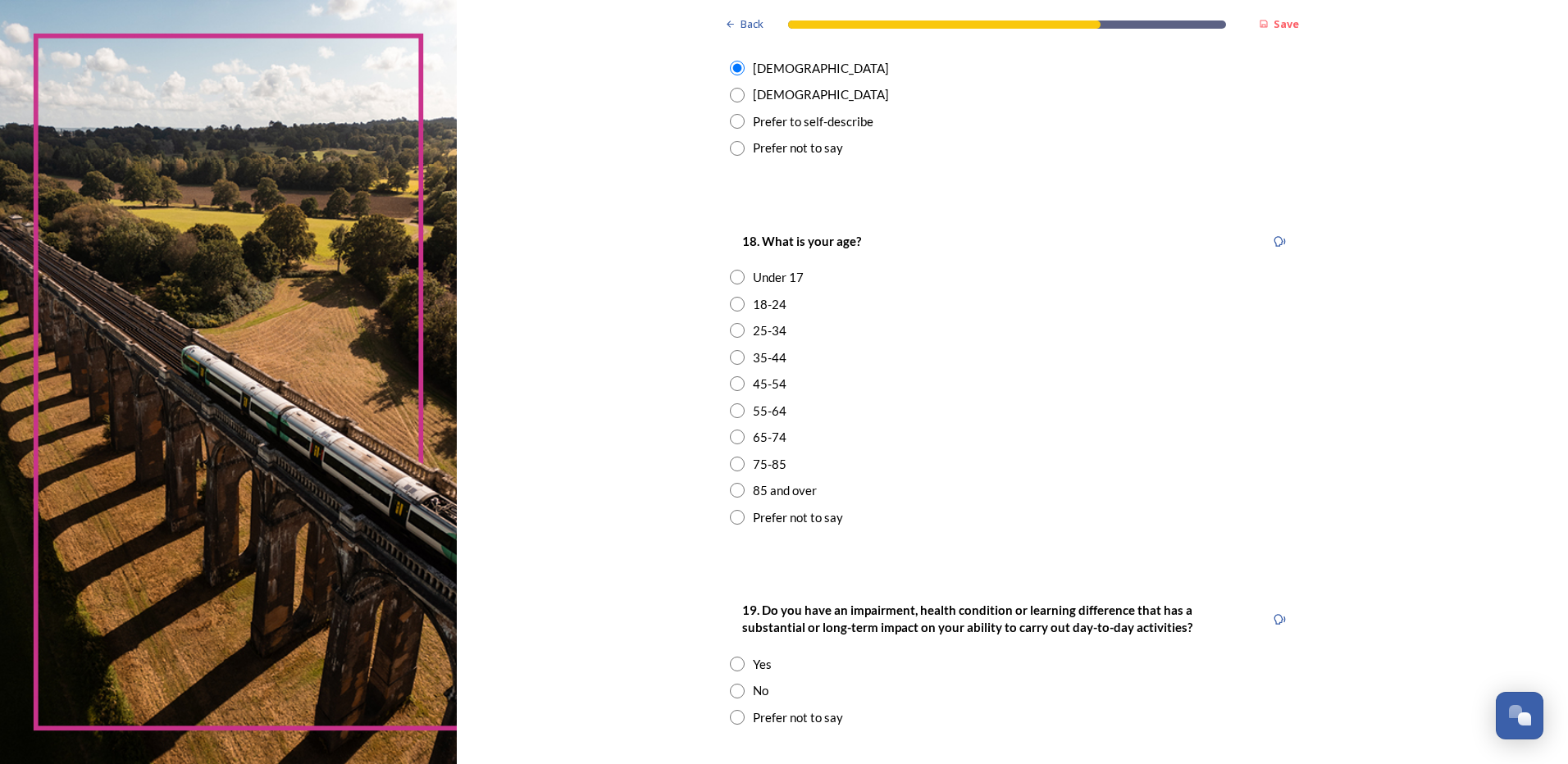
click at [734, 520] on input "radio" at bounding box center [737, 517] width 15 height 15
radio input "true"
click at [731, 149] on input "radio" at bounding box center [737, 148] width 15 height 15
radio input "true"
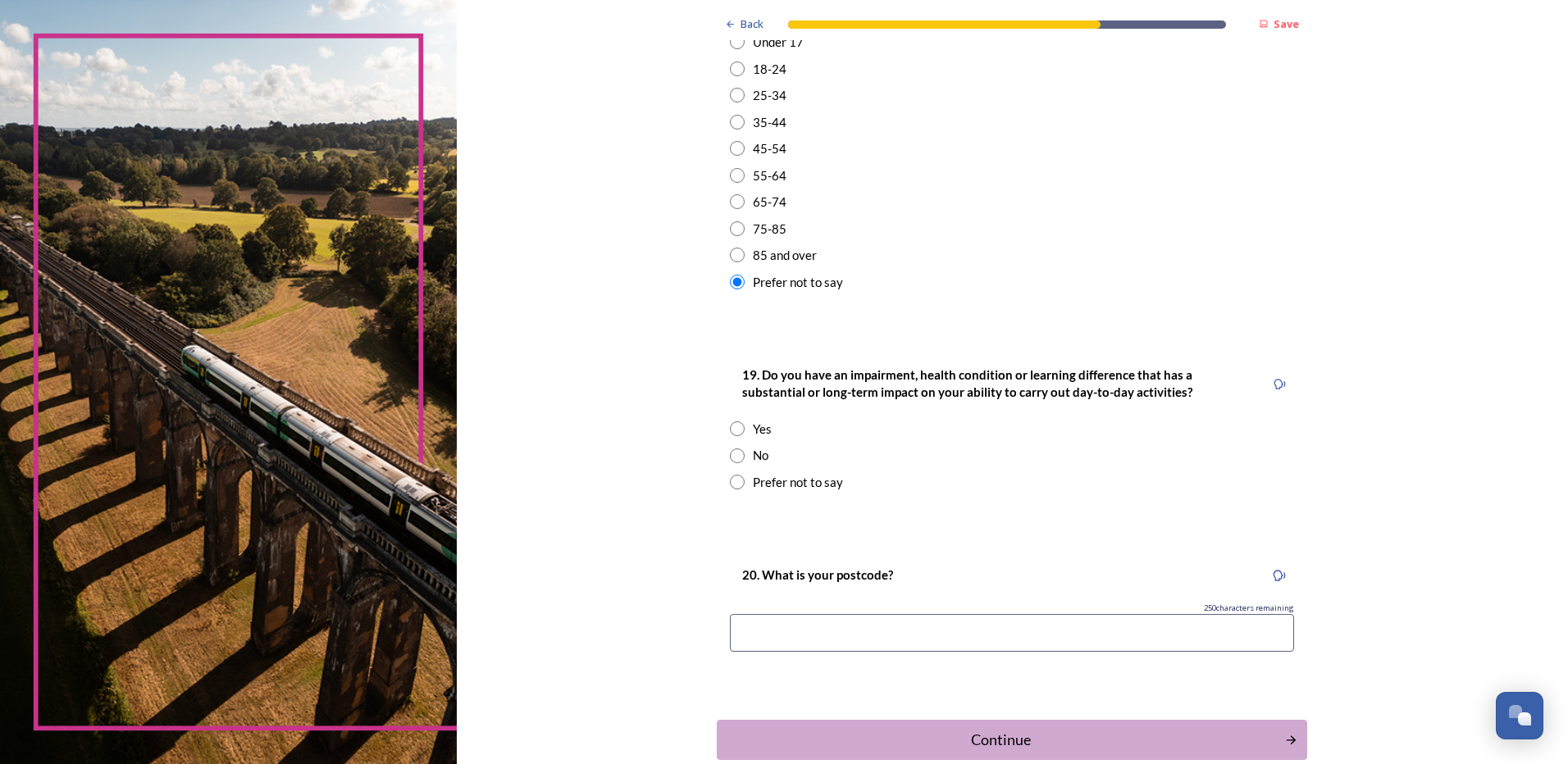
scroll to position [574, 0]
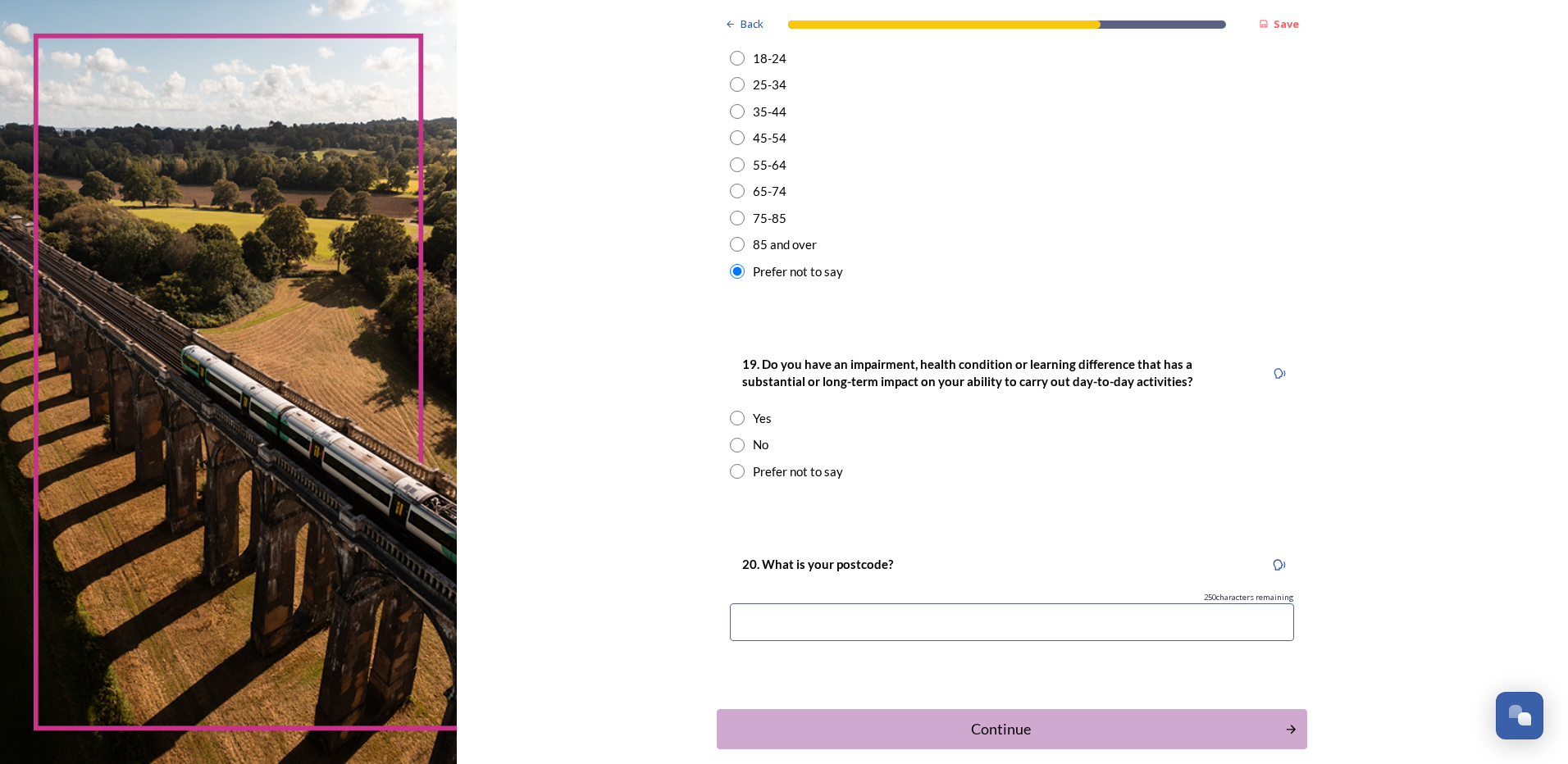
click at [732, 444] on input "radio" at bounding box center [737, 445] width 15 height 15
radio input "true"
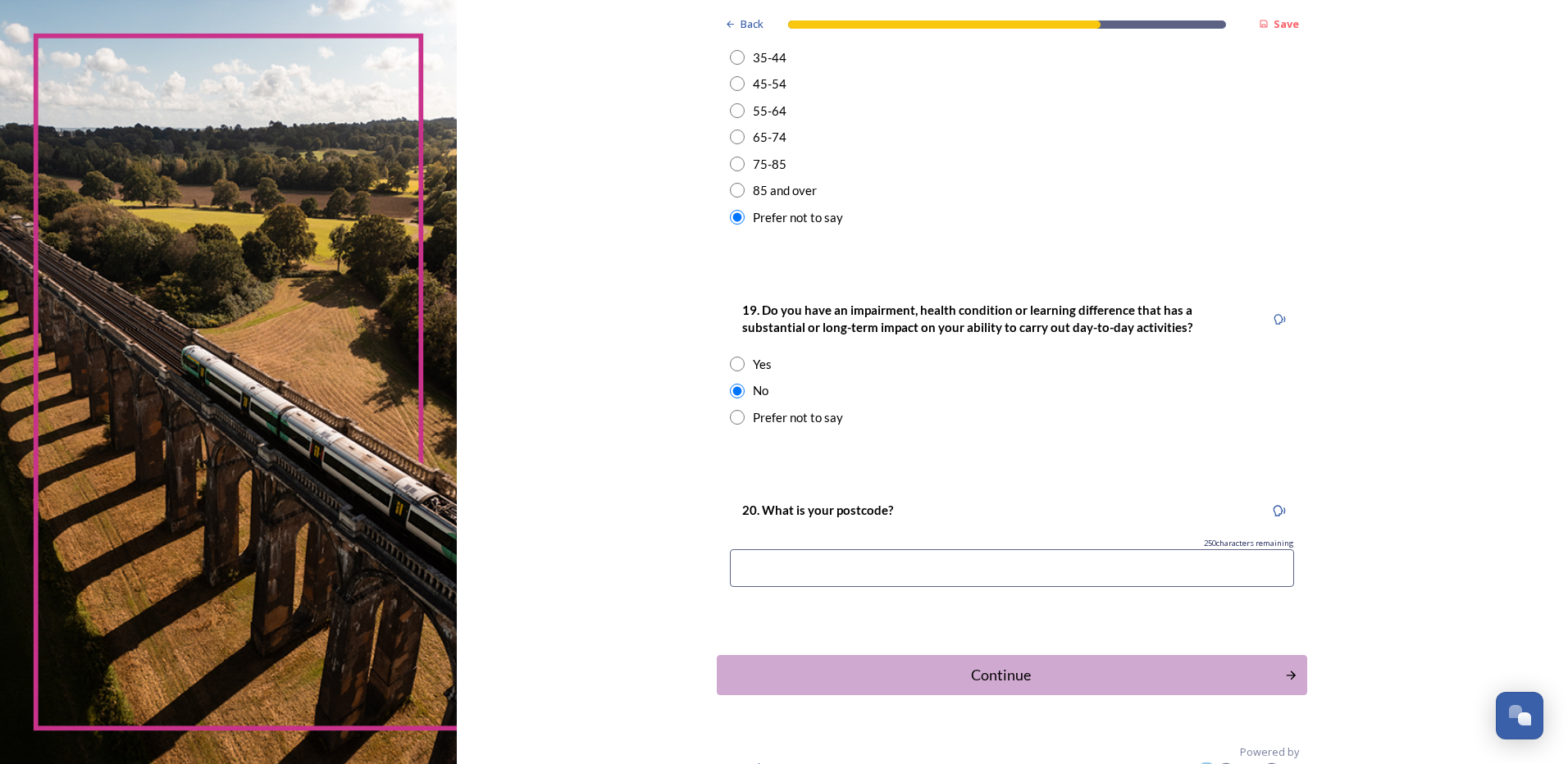
scroll to position [654, 0]
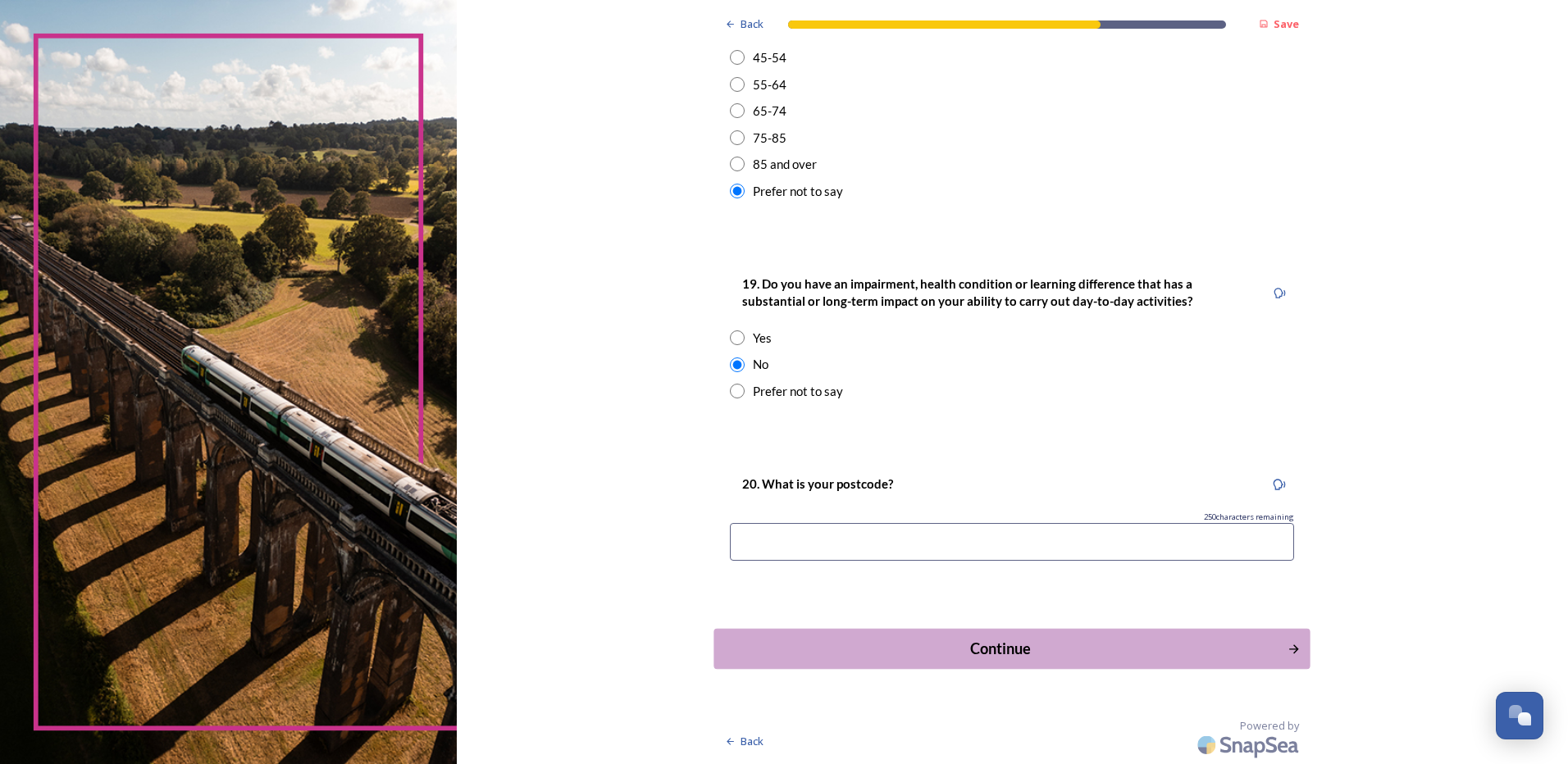
click at [1287, 645] on icon "Continue" at bounding box center [1293, 650] width 14 height 15
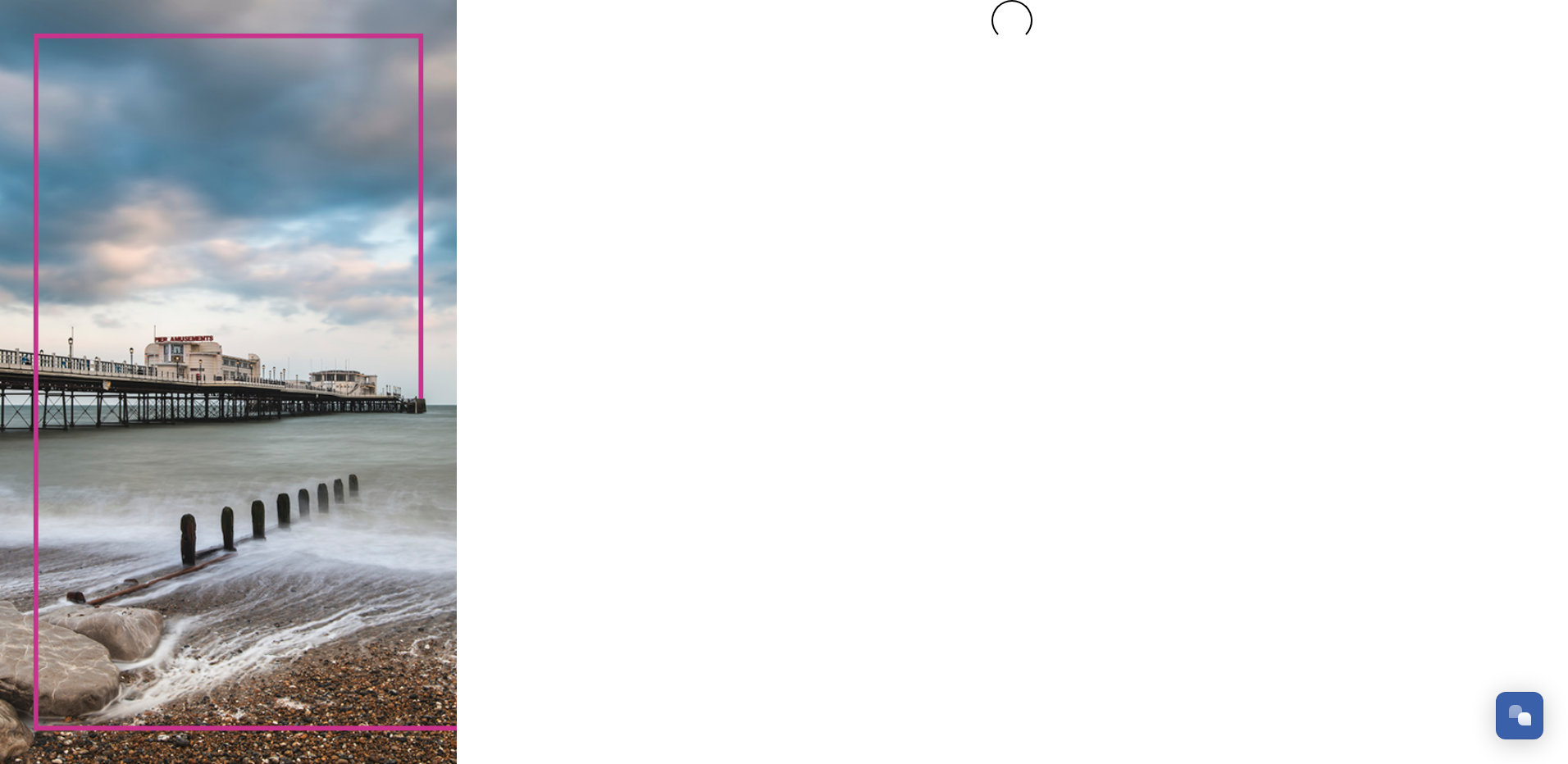
scroll to position [0, 0]
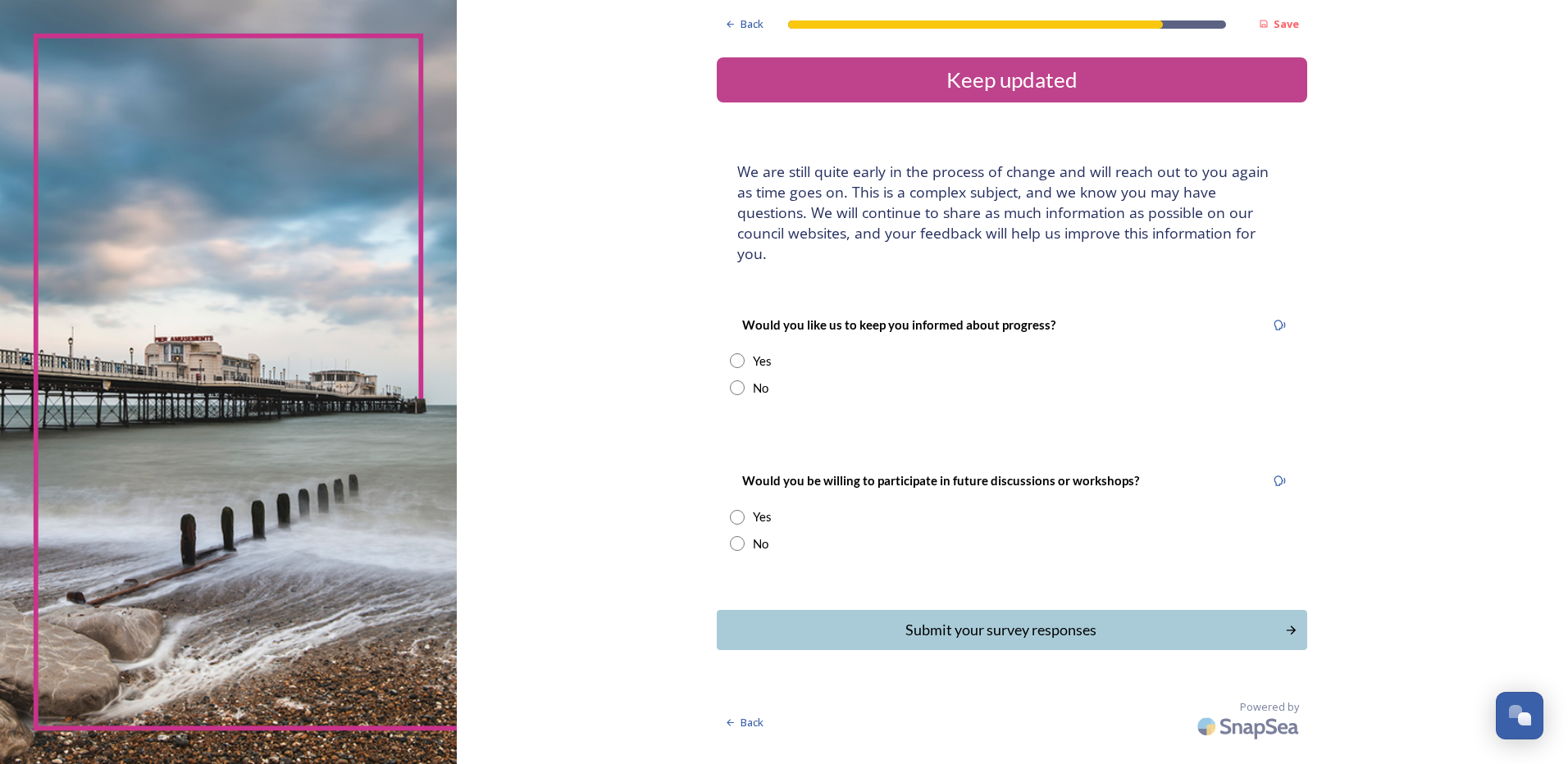
click at [737, 354] on input "radio" at bounding box center [737, 361] width 15 height 15
radio input "true"
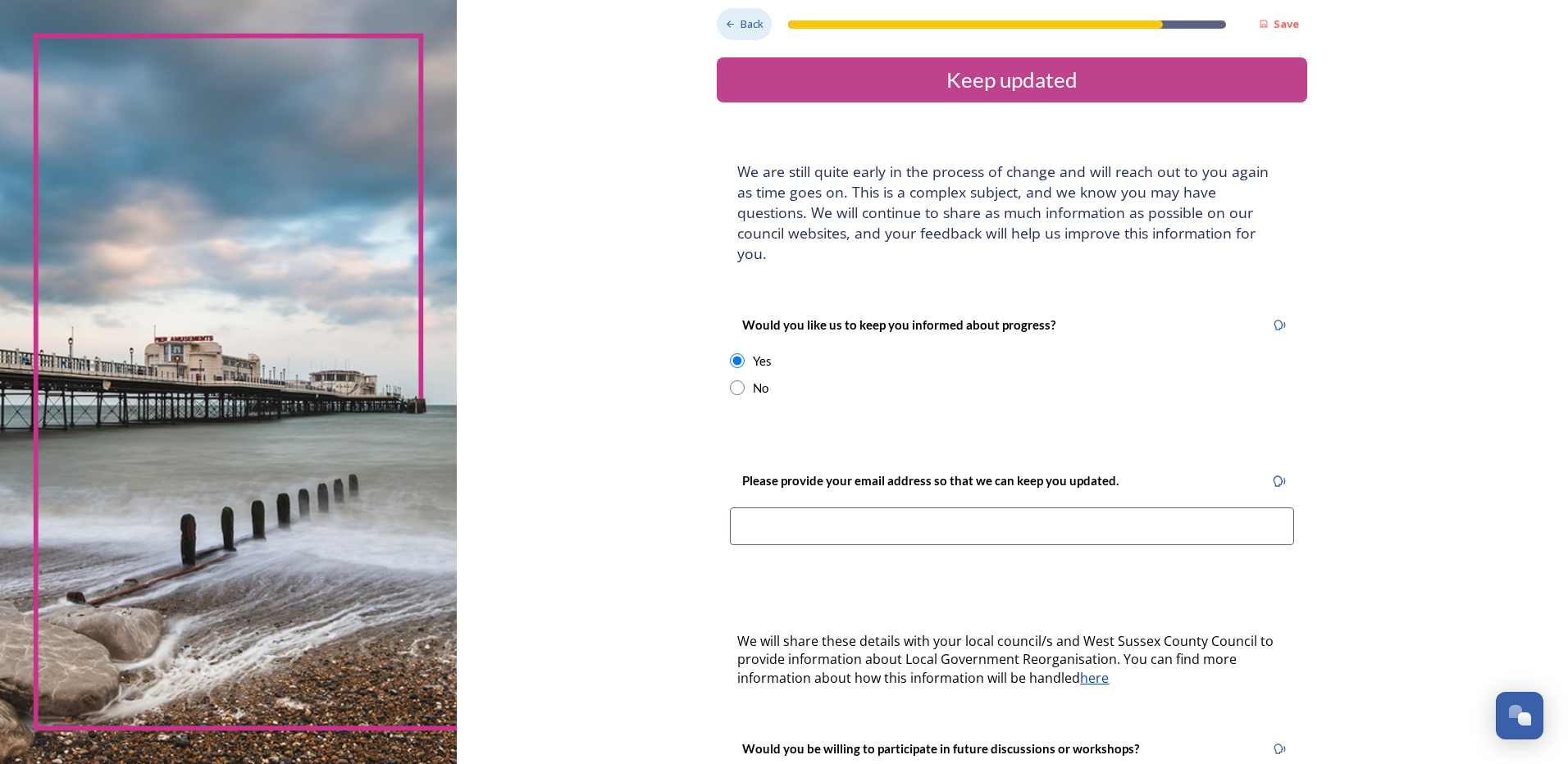
click at [740, 30] on span "Back" at bounding box center [751, 24] width 23 height 16
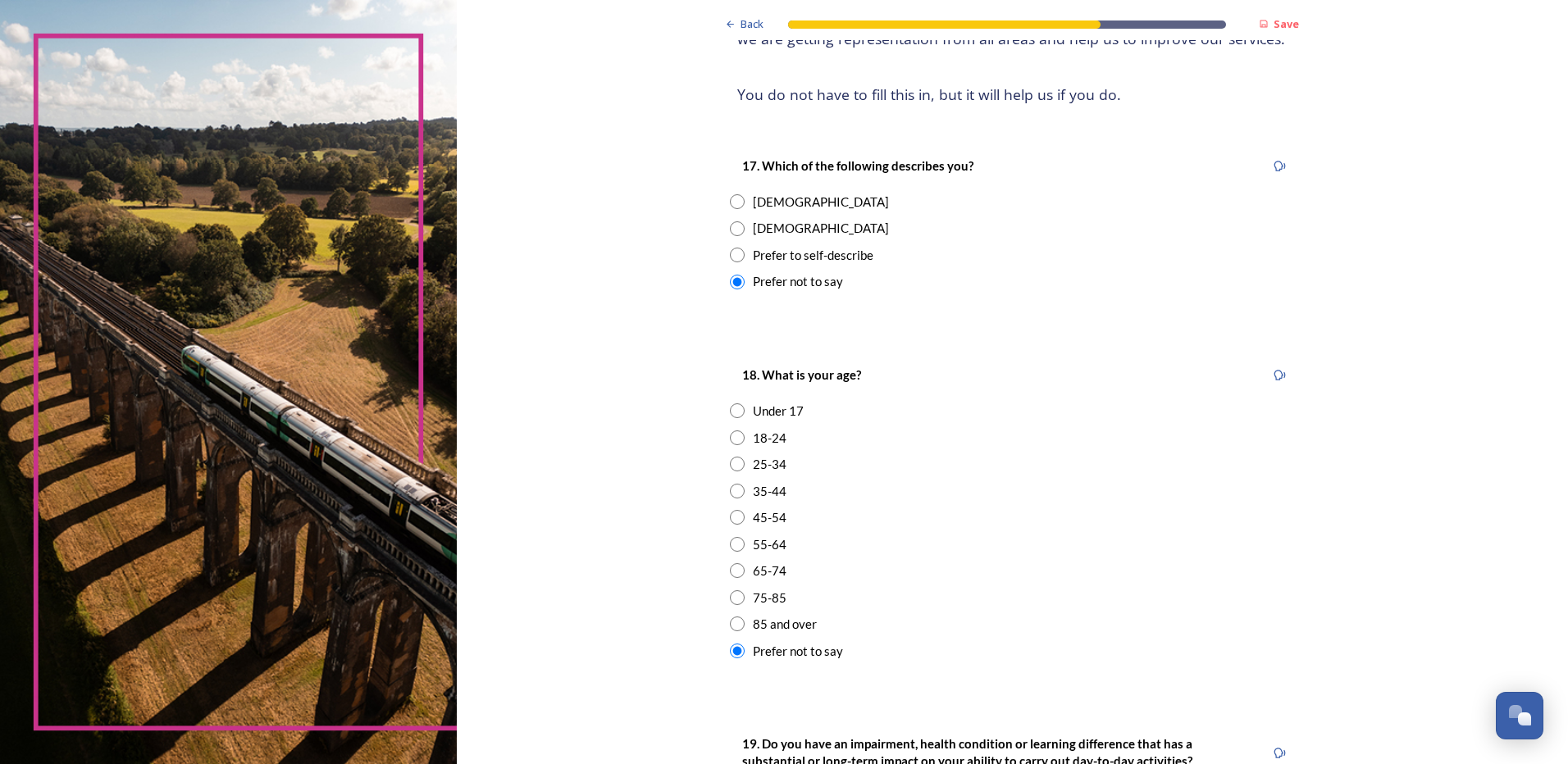
scroll to position [574, 0]
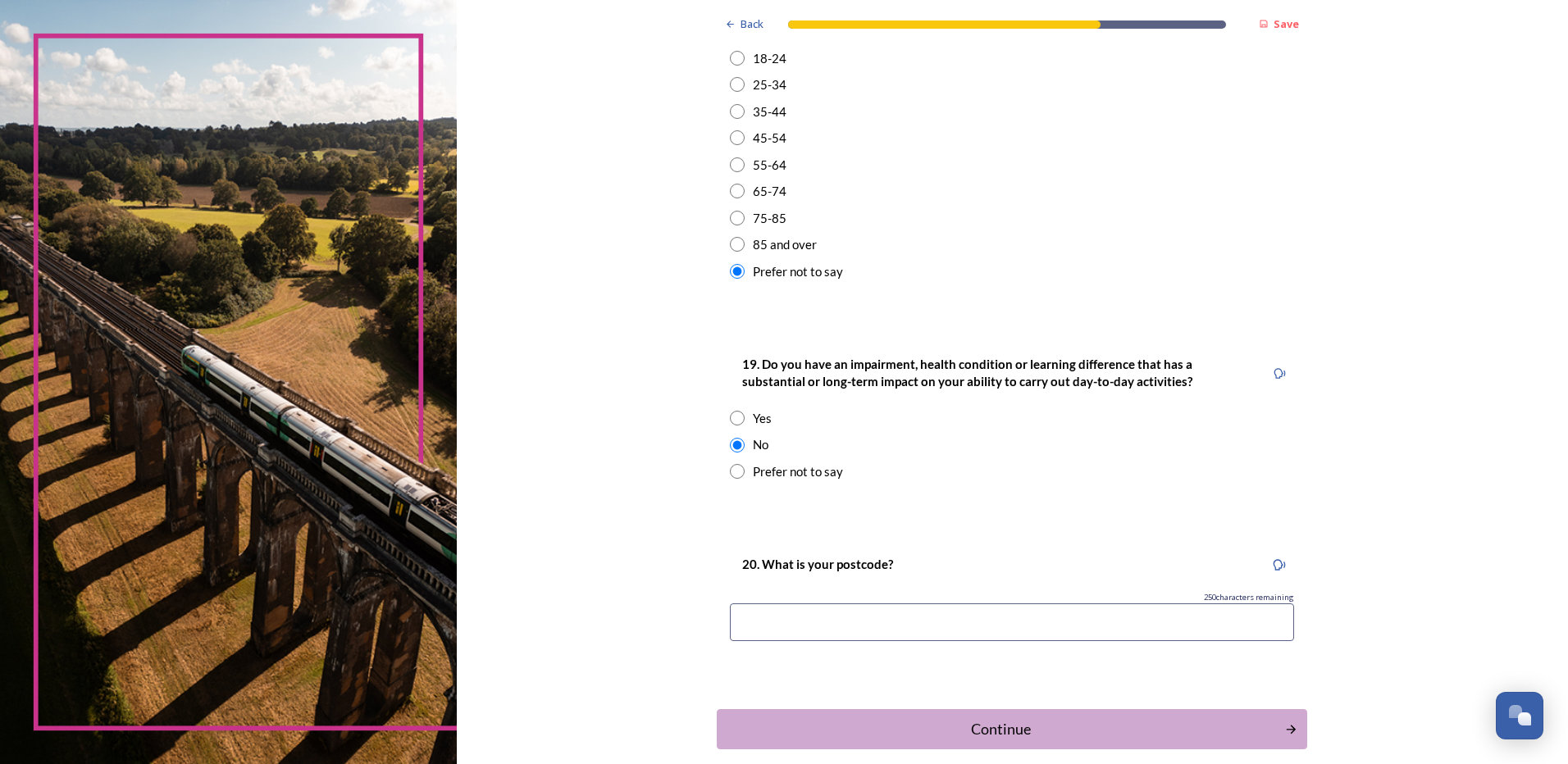
click at [793, 623] on input at bounding box center [1012, 622] width 564 height 38
type input "BN14 7QB"
click at [1039, 727] on div "Continue" at bounding box center [1001, 730] width 555 height 22
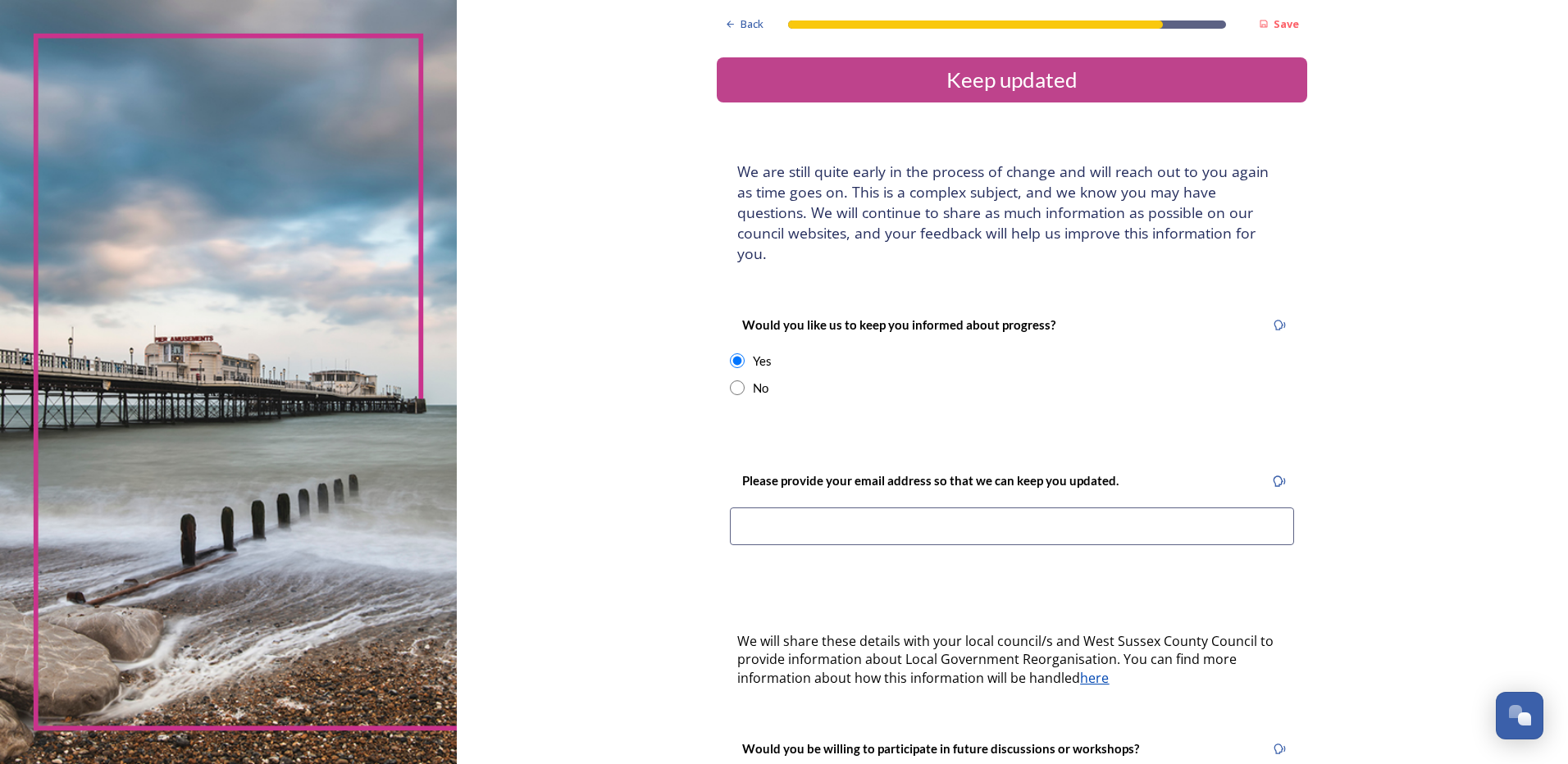
click at [958, 507] on input at bounding box center [1012, 526] width 564 height 38
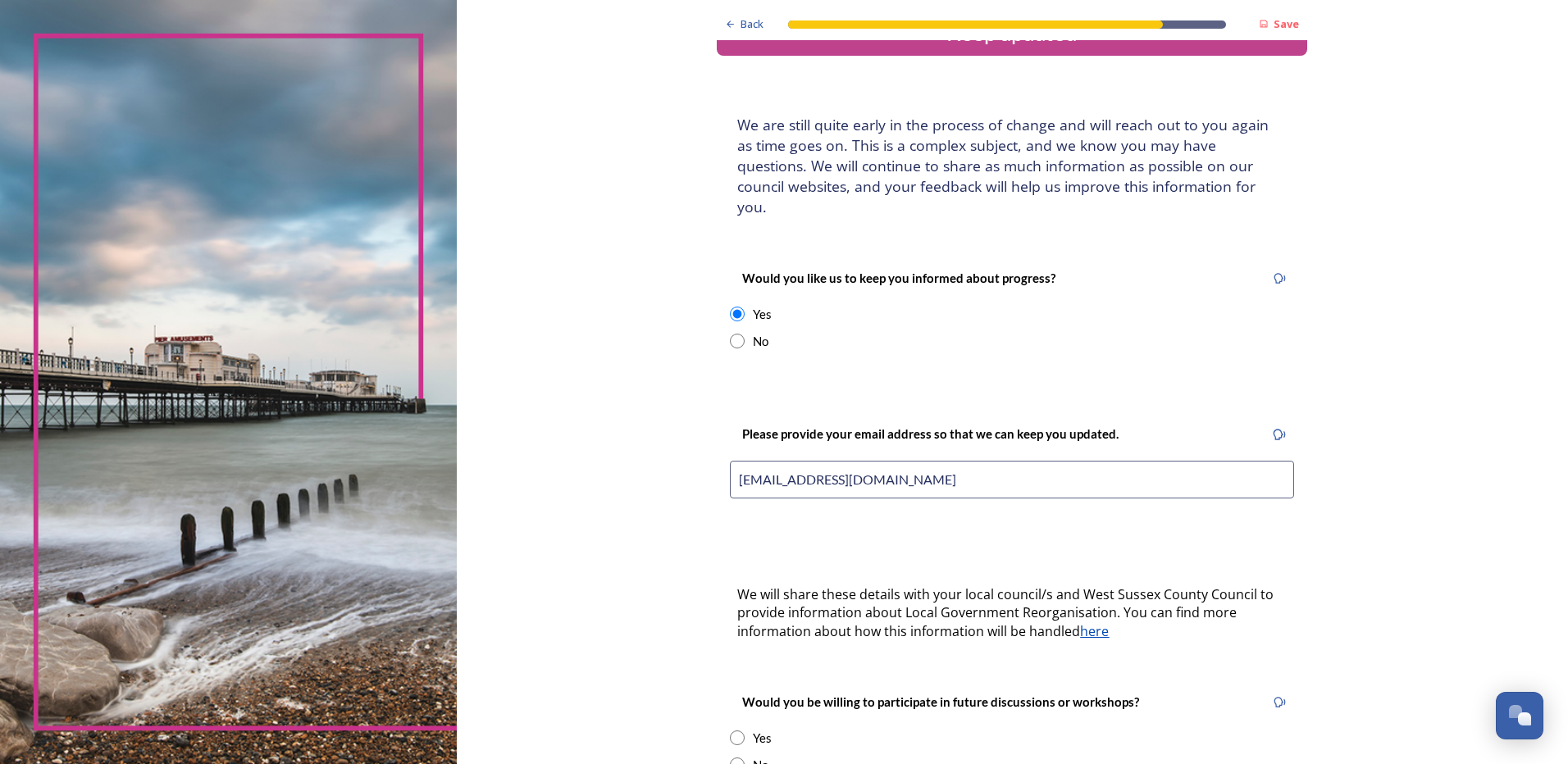
scroll to position [164, 0]
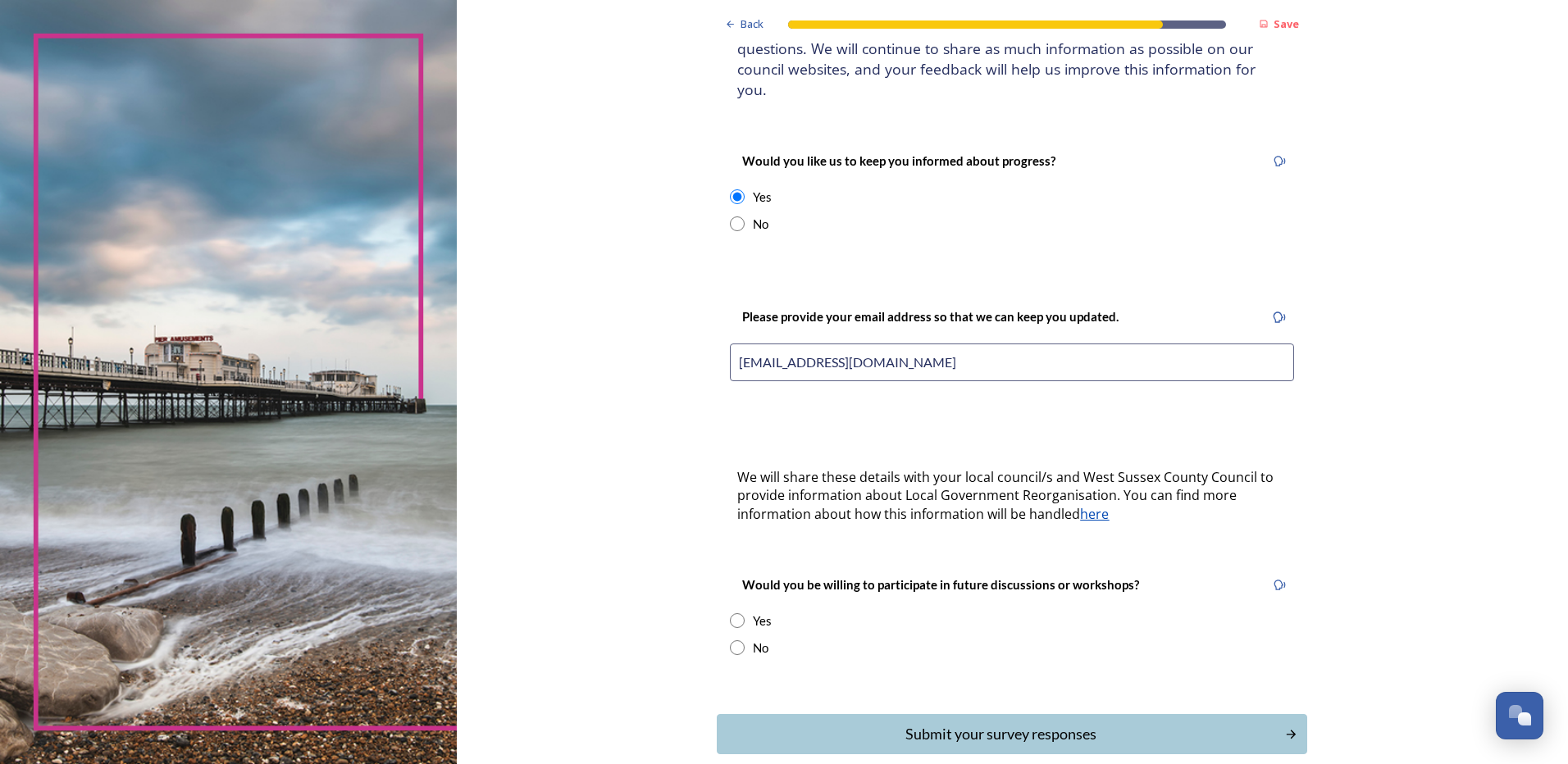
type input "louisebryant69@yahoo.com"
click at [734, 613] on input "radio" at bounding box center [737, 621] width 15 height 15
radio input "true"
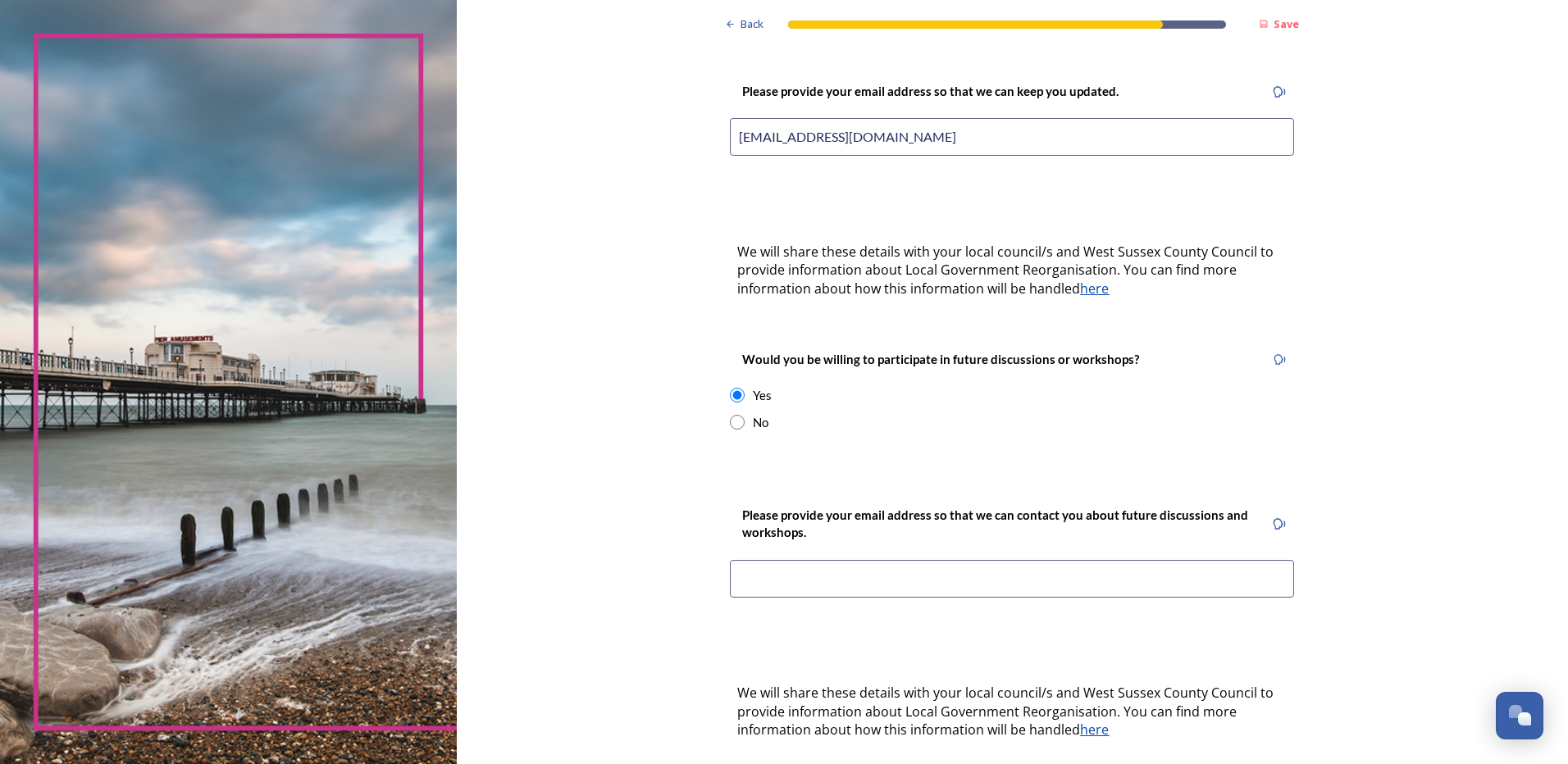
scroll to position [409, 0]
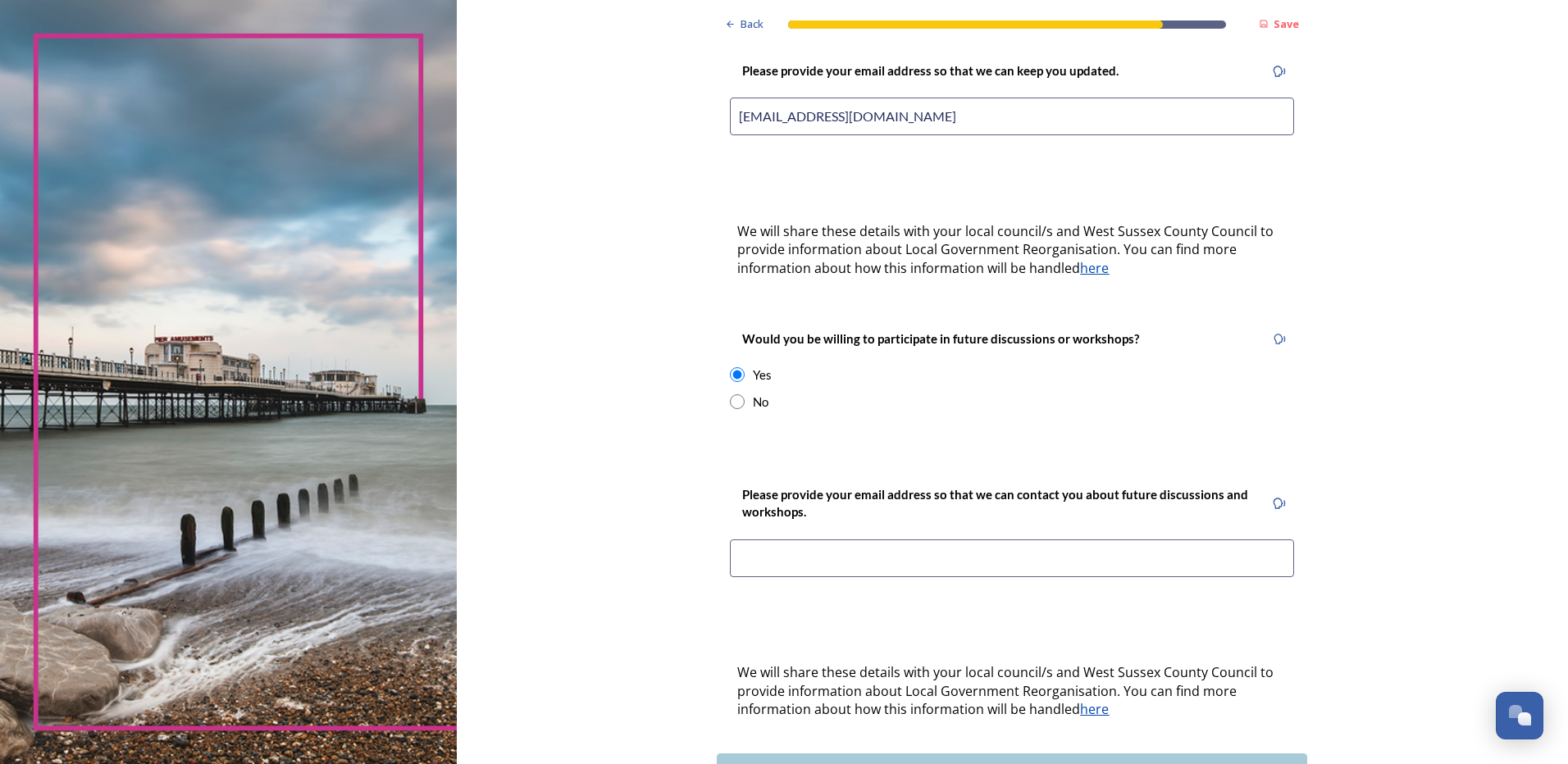
drag, startPoint x: 733, startPoint y: 92, endPoint x: 898, endPoint y: 94, distance: 165.0
click at [901, 98] on input "louisebryant69@yahoo.com" at bounding box center [1012, 116] width 564 height 38
click at [755, 540] on input at bounding box center [1012, 558] width 564 height 38
paste input "louisebryant69@yahoo.com"
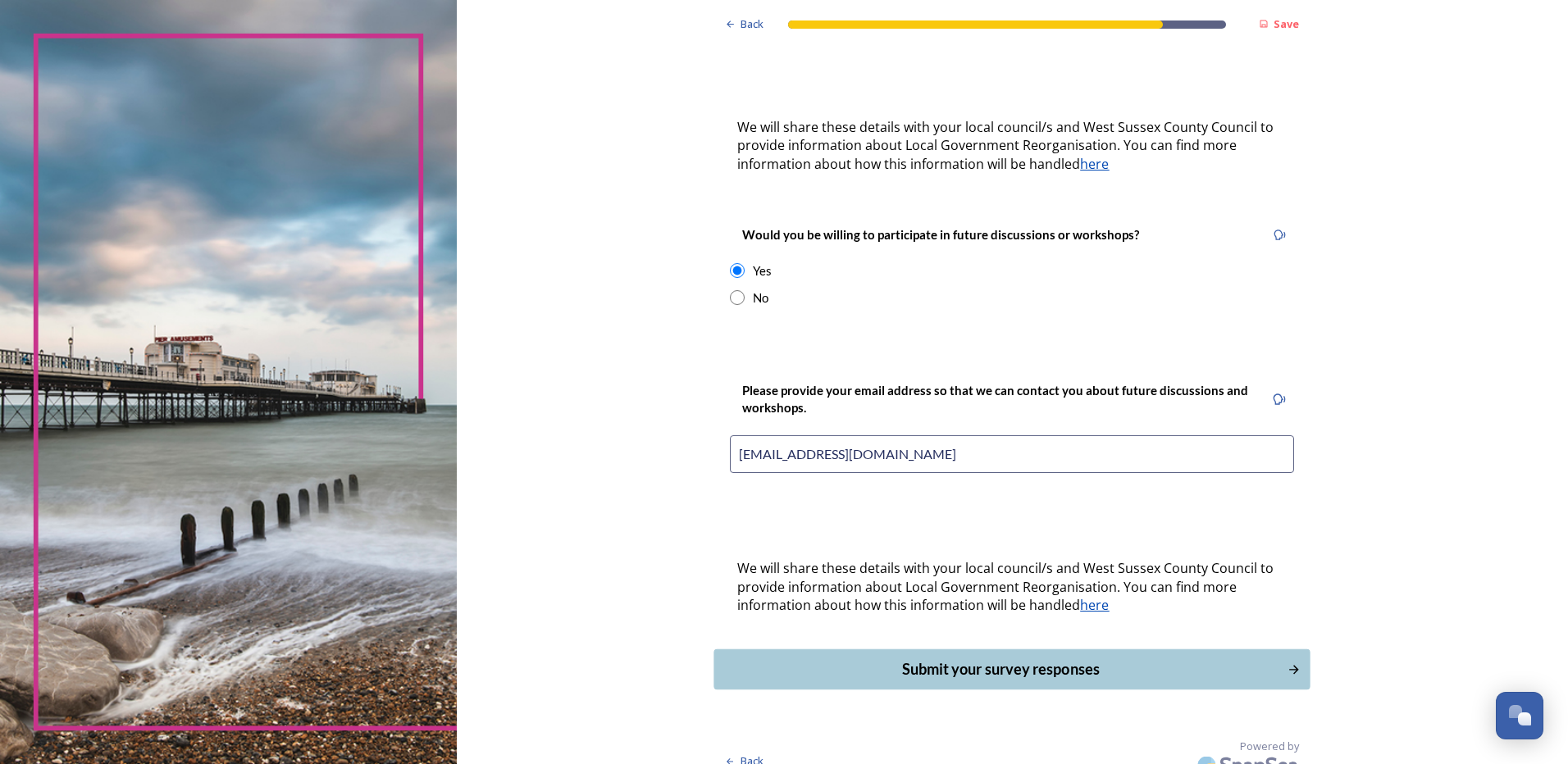
type input "louisebryant69@yahoo.com"
click at [1041, 658] on div "Submit your survey responses" at bounding box center [1001, 669] width 555 height 22
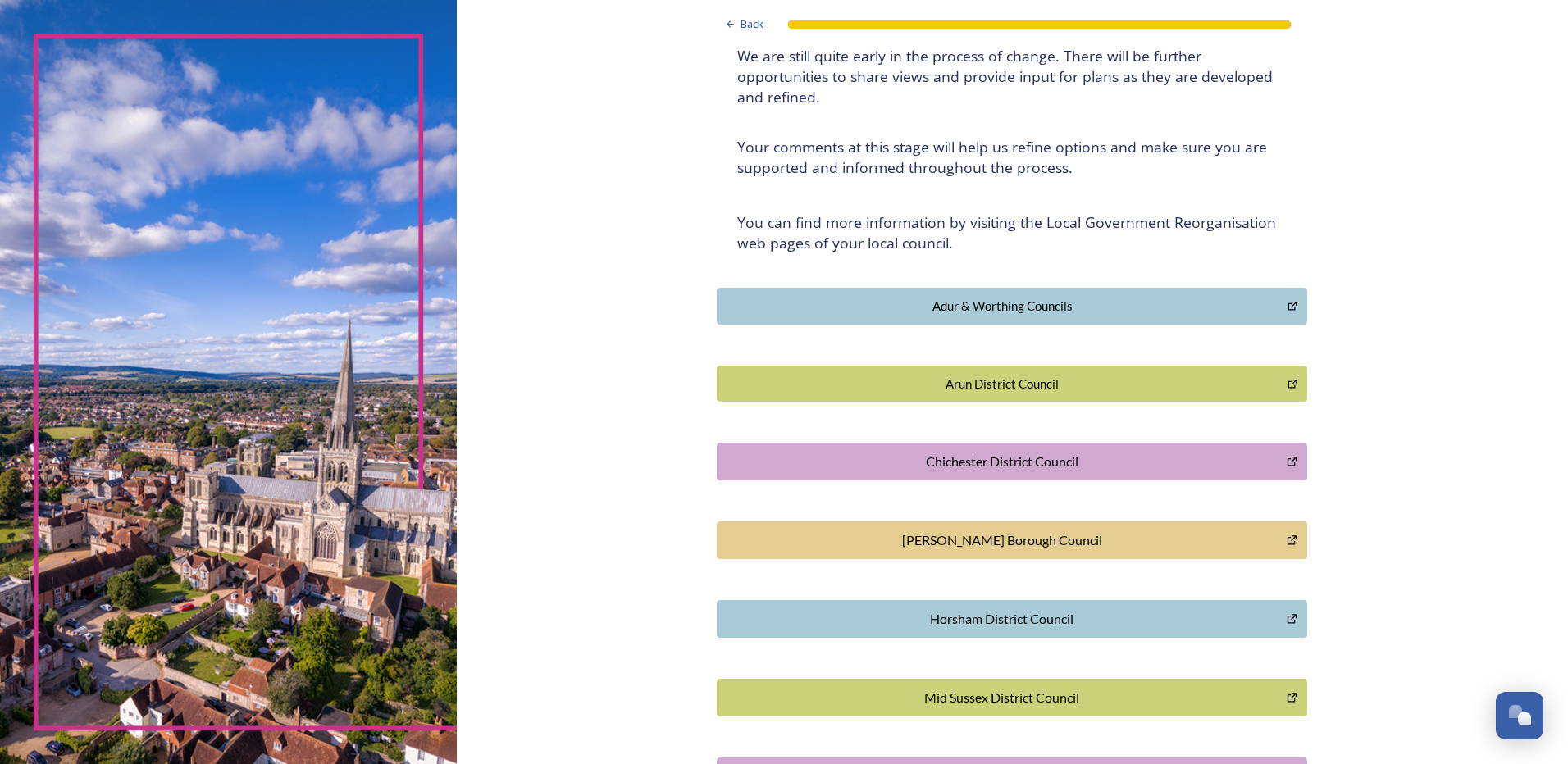
scroll to position [0, 0]
